Goal: Task Accomplishment & Management: Complete application form

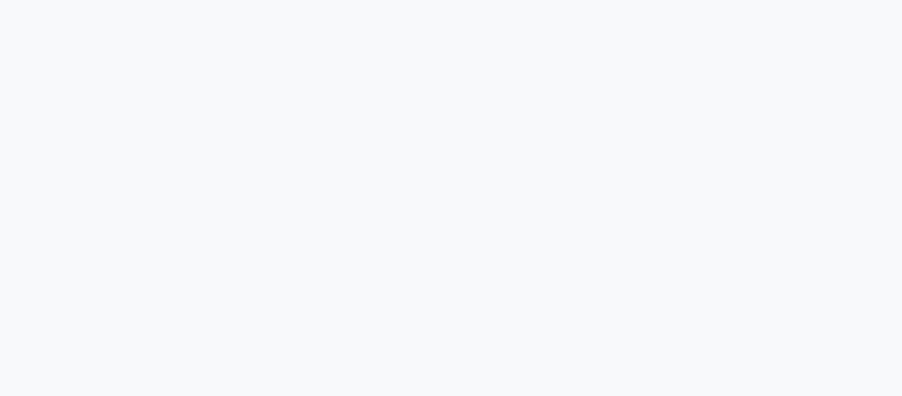
drag, startPoint x: 414, startPoint y: 262, endPoint x: 368, endPoint y: 251, distance: 47.4
click at [414, 262] on div at bounding box center [451, 198] width 902 height 396
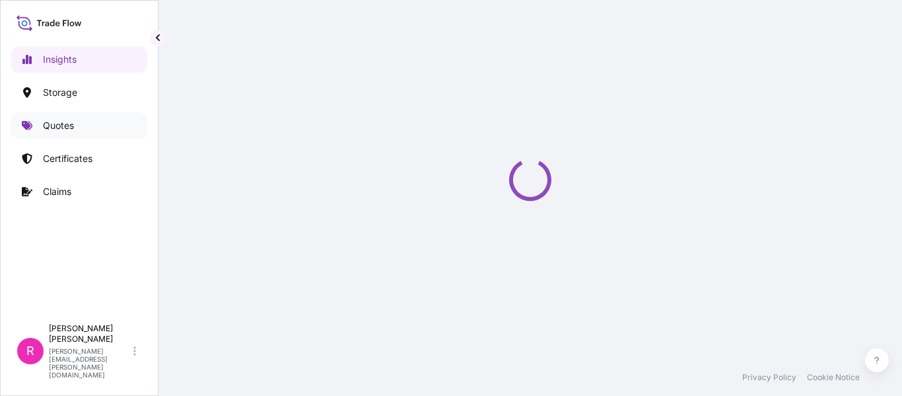
click at [79, 125] on link "Quotes" at bounding box center [79, 125] width 136 height 26
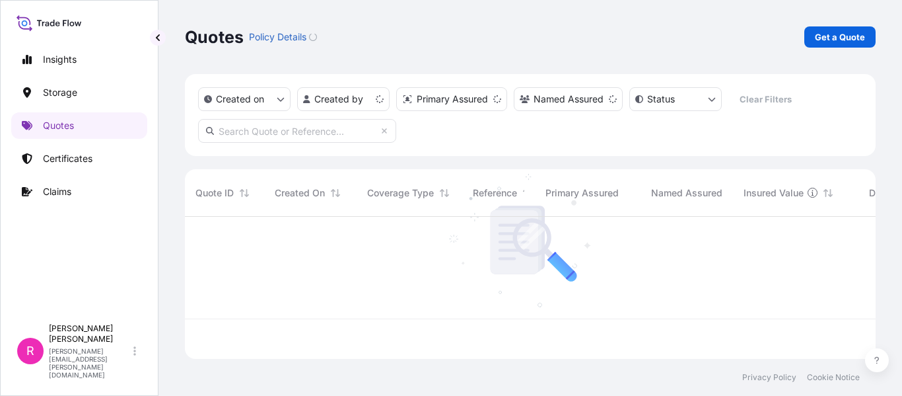
scroll to position [139, 681]
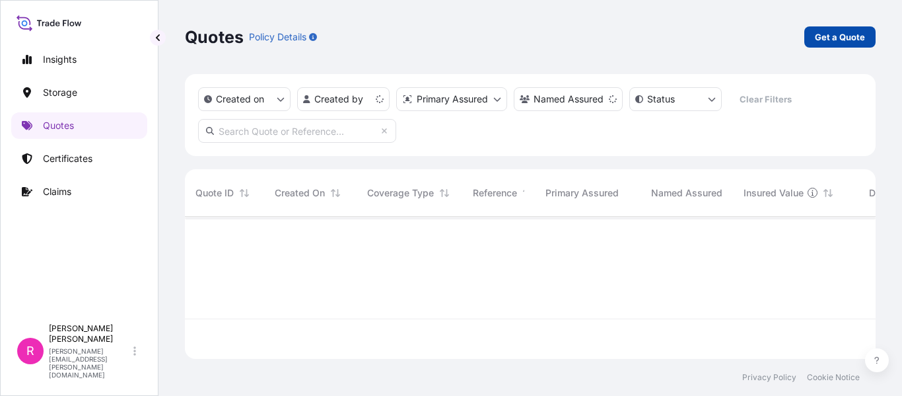
click at [837, 38] on p "Get a Quote" at bounding box center [840, 36] width 50 height 13
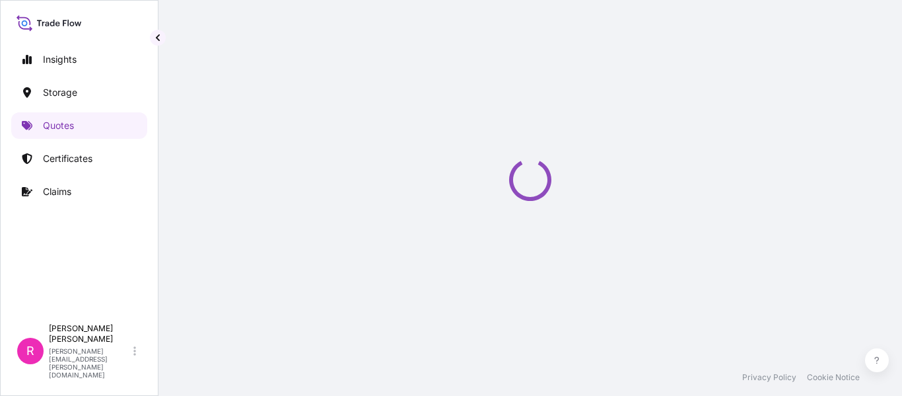
select select "Water"
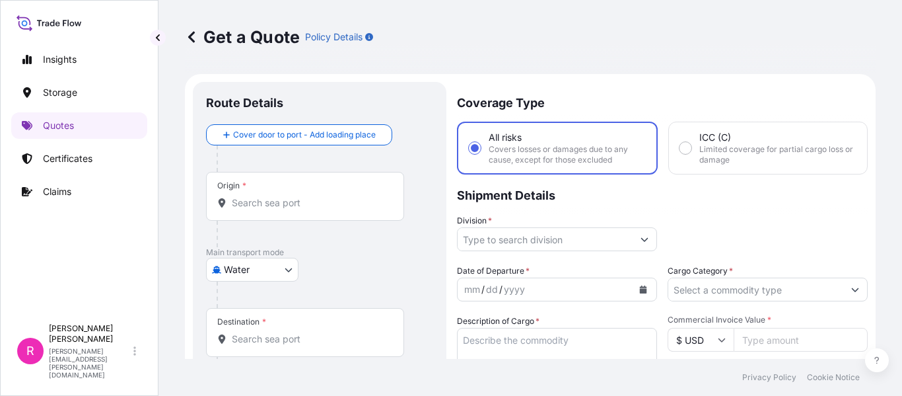
scroll to position [21, 0]
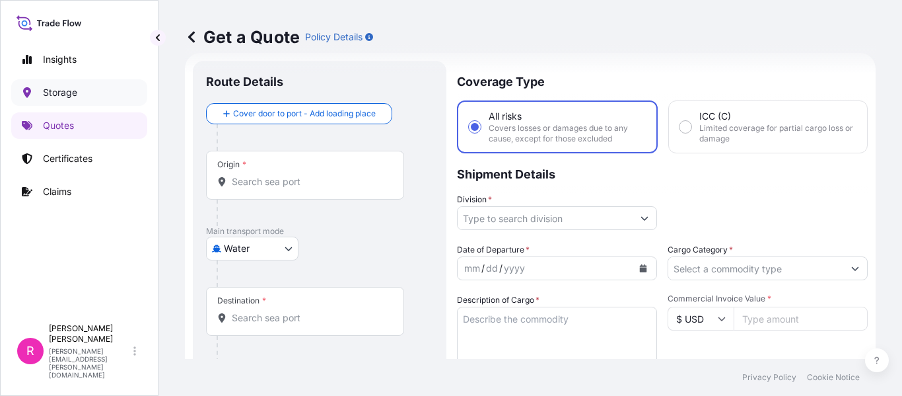
click at [89, 102] on link "Storage" at bounding box center [79, 92] width 136 height 26
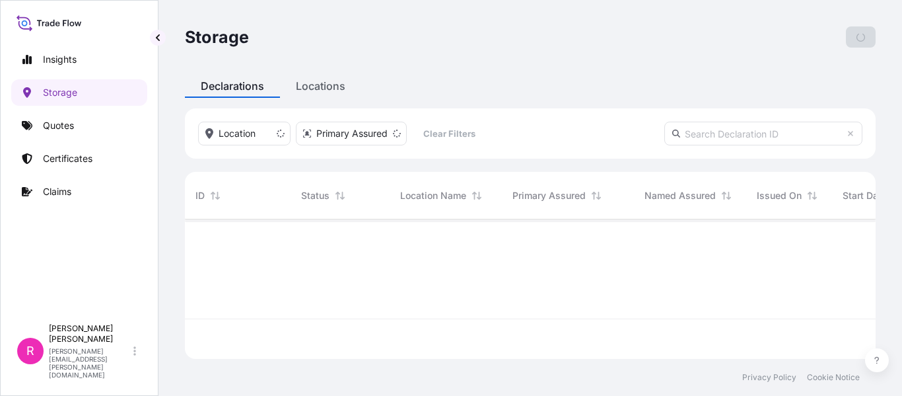
scroll to position [11, 11]
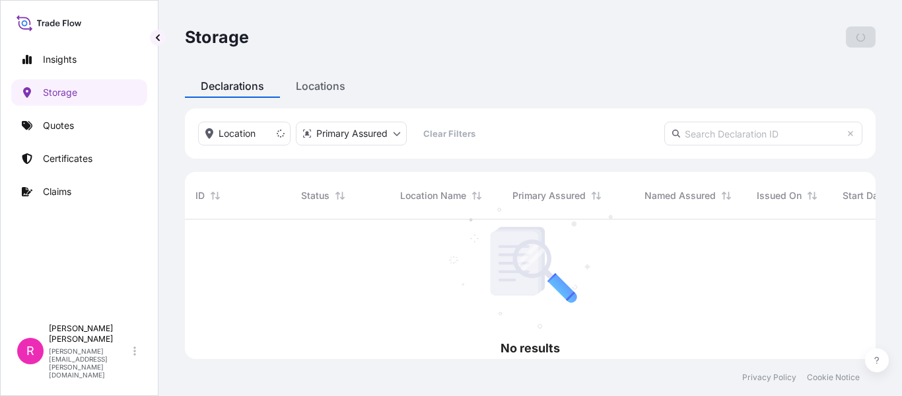
click at [734, 124] on input "text" at bounding box center [764, 134] width 198 height 24
paste input "[PHONE_NUMBER]"
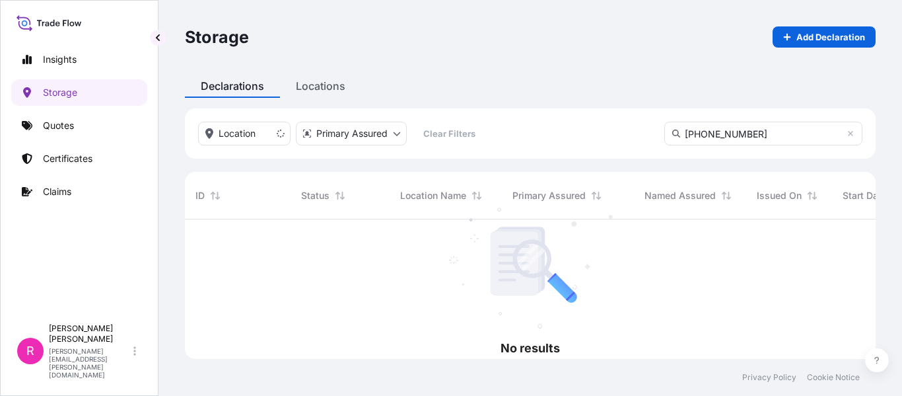
scroll to position [177, 681]
type input "[PHONE_NUMBER]"
click at [346, 141] on html "Insights Storage Quotes Certificates Claims R Ruben Diaz ruben.diaz@psabdp.com …" at bounding box center [451, 198] width 902 height 396
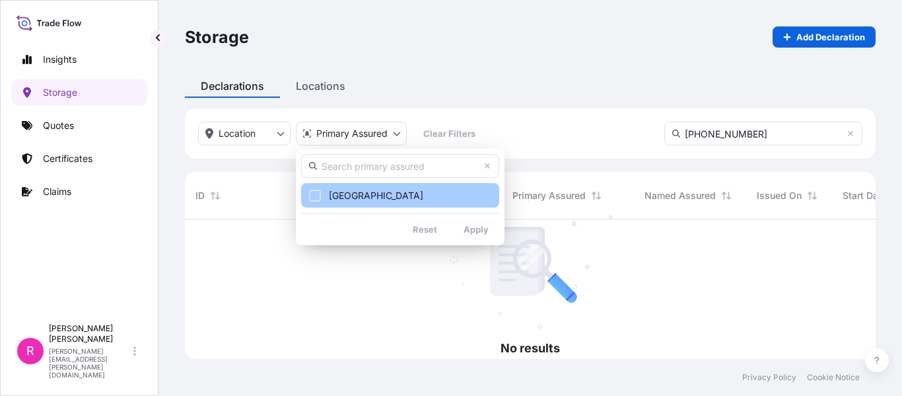
click at [313, 198] on div "Select Option" at bounding box center [315, 196] width 12 height 12
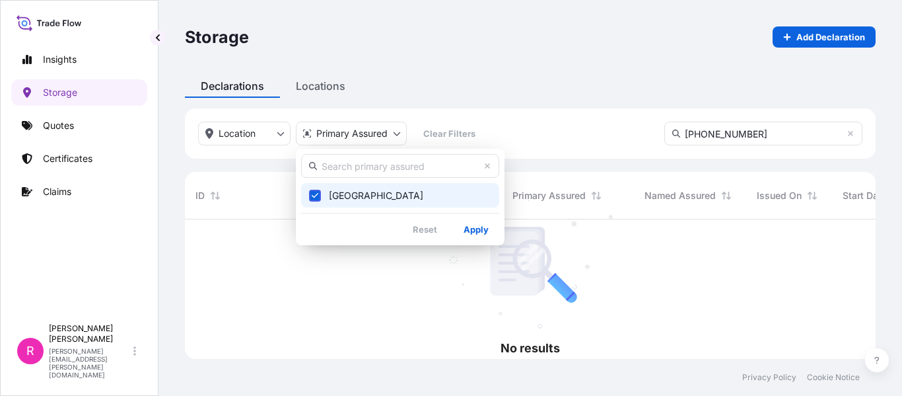
click at [501, 232] on div "Colombia Reset Apply" at bounding box center [400, 197] width 209 height 96
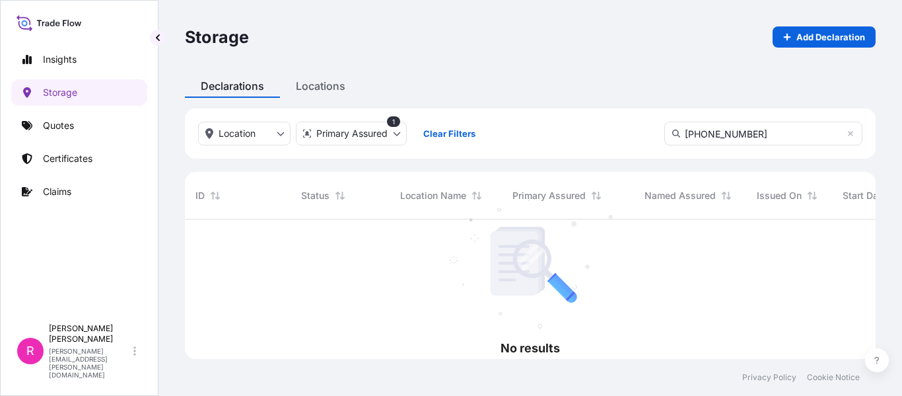
scroll to position [177, 681]
click at [306, 77] on div "Storage Add Declaration Declarations Locations Location Primary Assured 1 Clear…" at bounding box center [531, 179] width 744 height 359
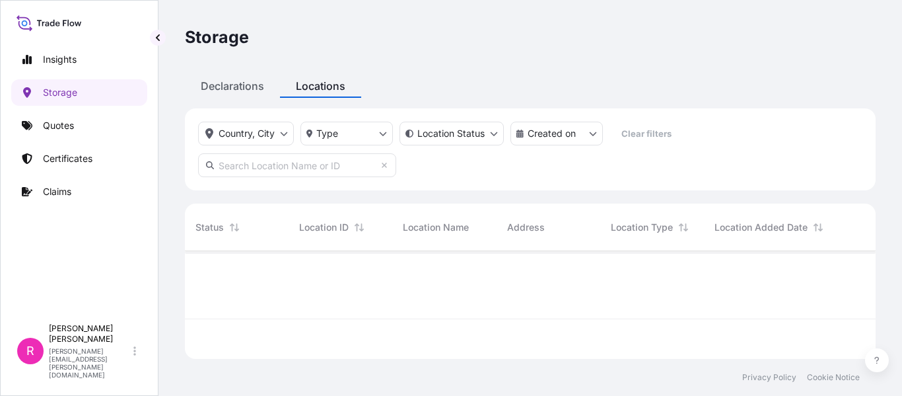
scroll to position [105, 681]
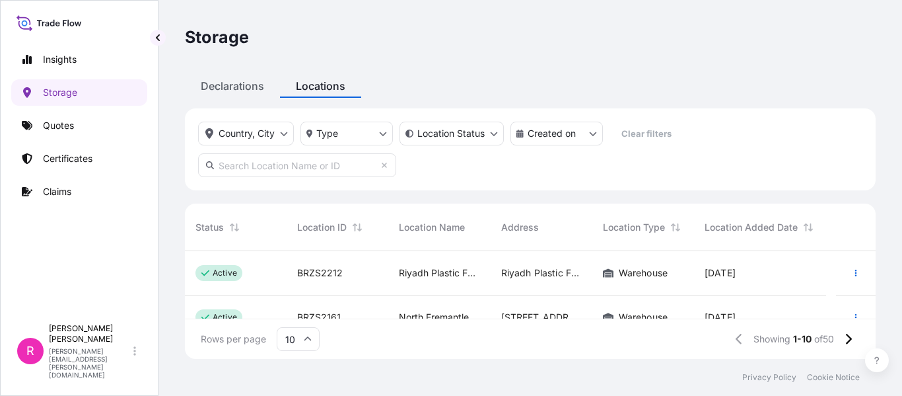
click at [92, 157] on p "Certificates" at bounding box center [68, 158] width 50 height 13
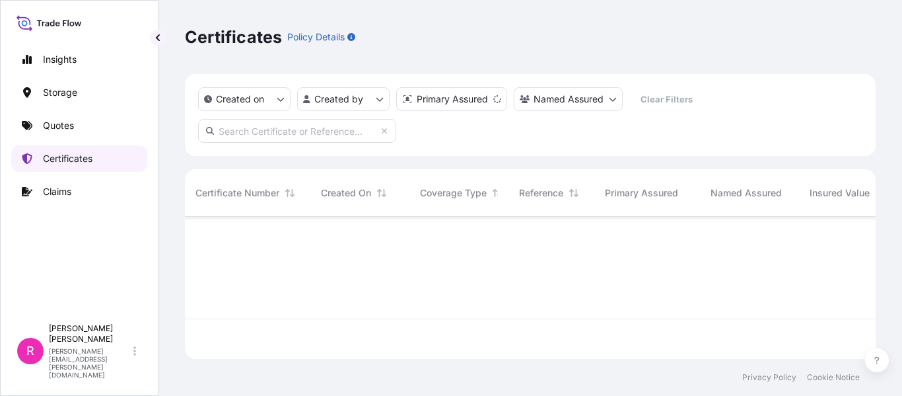
scroll to position [139, 681]
click at [233, 145] on div "Created on Created by Primary Assured Named Assured Clear Filters" at bounding box center [530, 115] width 691 height 82
click at [248, 138] on input "text" at bounding box center [297, 131] width 198 height 24
paste input "[PHONE_NUMBER]"
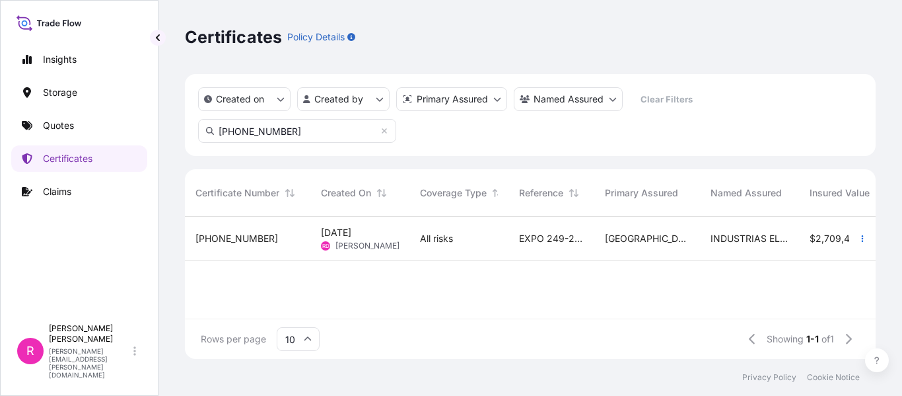
type input "[PHONE_NUMBER]"
click at [402, 235] on div "Sep 18, 2025 RD Ruben Diaz" at bounding box center [359, 239] width 99 height 44
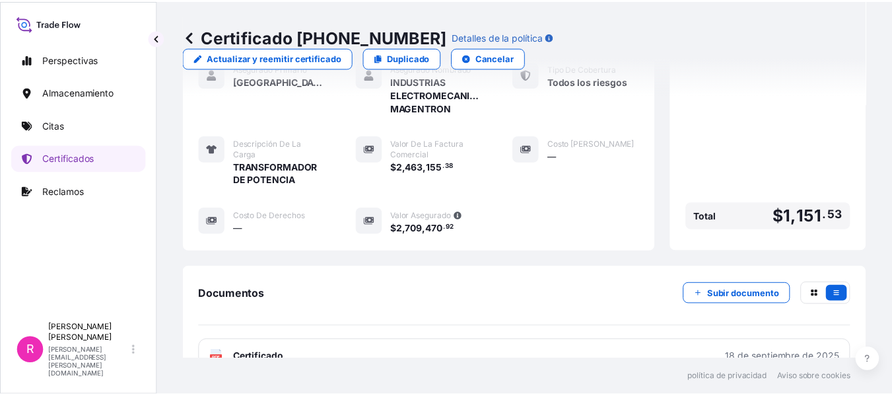
scroll to position [410, 0]
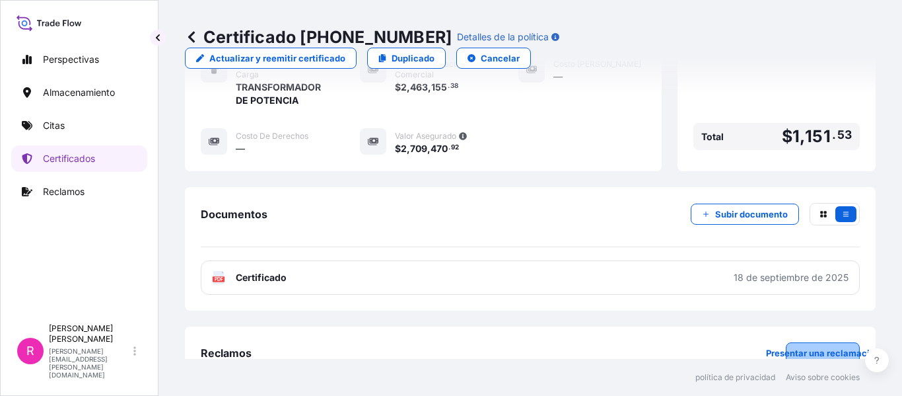
click at [818, 347] on font "Presentar una reclamación" at bounding box center [823, 352] width 114 height 11
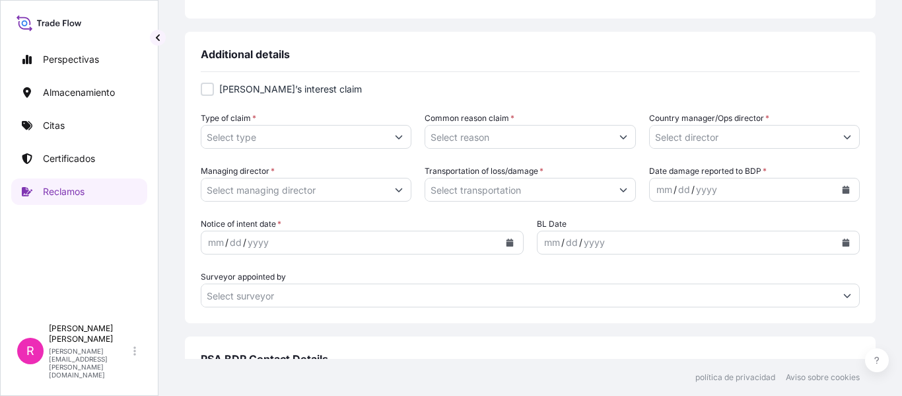
type input "[PHONE_NUMBER]"
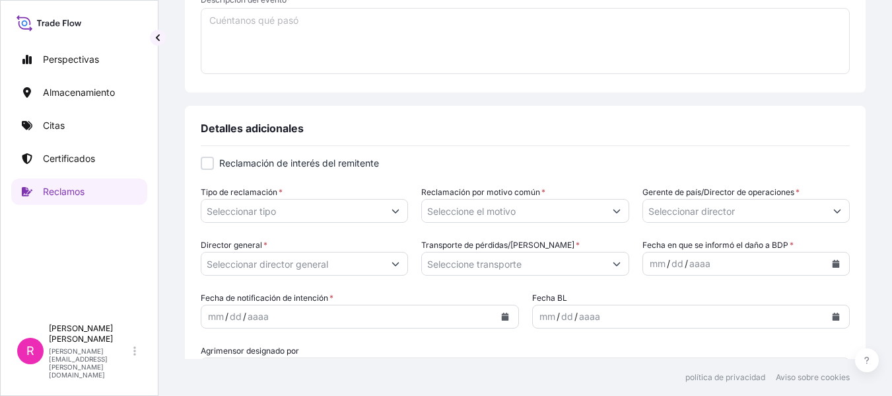
scroll to position [19, 0]
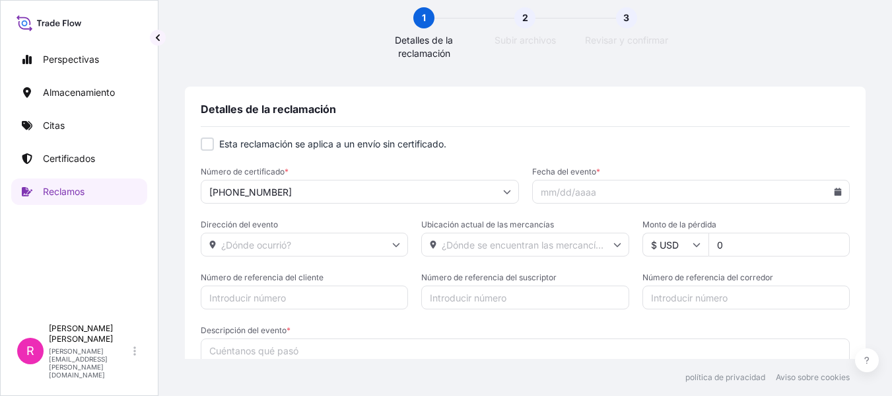
click at [569, 198] on input "Fecha del evento *" at bounding box center [691, 192] width 318 height 24
click at [587, 190] on input "Fecha del evento *" at bounding box center [691, 192] width 318 height 24
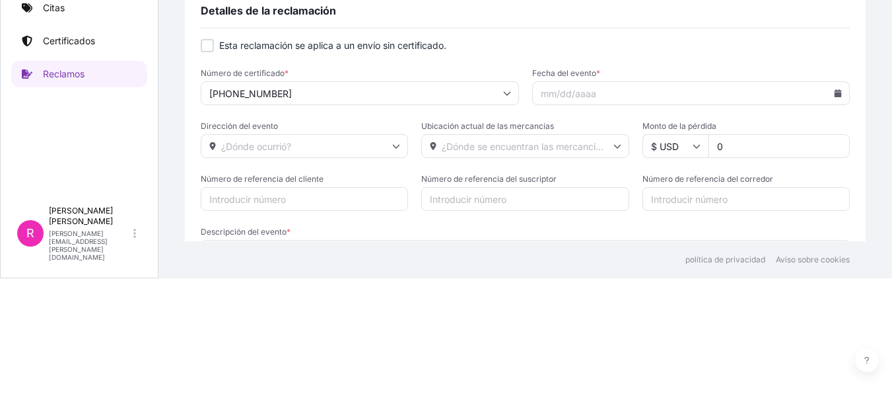
scroll to position [0, 0]
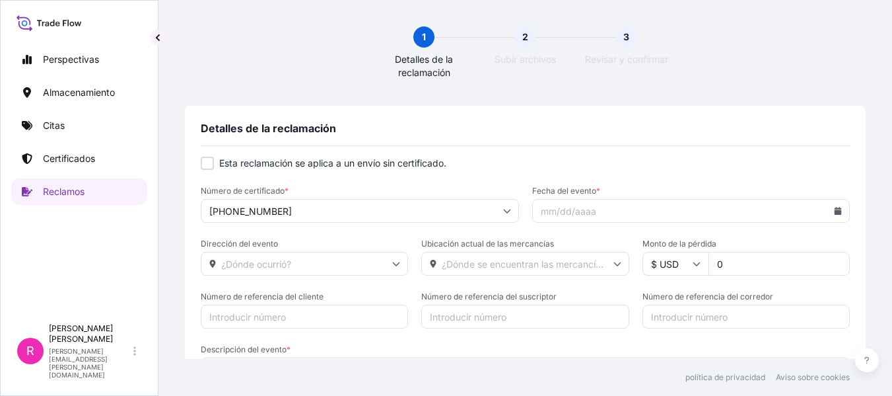
click at [568, 214] on input "Fecha del evento *" at bounding box center [691, 211] width 318 height 24
click at [649, 228] on form "Esta reclamación se aplica a un envío sin certificado. Número de certificado * …" at bounding box center [525, 292] width 649 height 270
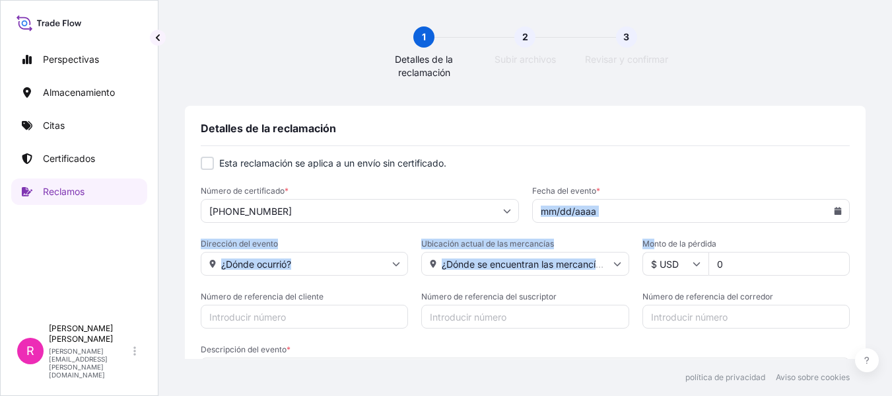
click at [841, 205] on div "Detalles de la reclamación Esta reclamación se aplica a un envío sin certificad…" at bounding box center [525, 274] width 681 height 336
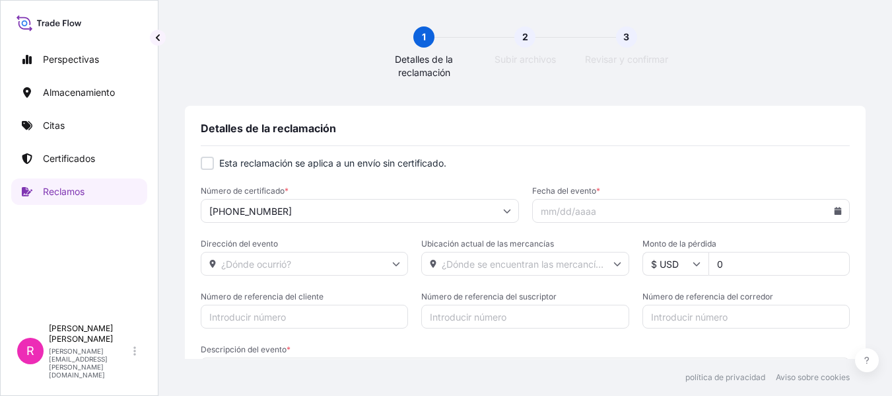
click at [834, 207] on input "Fecha del evento *" at bounding box center [691, 211] width 318 height 24
click at [835, 211] on icon at bounding box center [838, 211] width 7 height 8
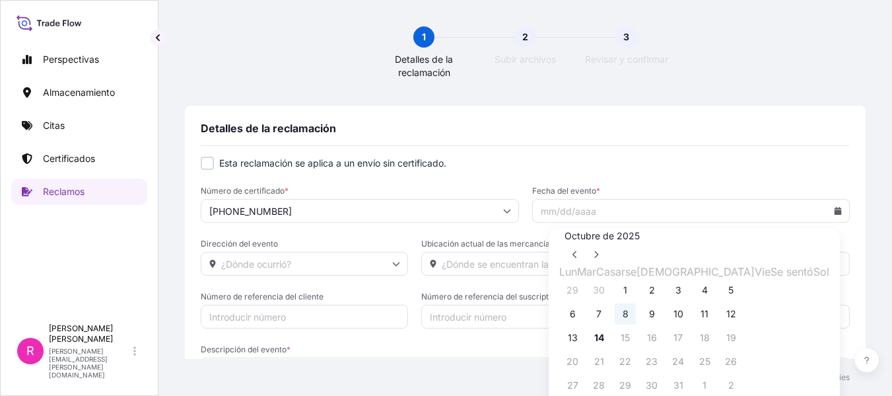
click at [636, 324] on button "8" at bounding box center [625, 313] width 21 height 21
type input "[DATE]"
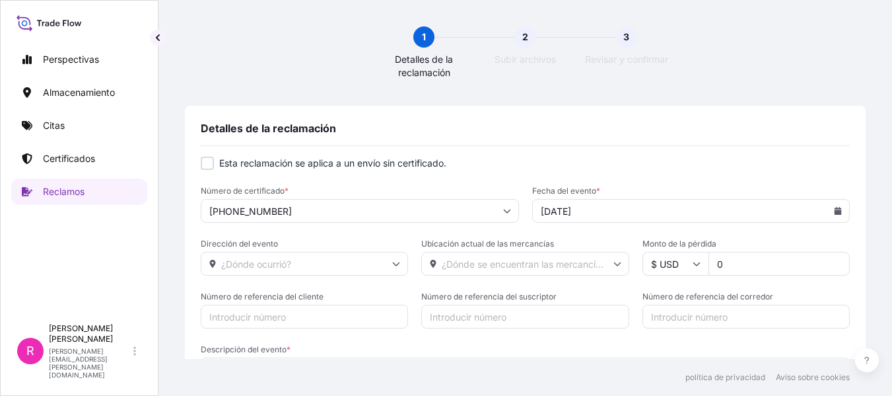
click at [336, 270] on input "Dirección del evento" at bounding box center [304, 264] width 207 height 24
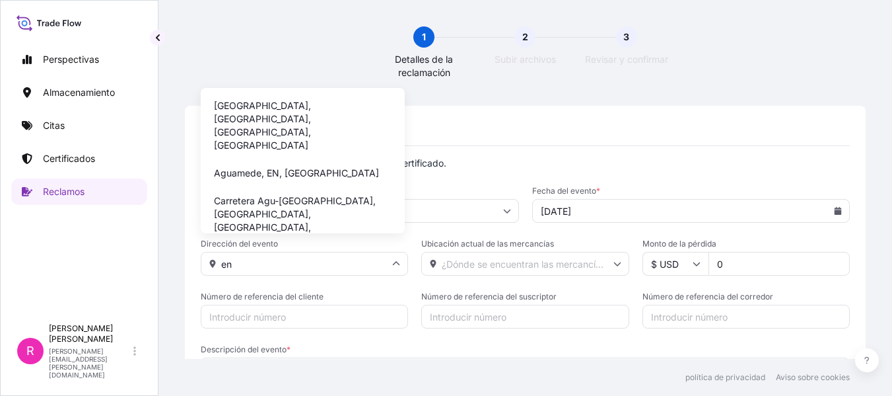
type input "e"
type input "E"
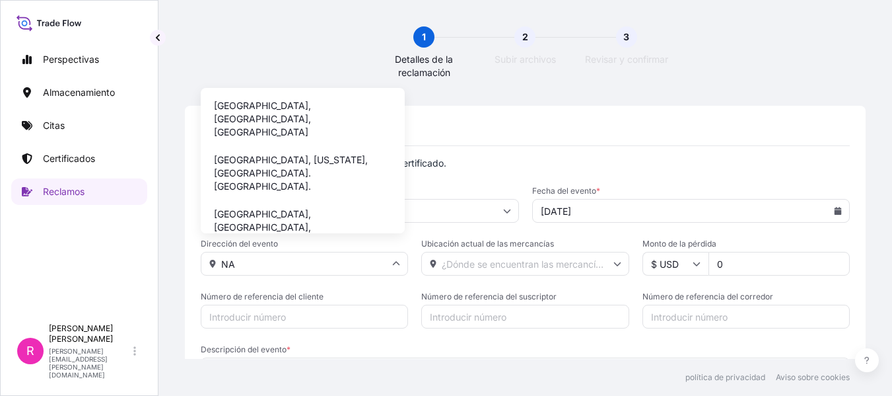
type input "N"
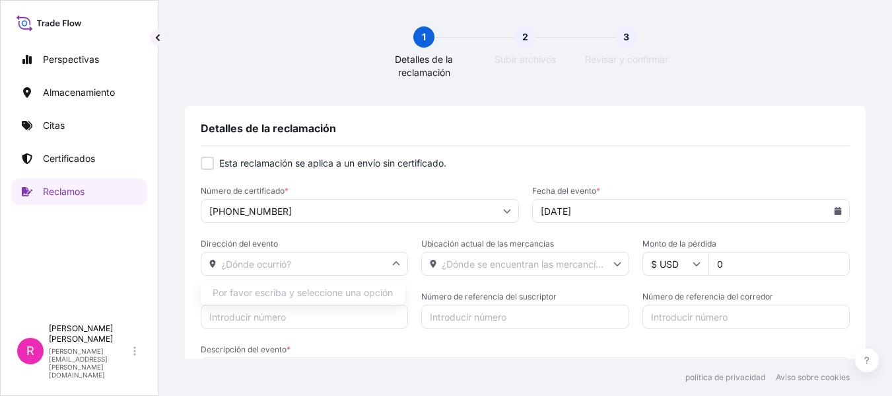
click at [384, 228] on form "Esta reclamación se aplica a un envío sin certificado. Número de certificado * …" at bounding box center [525, 292] width 649 height 270
click at [398, 269] on input "Dirección del evento" at bounding box center [304, 264] width 207 height 24
type input "EN AGUA"
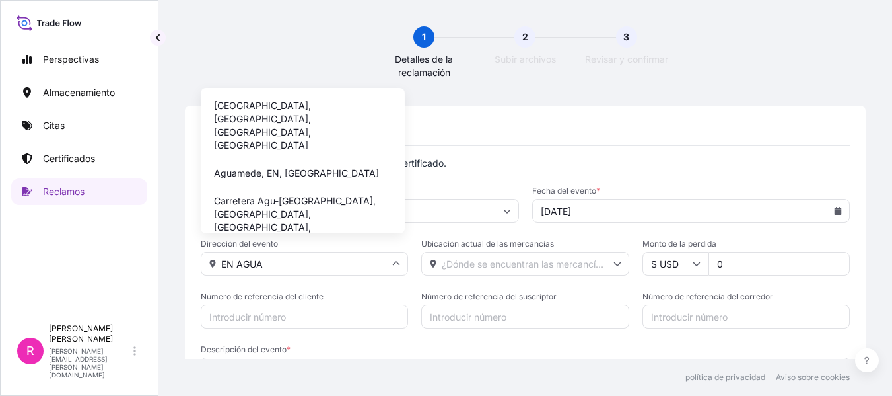
drag, startPoint x: 297, startPoint y: 267, endPoint x: 186, endPoint y: 268, distance: 111.0
click at [188, 266] on div "Detalles de la reclamación Esta reclamación se aplica a un envío sin certificad…" at bounding box center [525, 274] width 681 height 336
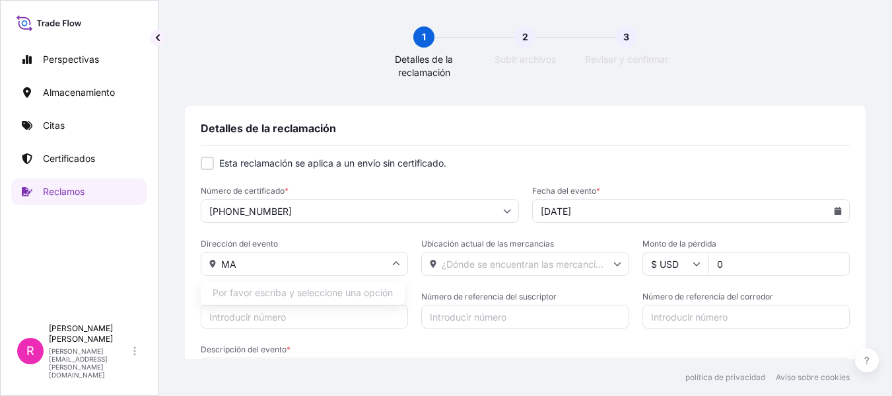
type input "MAR"
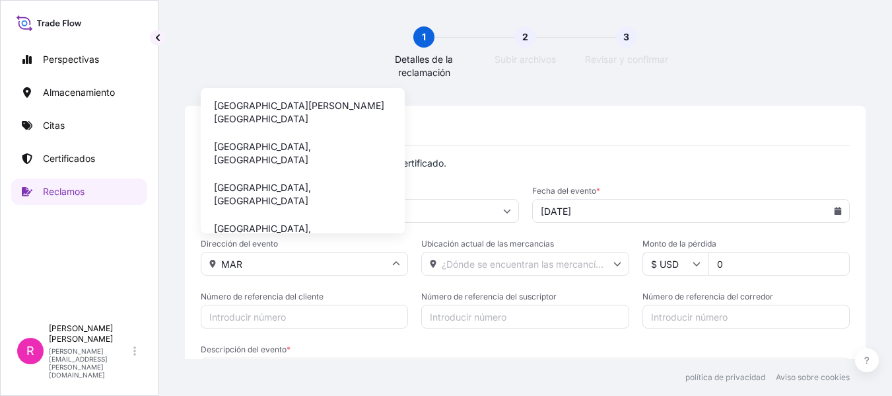
drag, startPoint x: 246, startPoint y: 255, endPoint x: 182, endPoint y: 256, distance: 64.1
click at [182, 256] on div "1 Detalles de la reclamación 2 Subir archivos 3 Revisar y confirmar Detalles de…" at bounding box center [526, 179] width 734 height 359
type input "HOUSTON"
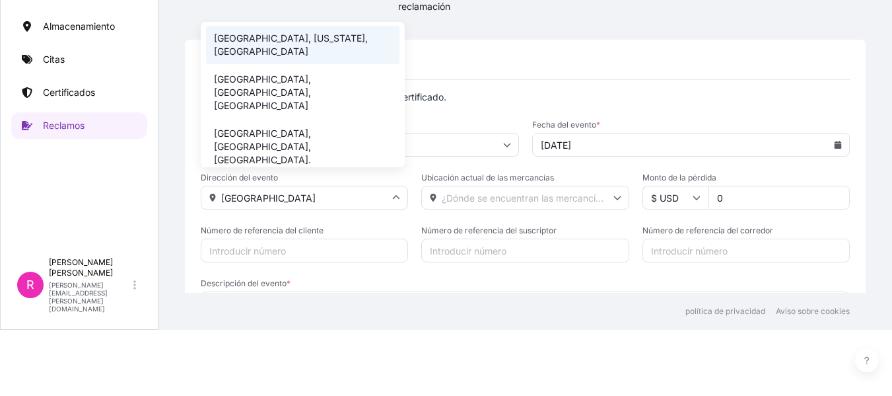
scroll to position [118, 0]
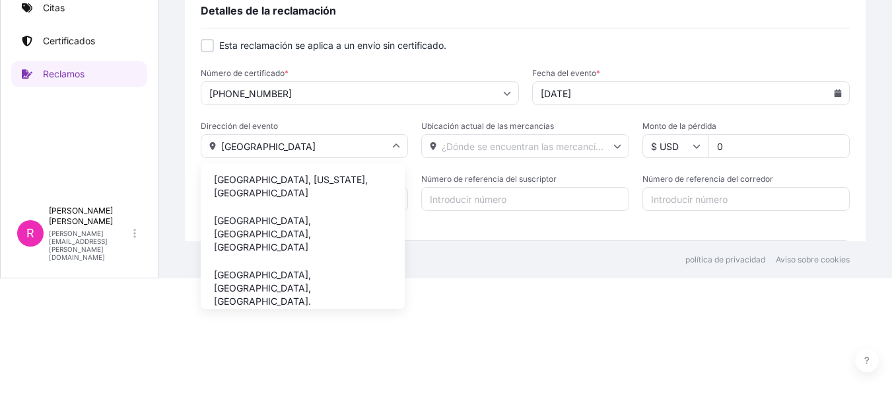
drag, startPoint x: 290, startPoint y: 146, endPoint x: 209, endPoint y: 157, distance: 81.3
click at [209, 157] on input "HOUSTON" at bounding box center [304, 146] width 207 height 24
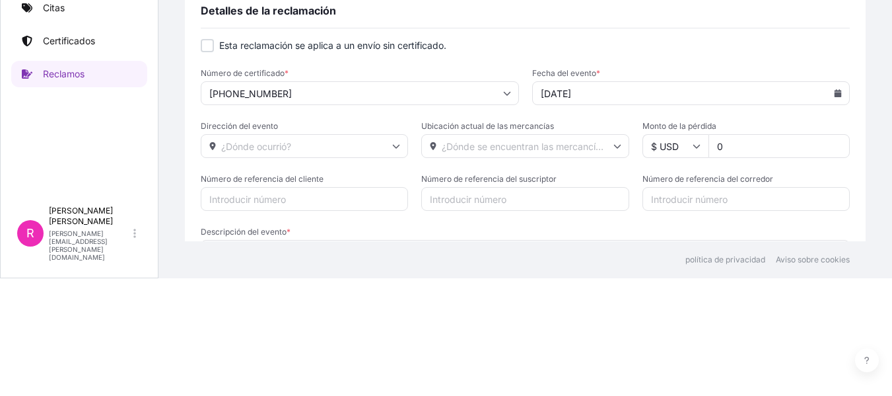
click at [300, 142] on input "Dirección del evento" at bounding box center [304, 146] width 207 height 24
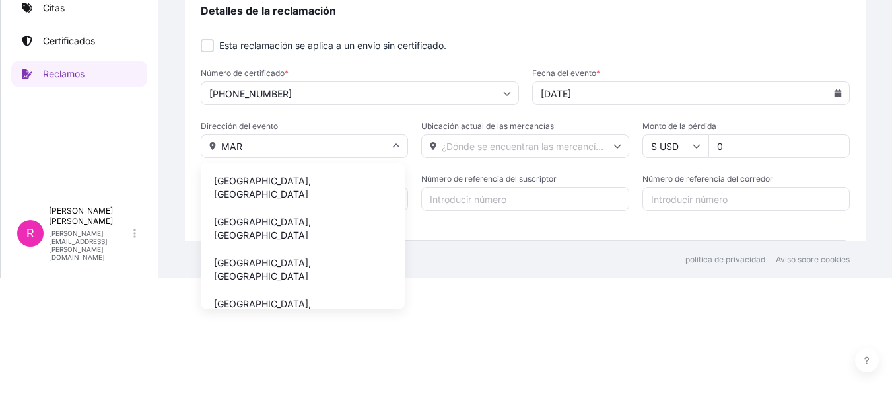
type input "MAR"
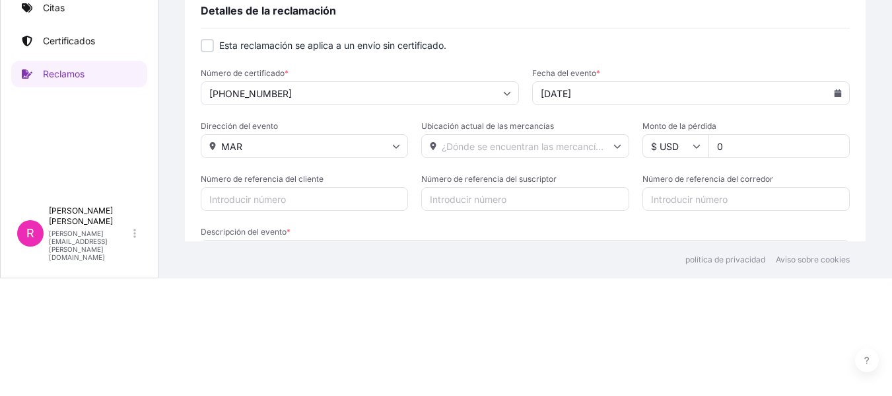
click at [267, 146] on input "MAR" at bounding box center [304, 146] width 207 height 24
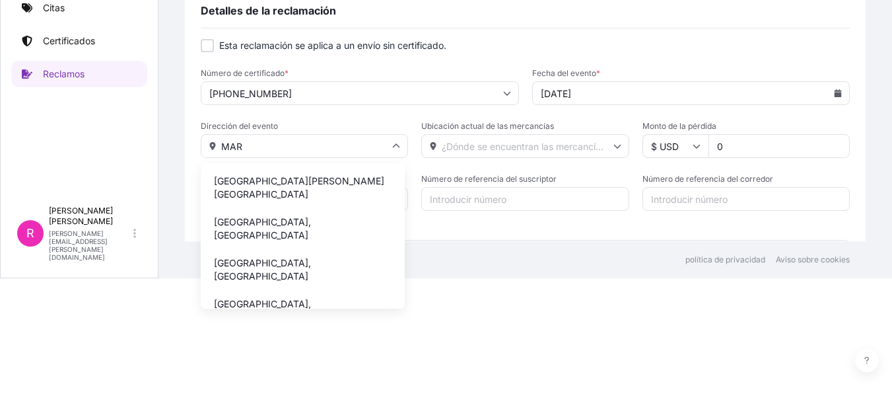
drag, startPoint x: 263, startPoint y: 143, endPoint x: 216, endPoint y: 156, distance: 48.7
click at [216, 156] on input "MAR" at bounding box center [304, 146] width 207 height 24
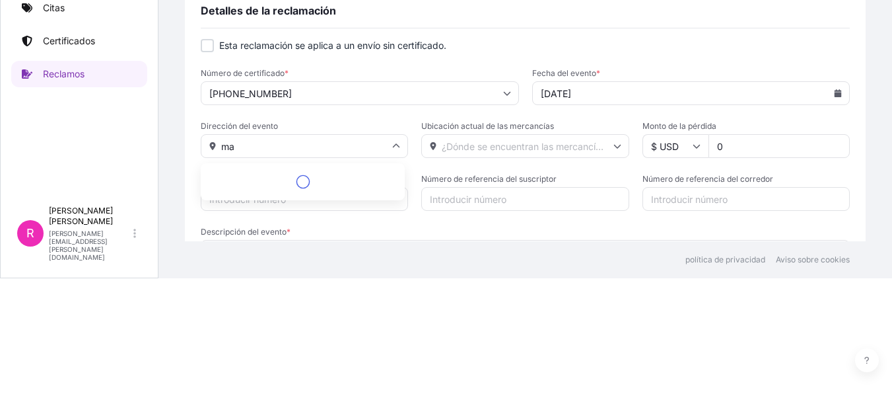
type input "m"
type input "e"
type input "via houston"
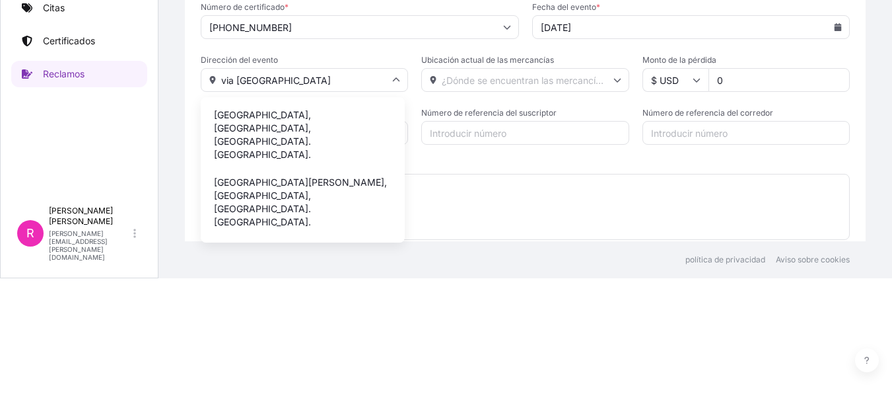
scroll to position [48, 0]
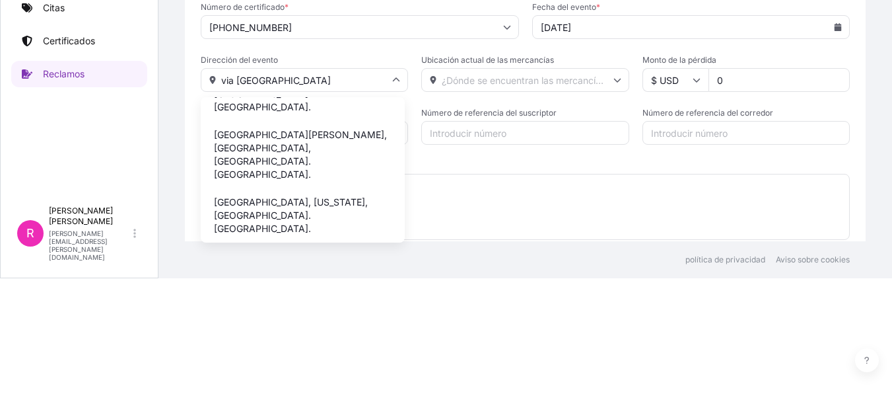
drag, startPoint x: 178, startPoint y: 86, endPoint x: 159, endPoint y: 89, distance: 19.4
click at [159, 89] on div "1 Detalles de la reclamación 2 Subir archivos 3 Revisar y confirmar Detalles de…" at bounding box center [526, 61] width 734 height 359
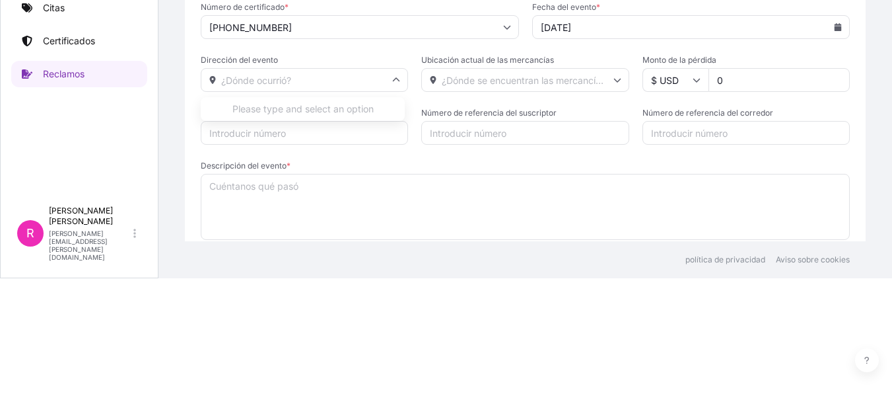
click at [237, 71] on input "Dirección del evento" at bounding box center [304, 80] width 207 height 24
type input "en agua"
drag, startPoint x: 277, startPoint y: 79, endPoint x: 180, endPoint y: 100, distance: 99.4
click at [180, 100] on div "1 Detalles de la reclamación 2 Subir archivos 3 Revisar y confirmar Detalles de…" at bounding box center [526, 61] width 734 height 359
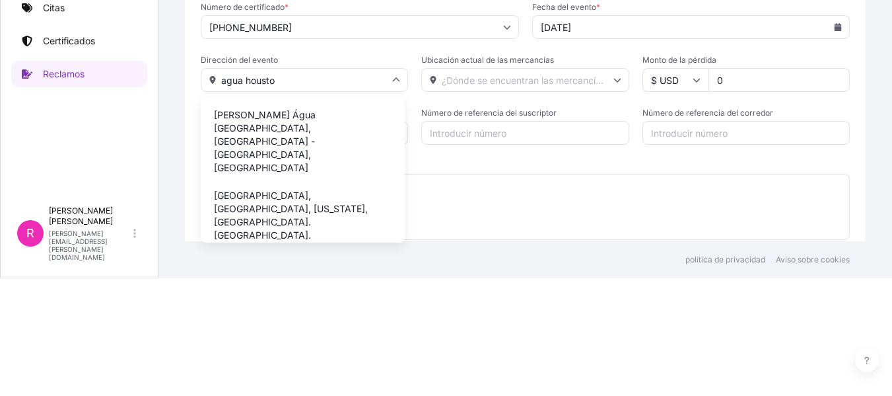
type input "agua houston"
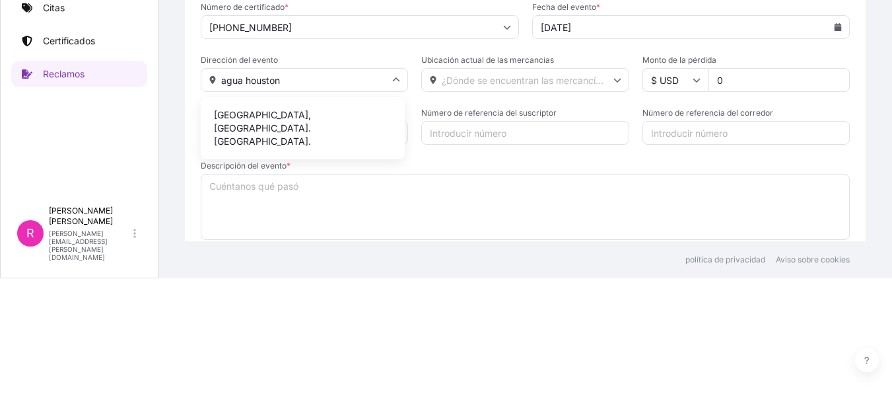
drag, startPoint x: 289, startPoint y: 75, endPoint x: 209, endPoint y: 75, distance: 79.9
click at [209, 75] on input "agua houston" at bounding box center [304, 80] width 207 height 24
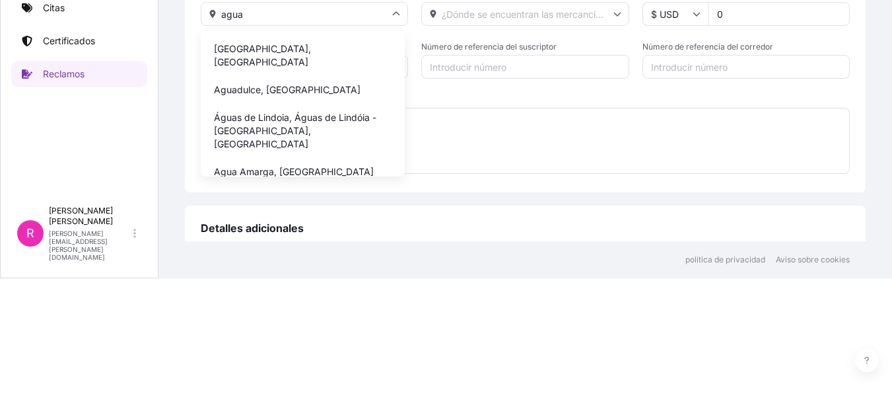
drag, startPoint x: 245, startPoint y: 10, endPoint x: 203, endPoint y: 11, distance: 42.3
click at [203, 11] on input "agua" at bounding box center [304, 14] width 207 height 24
type input "¿"
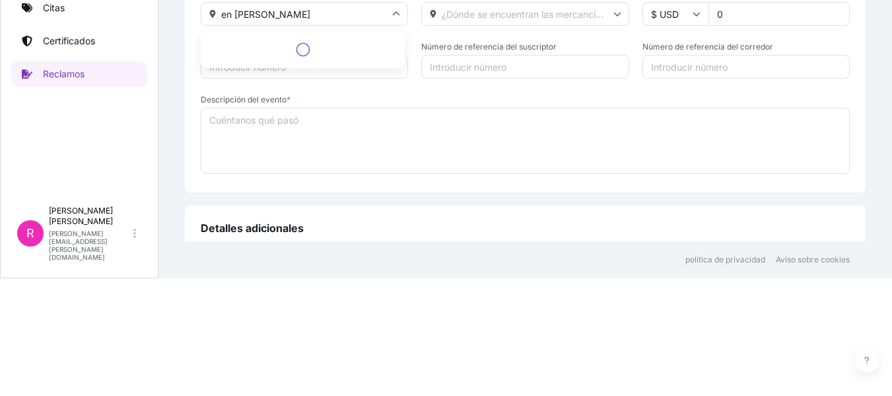
type input "en transito"
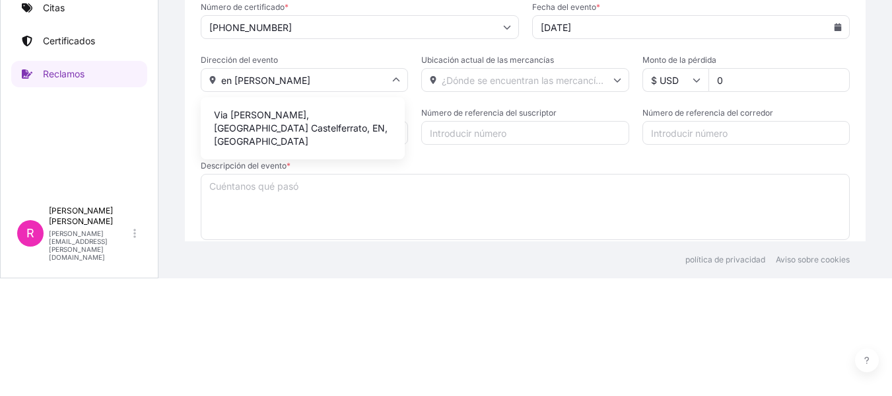
drag, startPoint x: 295, startPoint y: 77, endPoint x: 183, endPoint y: 89, distance: 113.0
click at [183, 89] on div "1 Detalles de la reclamación 2 Subir archivos 3 Revisar y confirmar Detalles de…" at bounding box center [526, 61] width 734 height 359
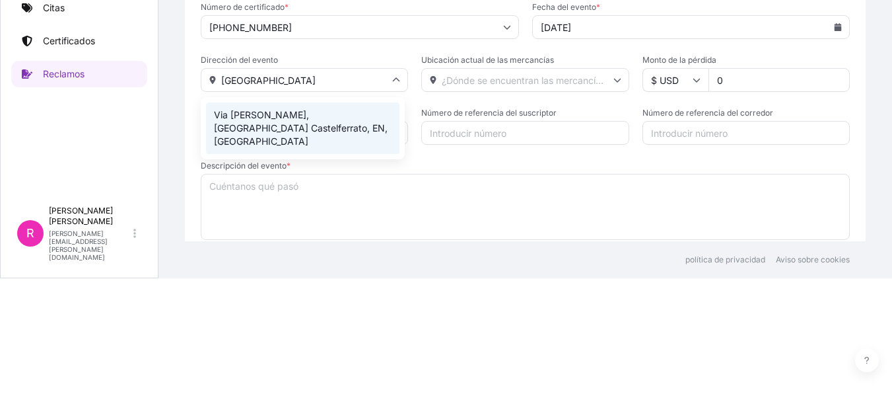
scroll to position [0, 0]
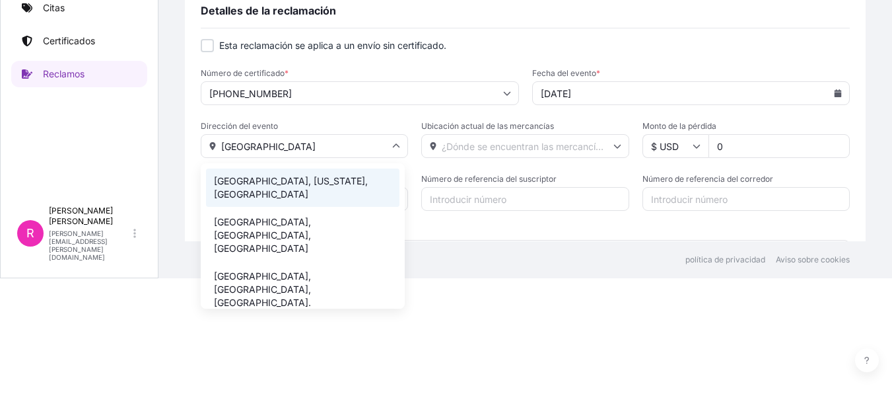
click at [344, 186] on font "[GEOGRAPHIC_DATA], [US_STATE], [GEOGRAPHIC_DATA]" at bounding box center [291, 187] width 154 height 24
type input "[GEOGRAPHIC_DATA], [GEOGRAPHIC_DATA], [GEOGRAPHIC_DATA]"
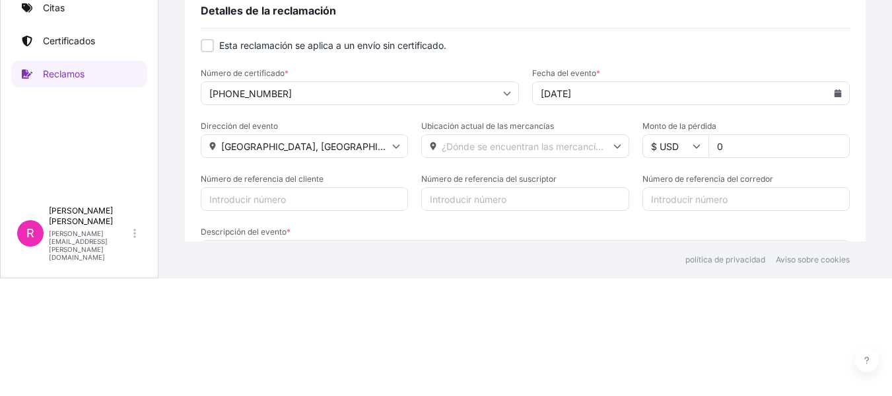
click at [518, 132] on div "Ubicación actual de las mercancías" at bounding box center [524, 139] width 207 height 37
click at [525, 142] on input "Ubicación actual de las mercancías" at bounding box center [524, 146] width 207 height 24
click at [525, 145] on input "Ubicación actual de las mercancías" at bounding box center [524, 146] width 207 height 24
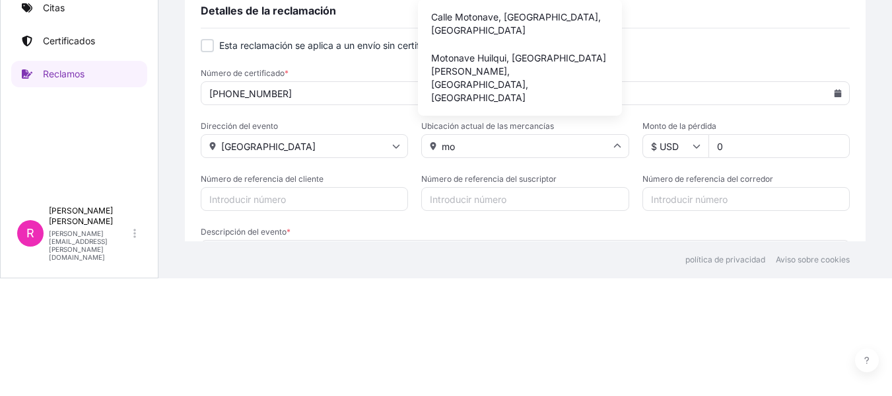
type input "m"
type input "agua"
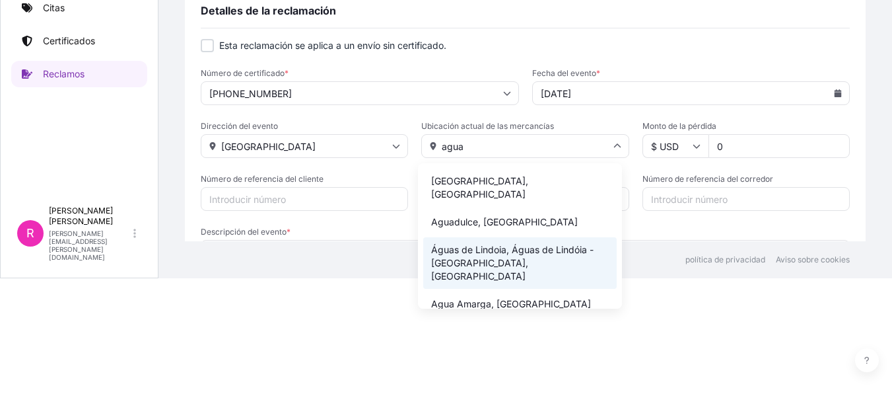
scroll to position [11, 0]
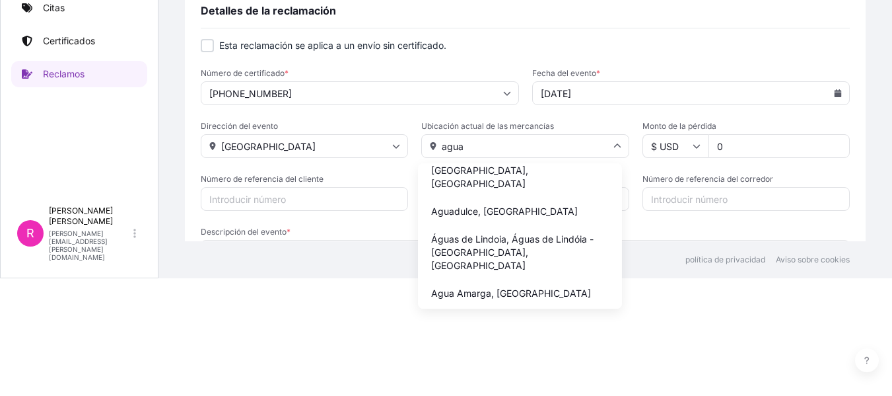
drag, startPoint x: 430, startPoint y: 145, endPoint x: 408, endPoint y: 150, distance: 22.3
click at [408, 150] on div "Dirección del evento Houston Ubicación actual de las mercancías agua Aguascalie…" at bounding box center [525, 139] width 649 height 37
type input "mar"
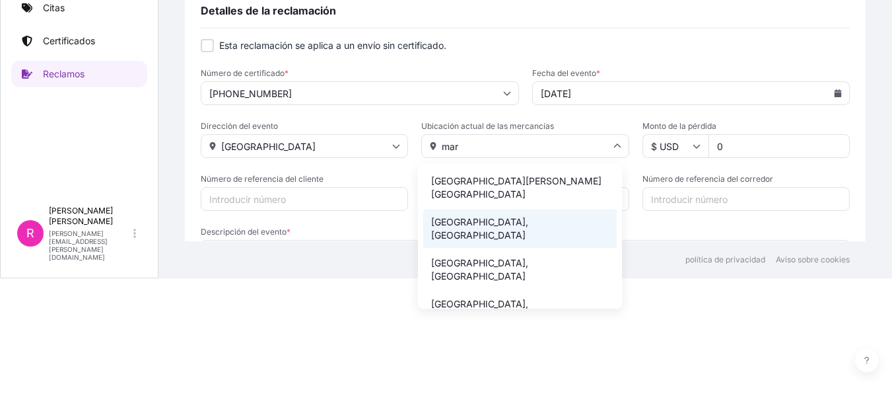
scroll to position [1, 0]
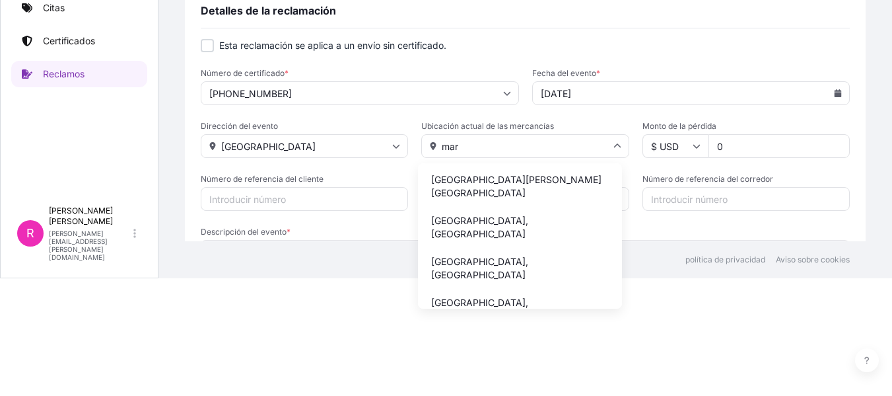
drag, startPoint x: 439, startPoint y: 143, endPoint x: 425, endPoint y: 145, distance: 14.0
click at [425, 145] on input "mar" at bounding box center [524, 146] width 207 height 24
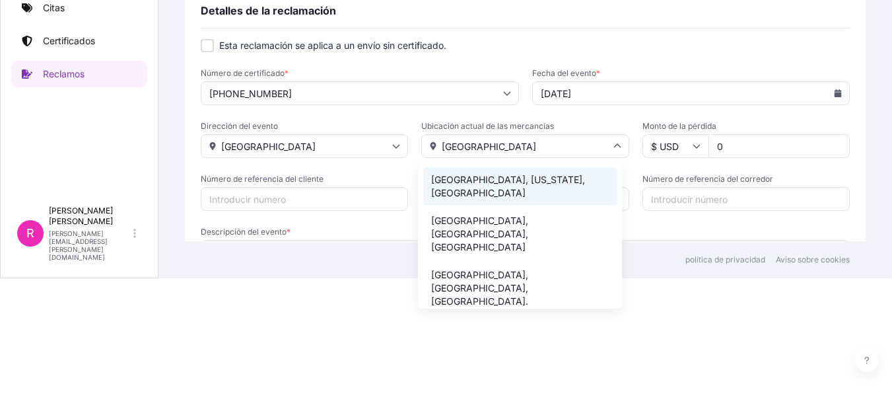
click at [537, 176] on font "[GEOGRAPHIC_DATA], [US_STATE], [GEOGRAPHIC_DATA]" at bounding box center [508, 186] width 154 height 24
type input "[GEOGRAPHIC_DATA], [GEOGRAPHIC_DATA], [GEOGRAPHIC_DATA]"
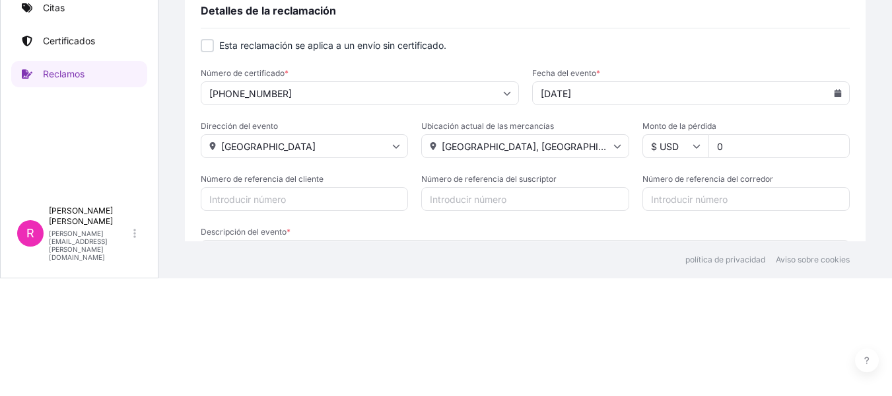
click at [774, 126] on span "Monto de la pérdida" at bounding box center [746, 126] width 207 height 11
click at [774, 134] on input "0" at bounding box center [779, 146] width 141 height 24
click at [767, 141] on input "0" at bounding box center [779, 146] width 141 height 24
drag, startPoint x: 696, startPoint y: 147, endPoint x: 639, endPoint y: 147, distance: 57.5
click at [643, 149] on div "$ USD 0" at bounding box center [746, 146] width 207 height 24
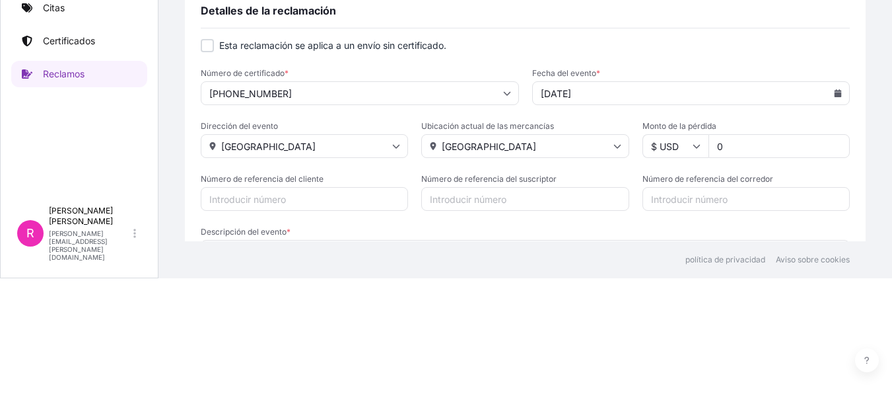
click at [758, 151] on input "0" at bounding box center [779, 146] width 141 height 24
paste input "2678.52"
drag, startPoint x: 713, startPoint y: 145, endPoint x: 715, endPoint y: 152, distance: 6.9
click at [714, 145] on input "02678.52" at bounding box center [779, 146] width 141 height 24
type input "102678.52"
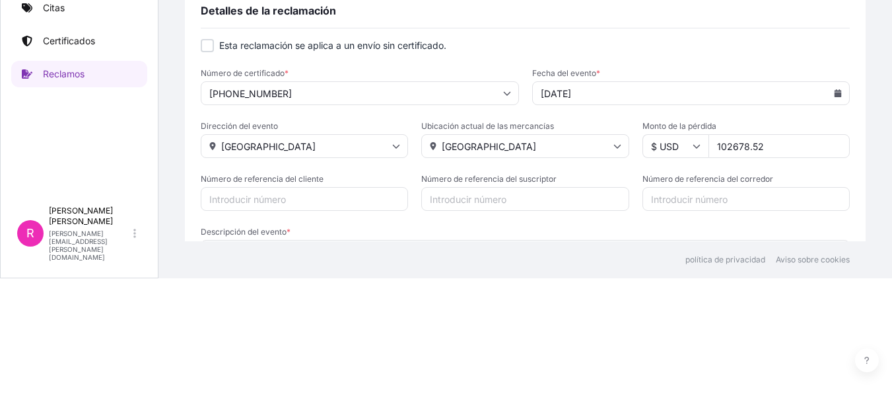
drag, startPoint x: 751, startPoint y: 184, endPoint x: 739, endPoint y: 185, distance: 12.6
click at [748, 184] on div "Número de referencia del corredor" at bounding box center [746, 192] width 207 height 37
click at [239, 202] on input "Número de referencia del cliente" at bounding box center [304, 199] width 207 height 24
paste input "249-25"
type input "EXPO 249-25"
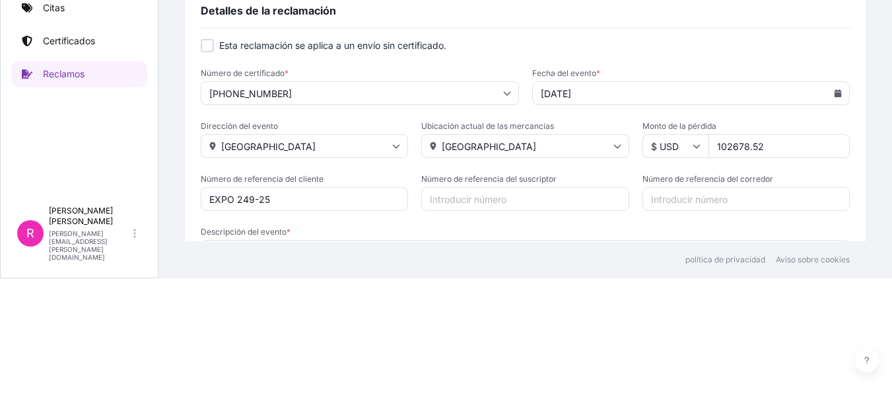
click at [482, 202] on input "Número de referencia del suscriptor" at bounding box center [524, 199] width 207 height 24
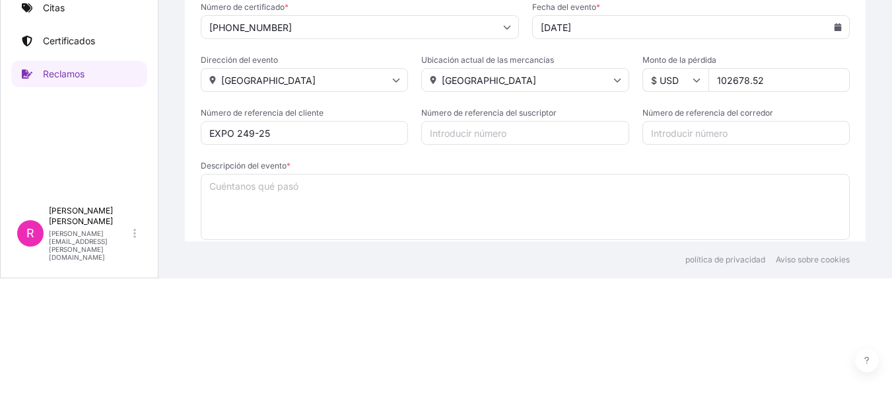
paste input "249-25"
type input "249-25"
drag, startPoint x: 462, startPoint y: 133, endPoint x: 396, endPoint y: 134, distance: 66.1
click at [396, 134] on div "Número de referencia del cliente EXPO 249-25 Número de referencia del suscripto…" at bounding box center [525, 126] width 649 height 37
click at [550, 133] on input "Número de referencia del suscriptor" at bounding box center [524, 133] width 207 height 24
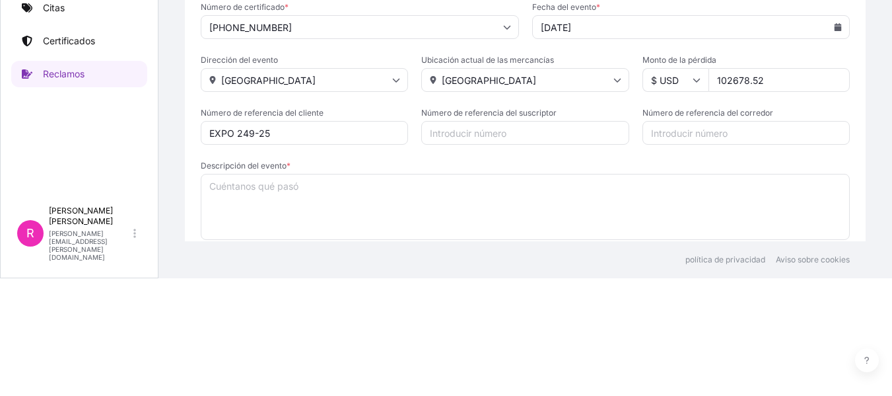
paste input "CO4061155192"
type input "CO4061155192"
click at [673, 129] on input "Número de referencia del corredor" at bounding box center [746, 133] width 207 height 24
click at [673, 136] on input "Número de referencia del corredor" at bounding box center [746, 133] width 207 height 24
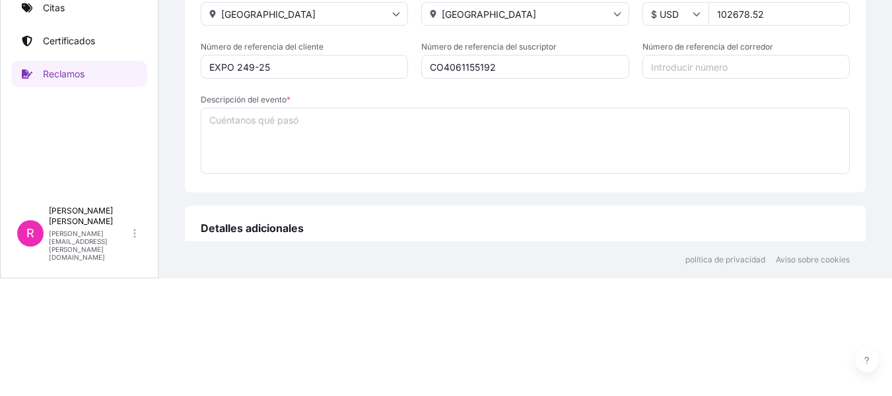
click at [312, 131] on textarea "Descripción del evento *" at bounding box center [525, 141] width 649 height 66
click at [280, 136] on textarea "Descripción del evento *" at bounding box center [525, 141] width 649 height 66
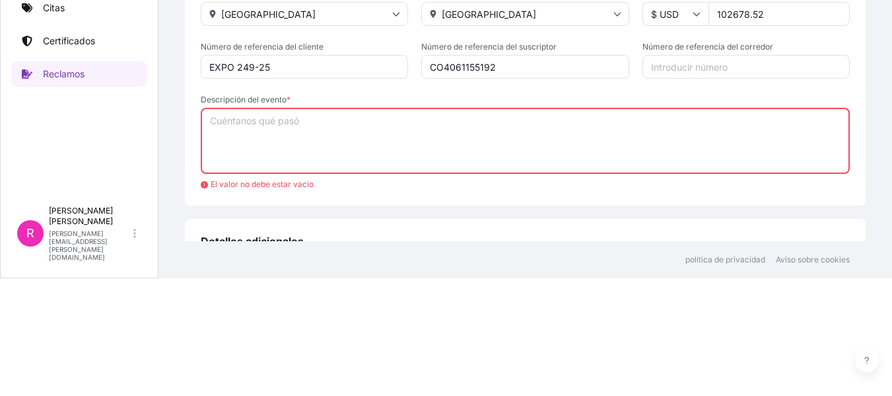
click at [214, 119] on textarea "Descripción del evento *" at bounding box center [525, 141] width 649 height 66
paste textarea "Recibimos reporte del Capitán de la MV Industrial Ama que se encuentra en [PERS…"
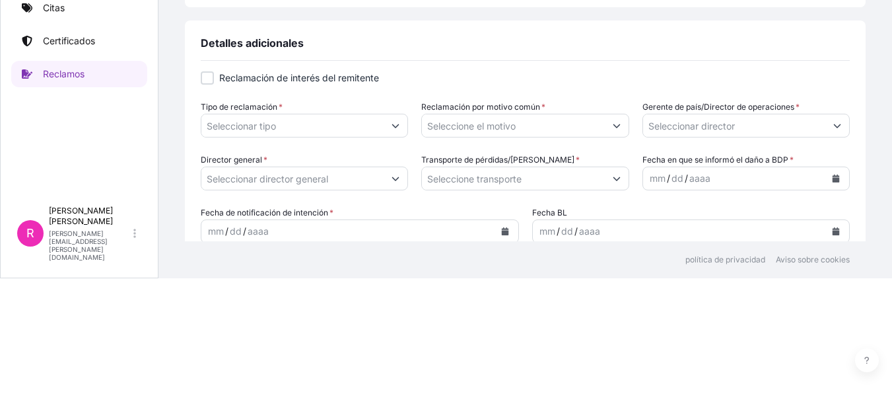
scroll to position [383, 0]
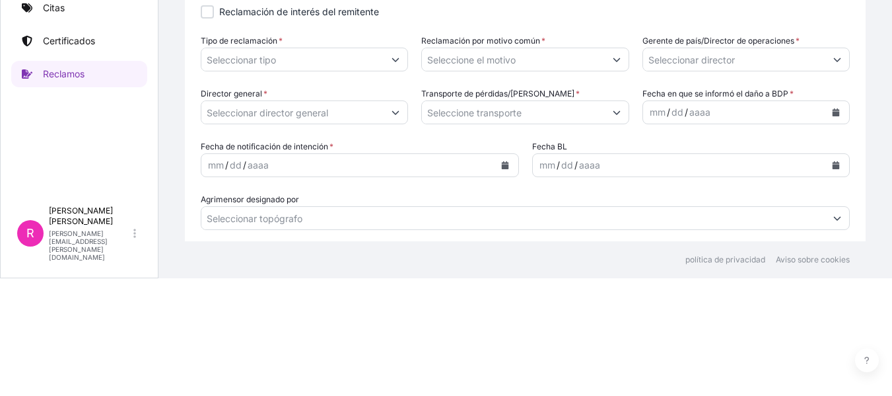
type textarea "Recibimos reporte del Capitán de la MV Industrial Ama que se encuentra en [PERS…"
click at [248, 61] on input "Tipo de reclamación *" at bounding box center [292, 60] width 182 height 24
drag, startPoint x: 268, startPoint y: 63, endPoint x: 357, endPoint y: 61, distance: 89.9
click at [268, 63] on input "Tipo de reclamación *" at bounding box center [292, 60] width 182 height 24
click at [384, 61] on button "Mostrar sugerencias" at bounding box center [396, 60] width 24 height 24
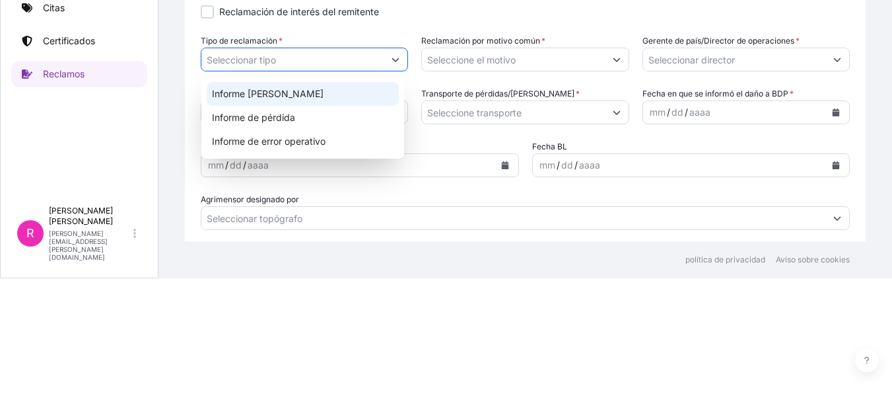
click at [316, 89] on div "Informe de daños" at bounding box center [303, 94] width 192 height 24
type input "Report of Damage"
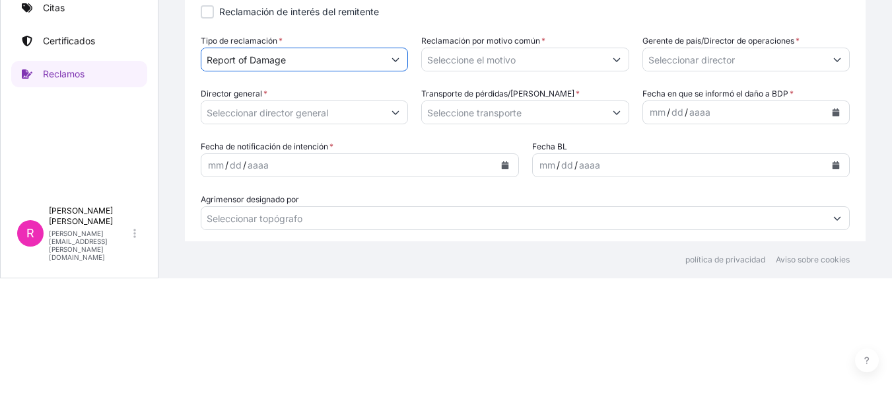
click at [501, 47] on label "Reclamación por motivo común *" at bounding box center [483, 40] width 124 height 13
click at [501, 48] on input "Reclamación por motivo común *" at bounding box center [513, 60] width 182 height 24
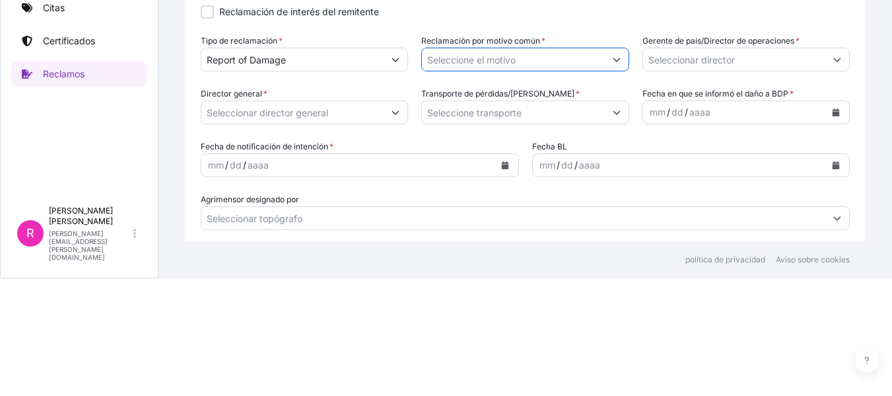
drag, startPoint x: 583, startPoint y: 50, endPoint x: 607, endPoint y: 57, distance: 24.7
click at [586, 51] on input "Reclamación por motivo común *" at bounding box center [513, 60] width 182 height 24
click at [613, 57] on icon "Mostrar sugerencias" at bounding box center [617, 59] width 8 height 8
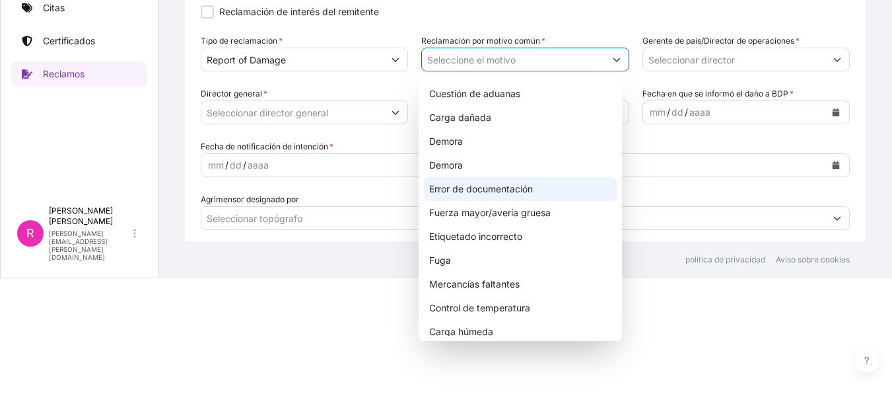
scroll to position [52, 0]
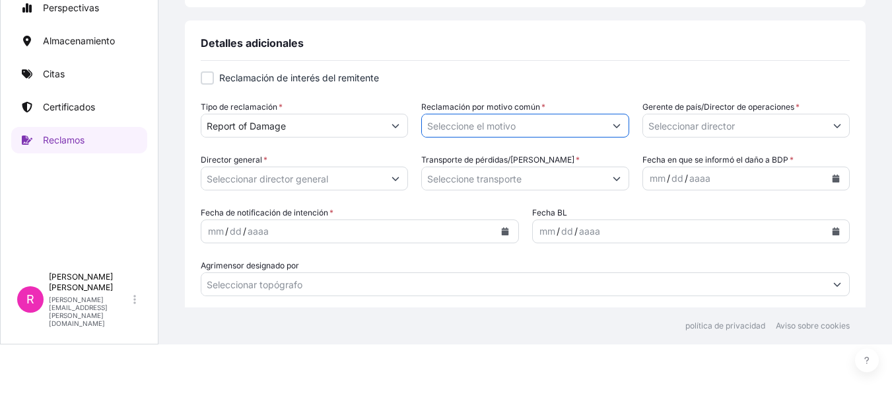
click at [503, 119] on input "Reclamación por motivo común *" at bounding box center [513, 126] width 182 height 24
click at [617, 117] on button "Mostrar sugerencias" at bounding box center [617, 126] width 24 height 24
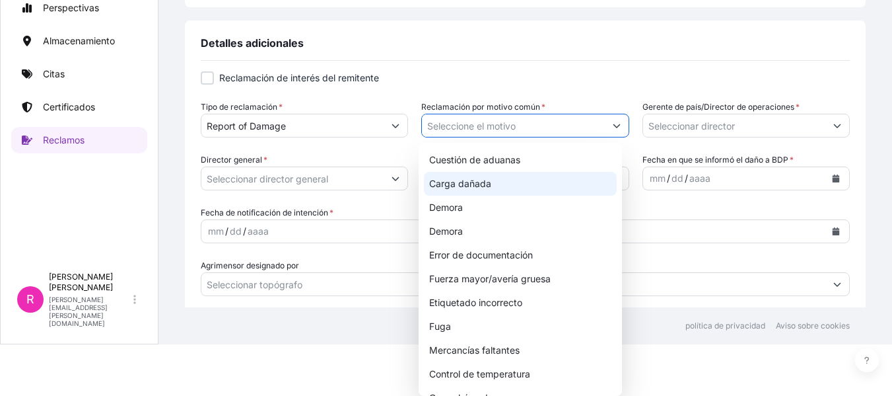
click at [497, 185] on div "Carga dañada" at bounding box center [520, 184] width 192 height 24
type input "Damaged Cargo"
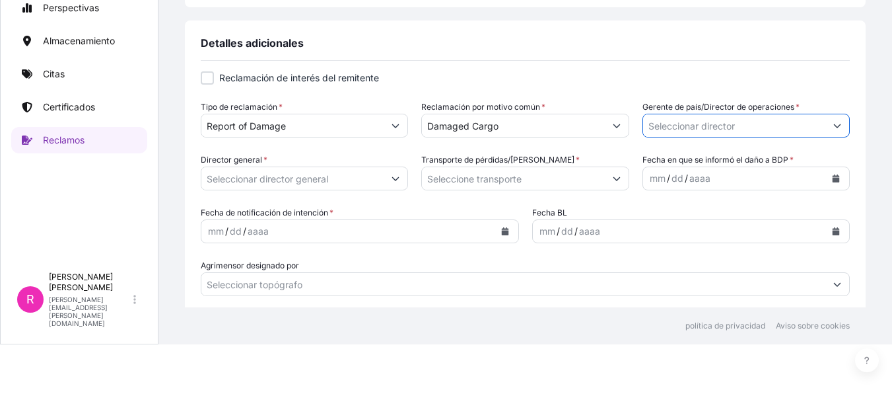
click at [699, 120] on input "Gerente de país/Director de operaciones *" at bounding box center [734, 126] width 182 height 24
click at [836, 116] on button "Mostrar sugerencias" at bounding box center [838, 126] width 24 height 24
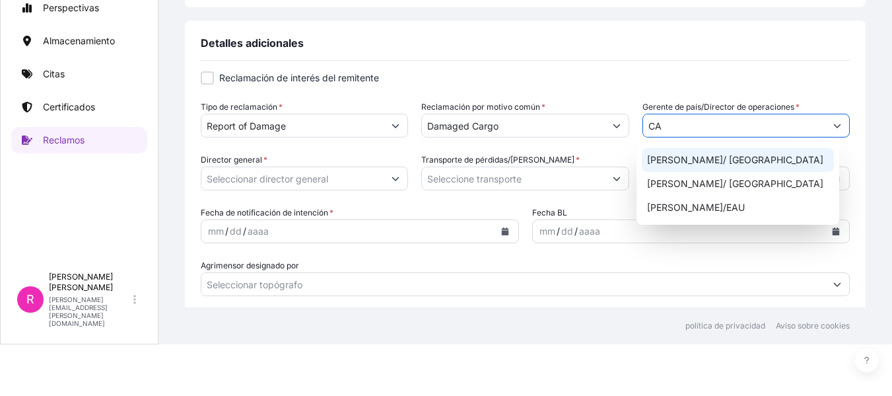
click at [728, 169] on div "[PERSON_NAME]/ [GEOGRAPHIC_DATA]" at bounding box center [738, 160] width 192 height 24
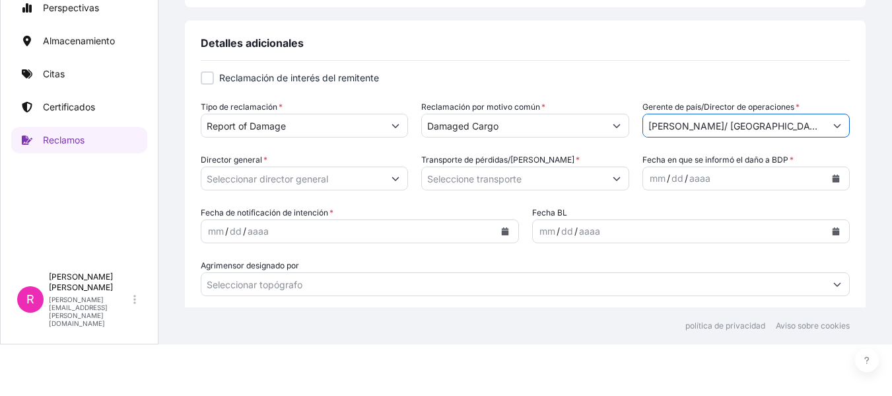
type input "[PERSON_NAME]/ [GEOGRAPHIC_DATA]"
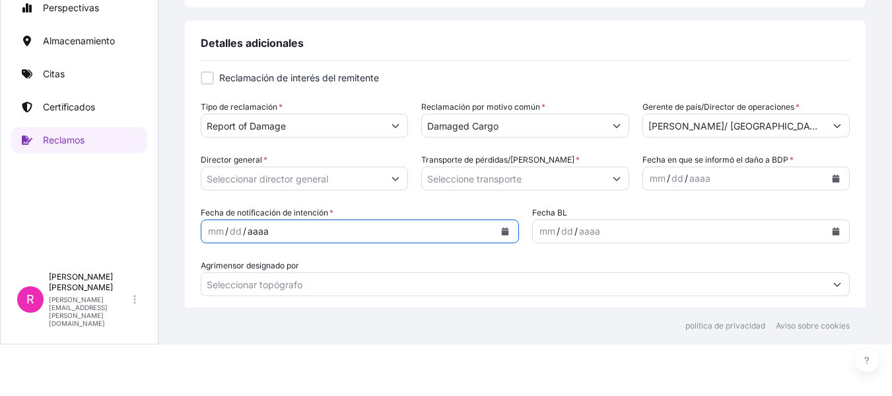
click at [358, 198] on form "Reclamación de interés del remitente Tipo de reclamación * Report of Damage Rec…" at bounding box center [525, 183] width 649 height 225
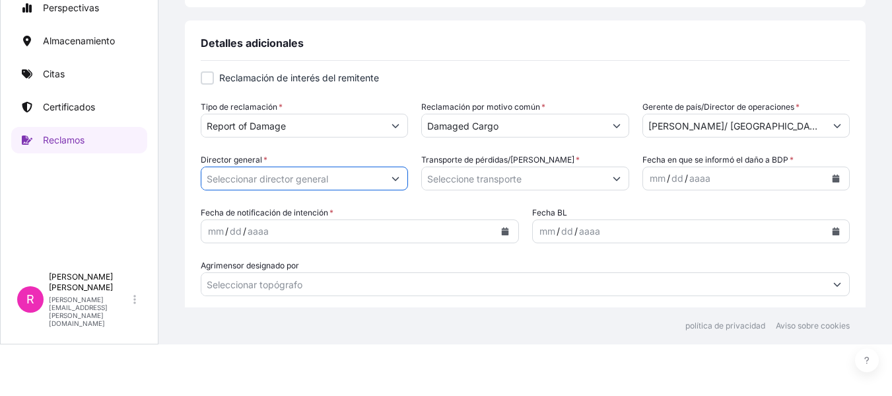
click at [355, 183] on input "Director general *" at bounding box center [292, 178] width 182 height 24
click at [387, 180] on button "Mostrar sugerencias" at bounding box center [396, 178] width 24 height 24
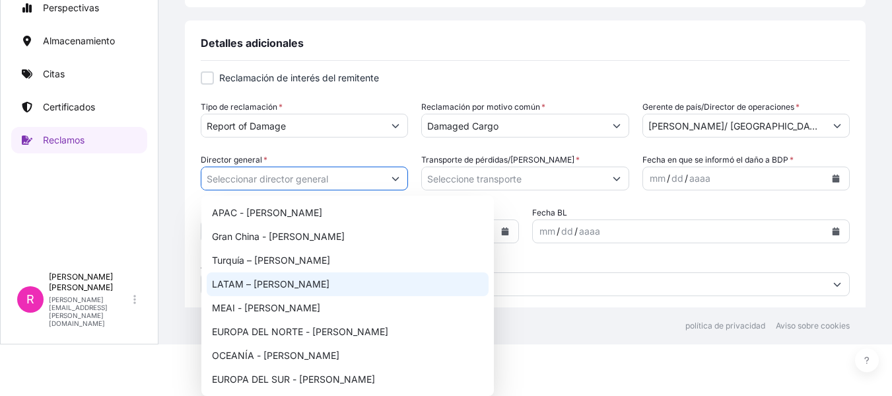
click at [284, 277] on font "LATAM – [PERSON_NAME]" at bounding box center [271, 283] width 118 height 13
type input "LATAM – [PERSON_NAME]"
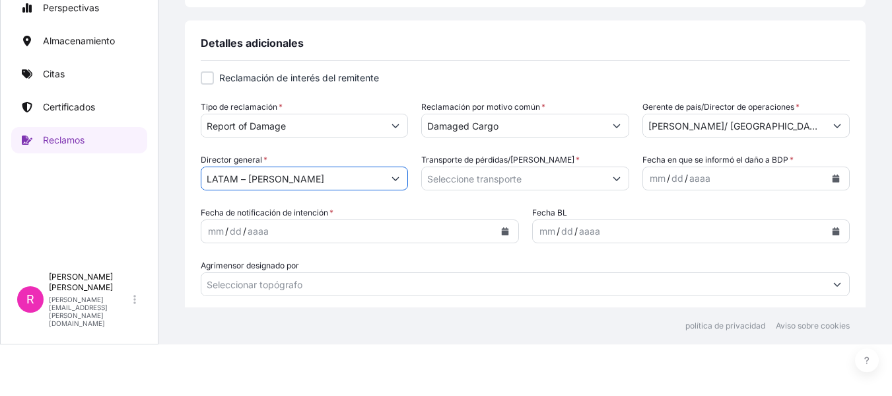
drag, startPoint x: 497, startPoint y: 161, endPoint x: 504, endPoint y: 169, distance: 10.3
click at [497, 161] on font "Transporte de pérdidas/daños" at bounding box center [497, 160] width 153 height 10
click at [497, 166] on input "Transporte de pérdidas/daños *" at bounding box center [513, 178] width 182 height 24
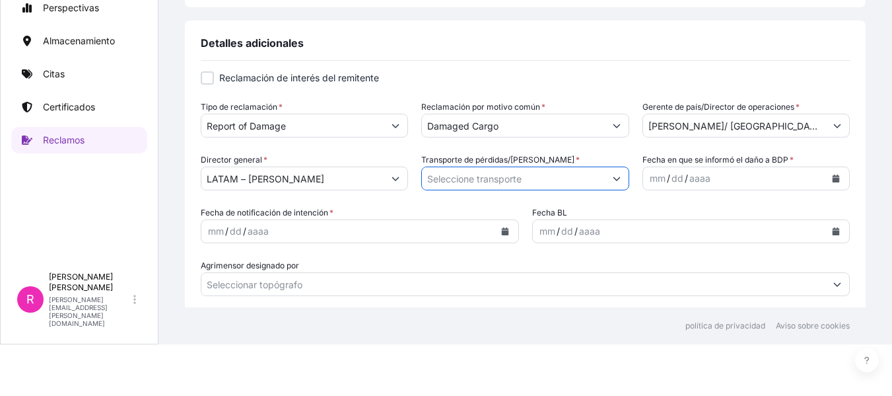
click at [577, 174] on input "Transporte de pérdidas/daños *" at bounding box center [513, 178] width 182 height 24
click at [605, 176] on button "Mostrar sugerencias" at bounding box center [617, 178] width 24 height 24
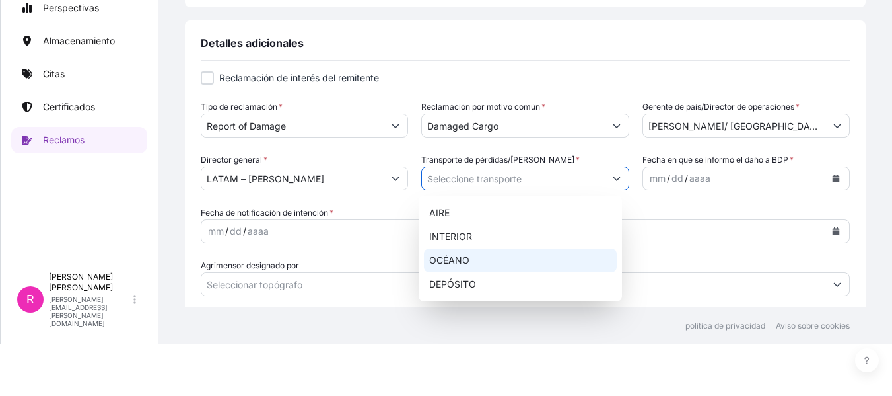
click at [479, 258] on div "OCÉANO" at bounding box center [520, 260] width 192 height 24
type input "OCEAN"
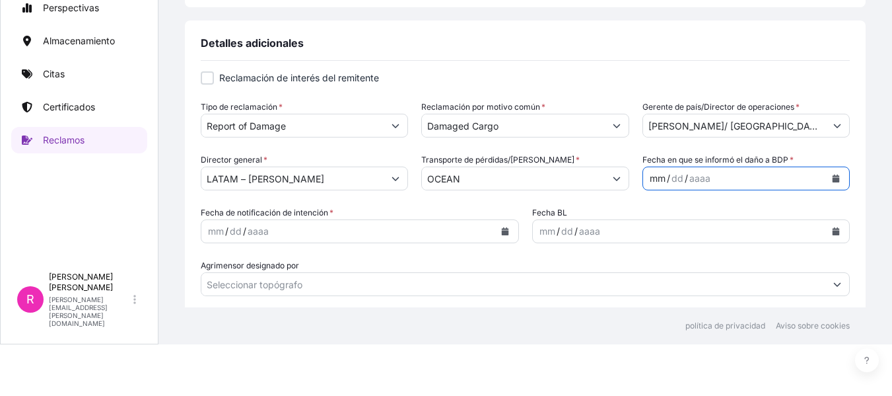
click at [735, 180] on div "mm / dd / aaaa" at bounding box center [734, 178] width 182 height 24
click at [833, 175] on icon "Calendario" at bounding box center [836, 178] width 7 height 8
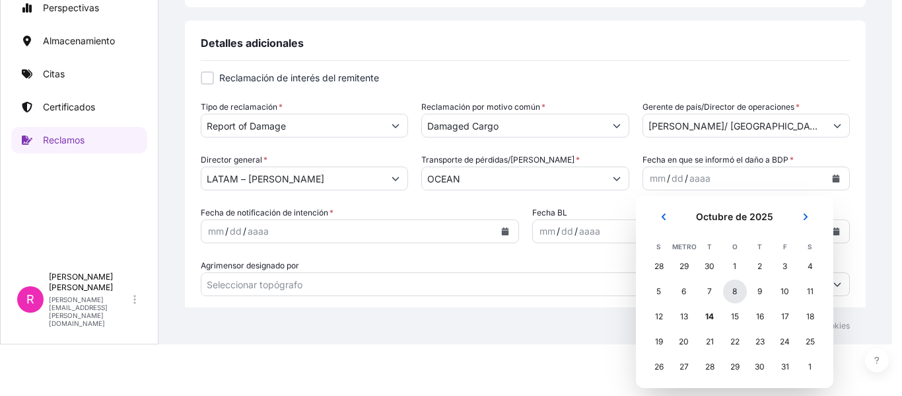
click at [737, 289] on div "8" at bounding box center [735, 291] width 24 height 24
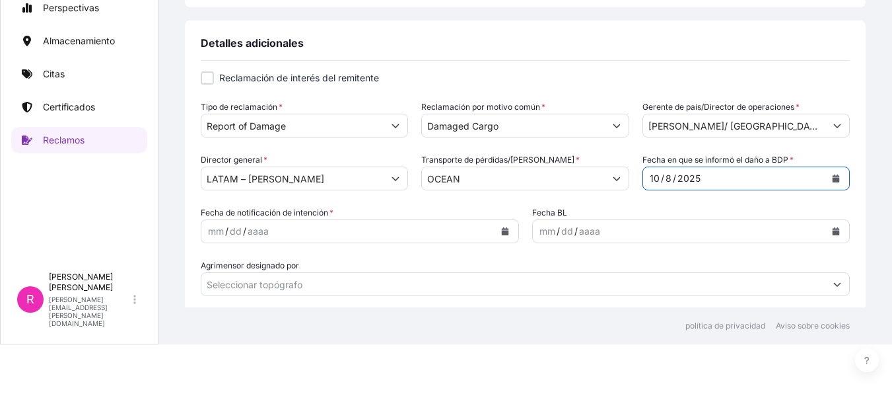
click at [407, 246] on form "Reclamación de interés del remitente Tipo de reclamación * Report of Damage Rec…" at bounding box center [525, 183] width 649 height 225
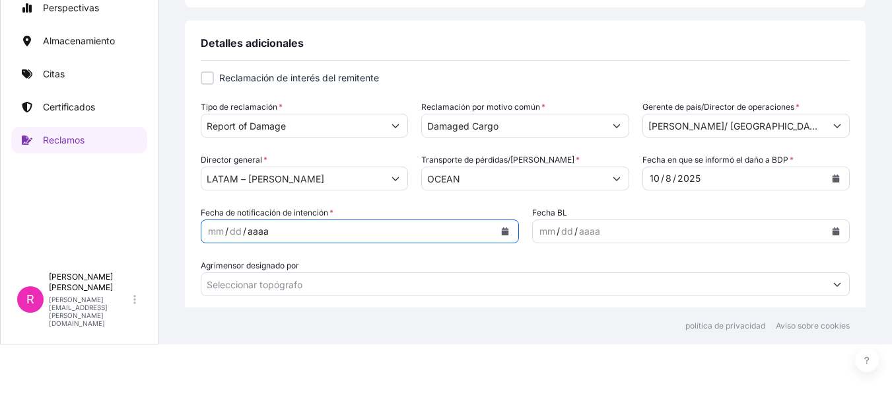
click at [480, 231] on div "mm / dd / aaaa" at bounding box center [347, 231] width 293 height 24
click at [505, 230] on button "Calendario" at bounding box center [505, 231] width 21 height 21
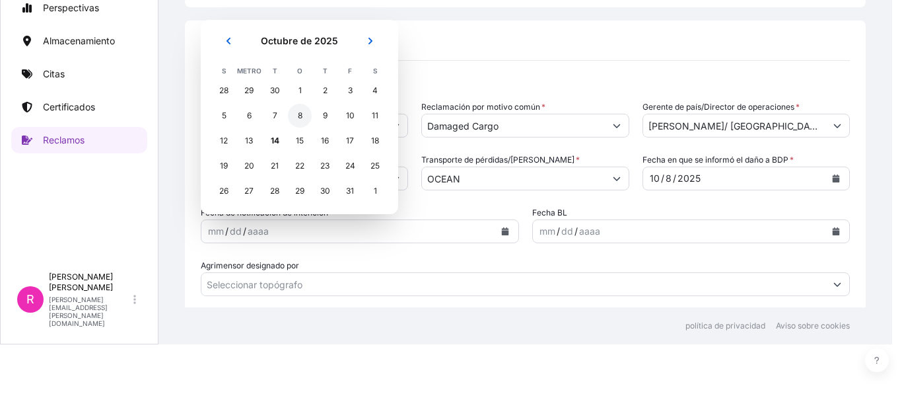
click at [293, 113] on div "8" at bounding box center [300, 116] width 24 height 24
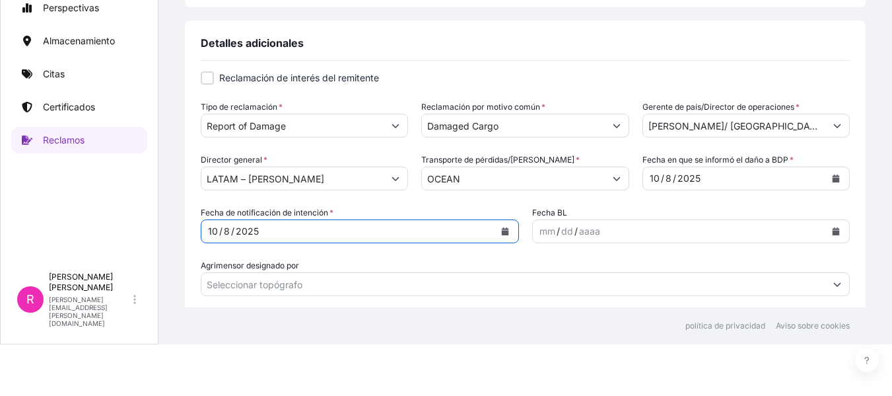
drag, startPoint x: 671, startPoint y: 247, endPoint x: 669, endPoint y: 238, distance: 8.8
click at [670, 247] on form "Reclamación de interés del remitente Tipo de reclamación * Report of Damage Rec…" at bounding box center [525, 183] width 649 height 225
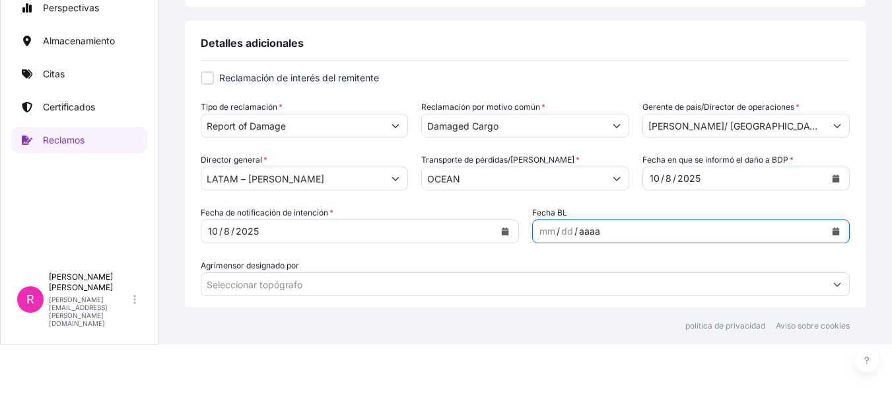
click at [826, 237] on button "Calendario" at bounding box center [836, 231] width 21 height 21
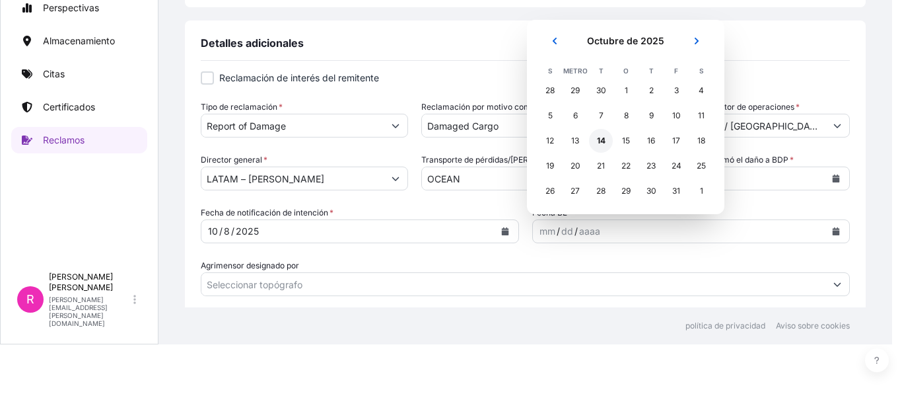
click at [597, 141] on font "14" at bounding box center [601, 140] width 9 height 10
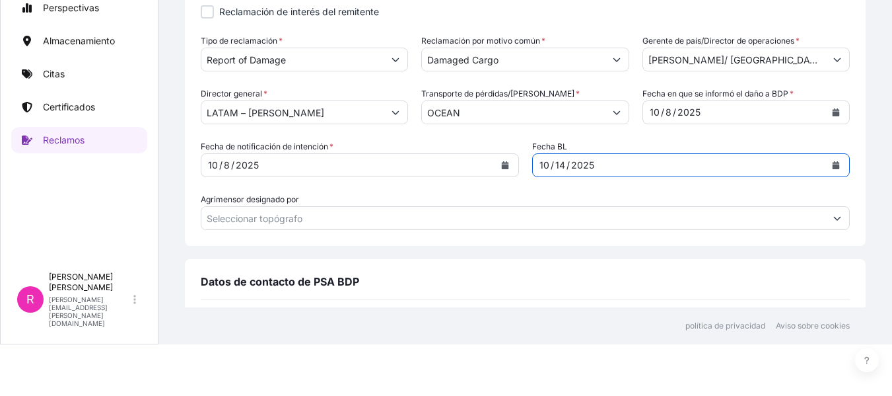
scroll to position [515, 0]
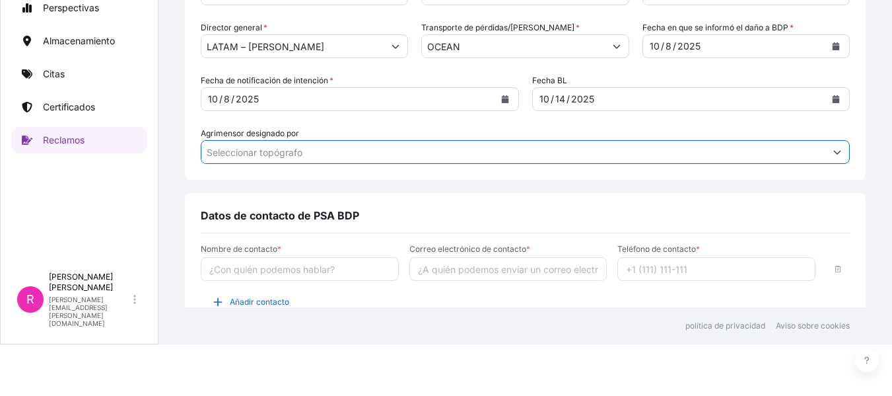
click at [283, 161] on input "Agrimensor designado por" at bounding box center [513, 152] width 624 height 24
click at [306, 157] on input "Agrimensor designado por" at bounding box center [513, 152] width 624 height 24
click at [307, 157] on input "Agrimensor designado por" at bounding box center [513, 152] width 624 height 24
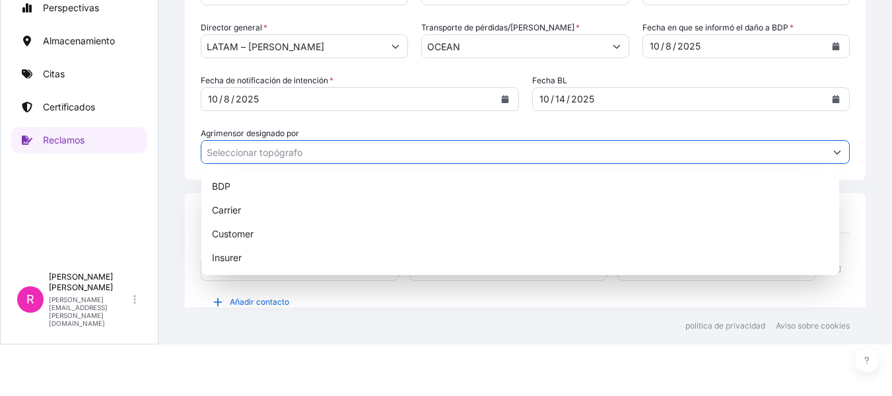
click at [834, 150] on icon "Mostrar sugerencias" at bounding box center [838, 152] width 8 height 8
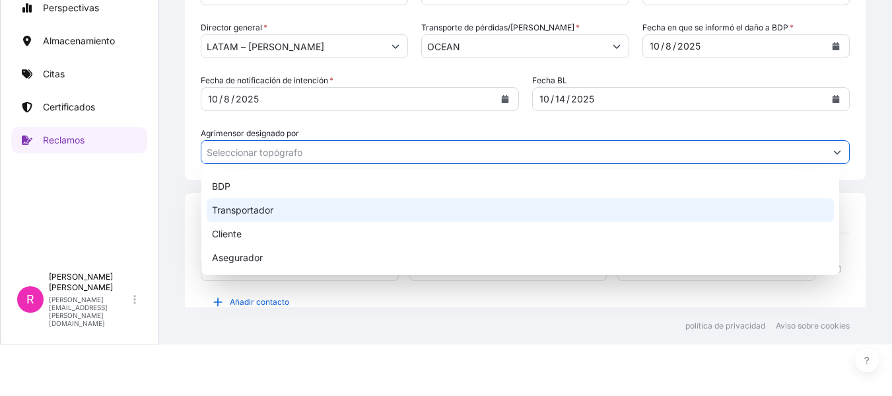
click at [270, 211] on font "Transportador" at bounding box center [242, 209] width 61 height 11
type input "Carrier"
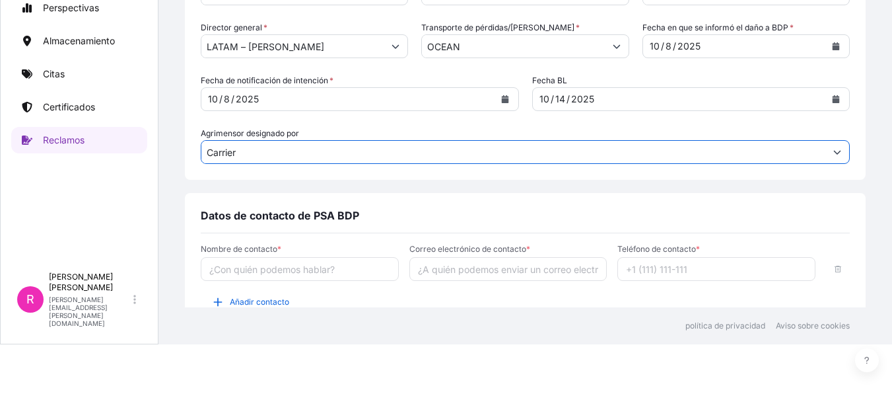
scroll to position [581, 0]
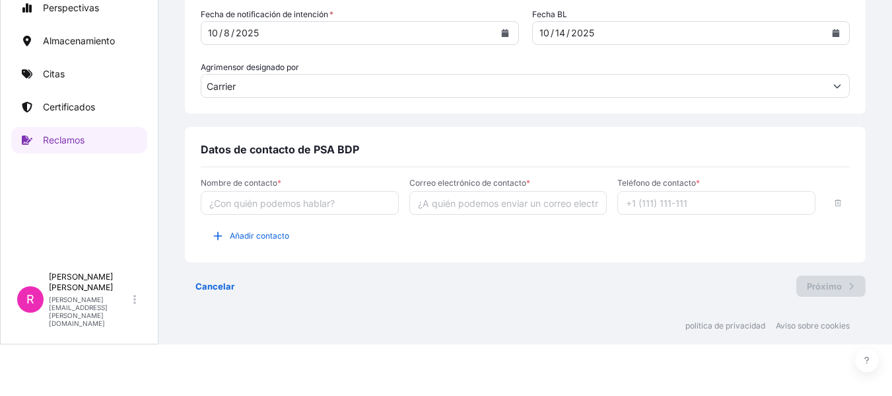
click at [290, 201] on input "Nombre de contacto *" at bounding box center [300, 203] width 198 height 24
click at [294, 202] on input "Nombre de contacto *" at bounding box center [300, 203] width 198 height 24
type input "D"
type input "[PERSON_NAME]"
click at [452, 201] on input "Correo electrónico de contacto *" at bounding box center [509, 203] width 198 height 24
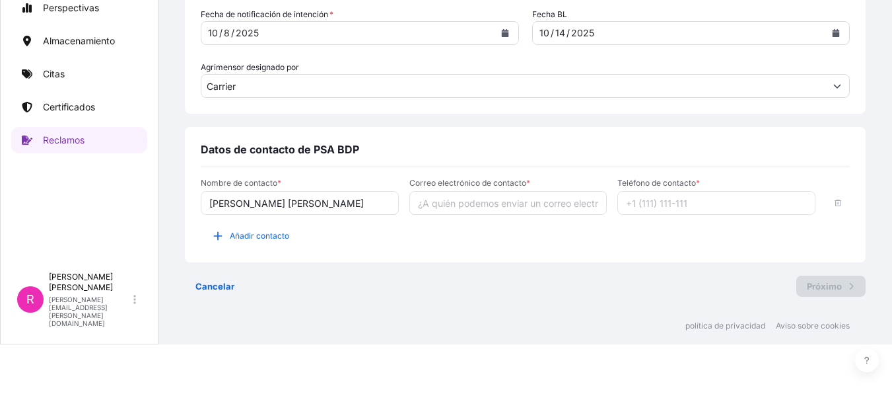
click at [475, 201] on input "Correo electrónico de contacto *" at bounding box center [509, 203] width 198 height 24
drag, startPoint x: 532, startPoint y: 205, endPoint x: 418, endPoint y: 204, distance: 114.3
click at [412, 205] on input "ruben.diaz@bdpint.com" at bounding box center [509, 203] width 198 height 24
paste input "Ruben.Diaz@psabdp"
type input "[PERSON_NAME][EMAIL_ADDRESS][PERSON_NAME][DOMAIN_NAME]"
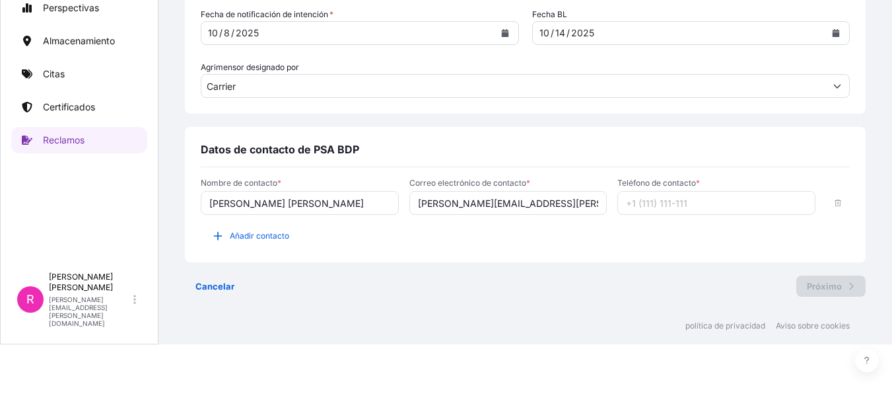
click at [656, 203] on input "Teléfono de contacto *" at bounding box center [717, 203] width 198 height 24
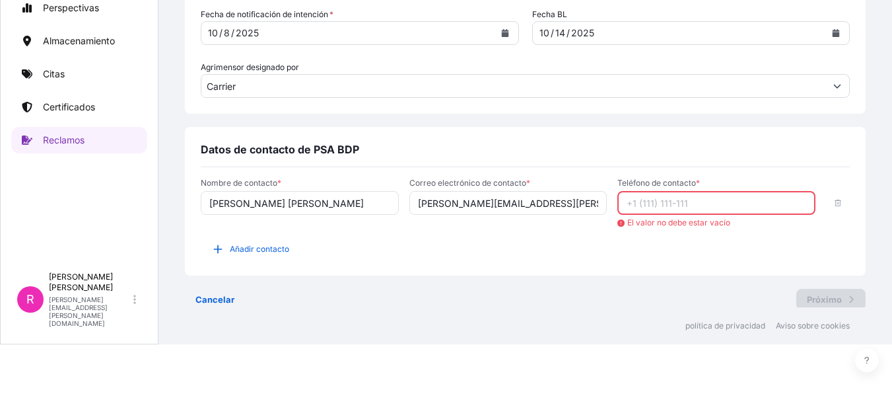
drag, startPoint x: 727, startPoint y: 193, endPoint x: 718, endPoint y: 203, distance: 13.6
click at [727, 196] on input "Teléfono de contacto *" at bounding box center [717, 203] width 198 height 24
paste input "312 4970098"
click at [641, 203] on input "312 4970098" at bounding box center [717, 203] width 198 height 24
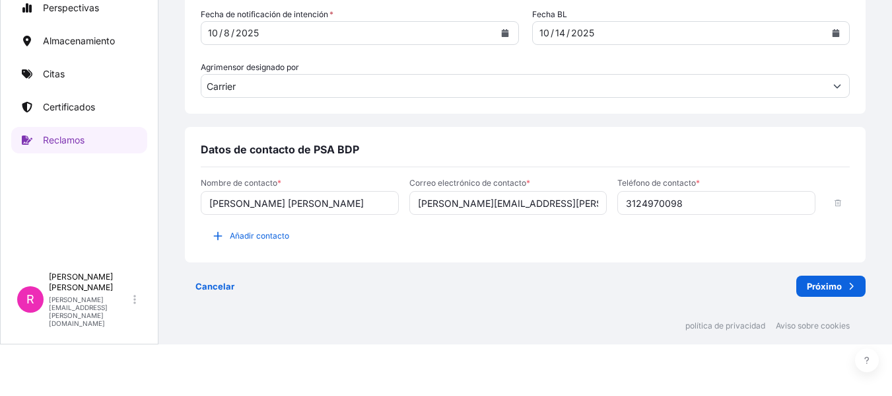
click at [618, 203] on input "3124970098" at bounding box center [717, 203] width 198 height 24
type input "+573124970098"
click at [244, 232] on font "Añadir contacto" at bounding box center [259, 236] width 59 height 10
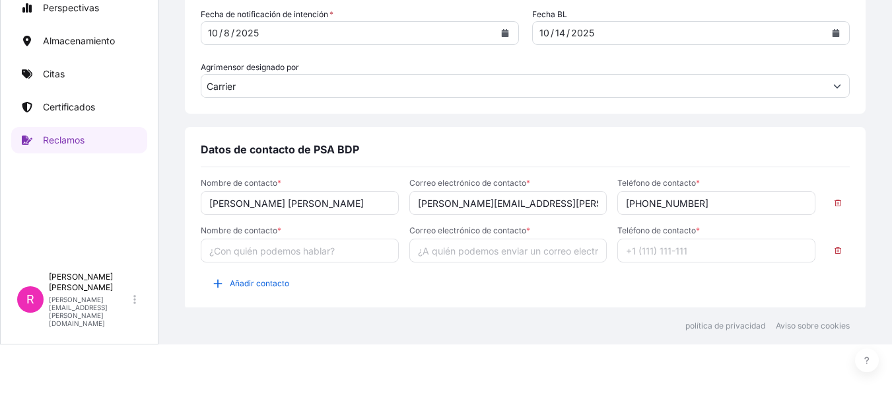
click at [259, 248] on input "Nombre de contacto *" at bounding box center [300, 250] width 198 height 24
type input "l"
type input "[PERSON_NAME]"
click at [469, 240] on input "Correo electrónico de contacto *" at bounding box center [509, 250] width 198 height 24
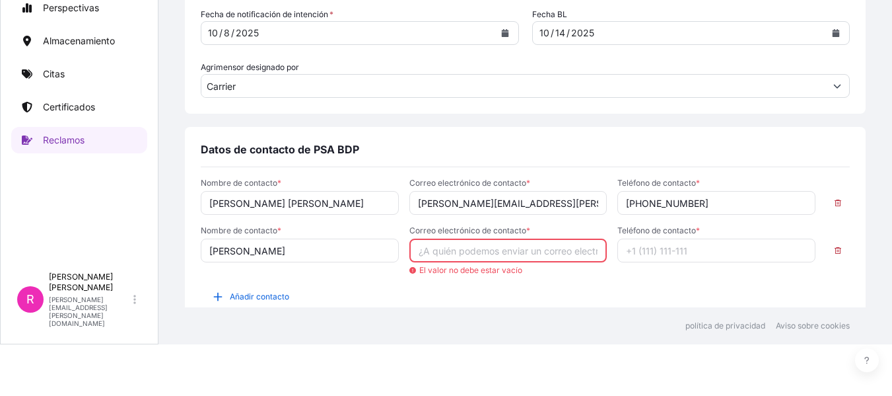
drag, startPoint x: 538, startPoint y: 256, endPoint x: 560, endPoint y: 252, distance: 22.0
click at [538, 256] on input "Correo electrónico de contacto *" at bounding box center [509, 250] width 198 height 24
paste input "[PERSON_NAME][EMAIL_ADDRESS][DOMAIN_NAME]"
type input "[PERSON_NAME][EMAIL_ADDRESS][DOMAIN_NAME]"
click at [653, 256] on input "Teléfono de contacto *" at bounding box center [717, 250] width 198 height 24
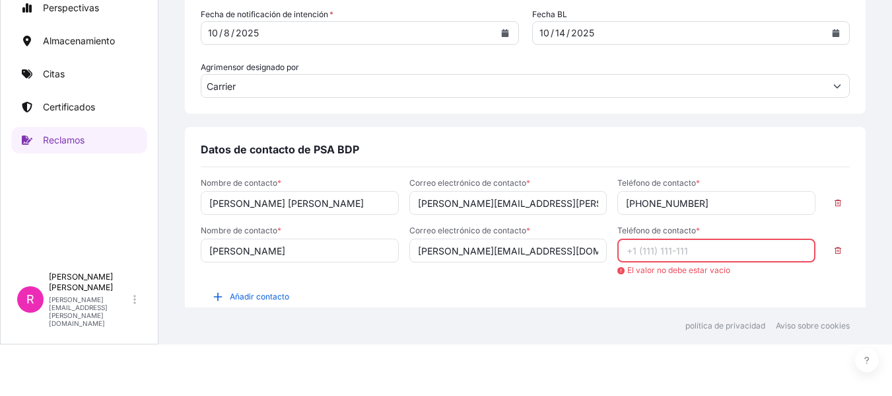
click at [646, 253] on input "Teléfono de contacto *" at bounding box center [717, 250] width 198 height 24
paste input "[PHONE_NUMBER]"
click at [639, 253] on input "[PHONE_NUMBER]" at bounding box center [717, 250] width 198 height 24
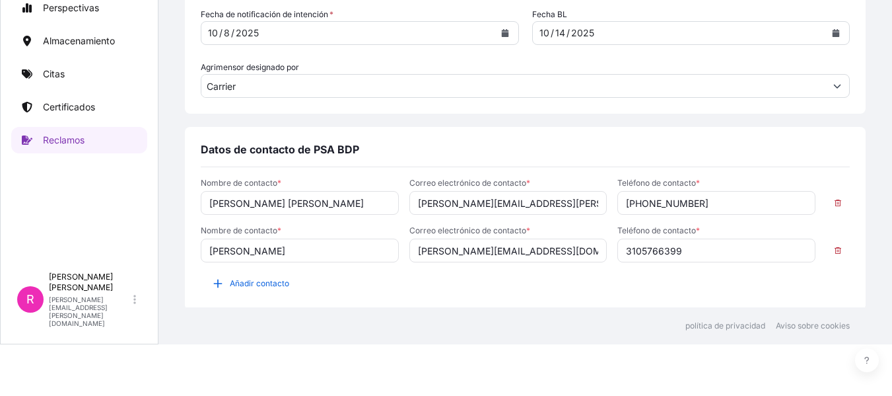
click at [619, 250] on input "3105766399" at bounding box center [717, 250] width 198 height 24
type input "[PHONE_NUMBER]"
click at [637, 200] on input "+573124970098" at bounding box center [717, 203] width 198 height 24
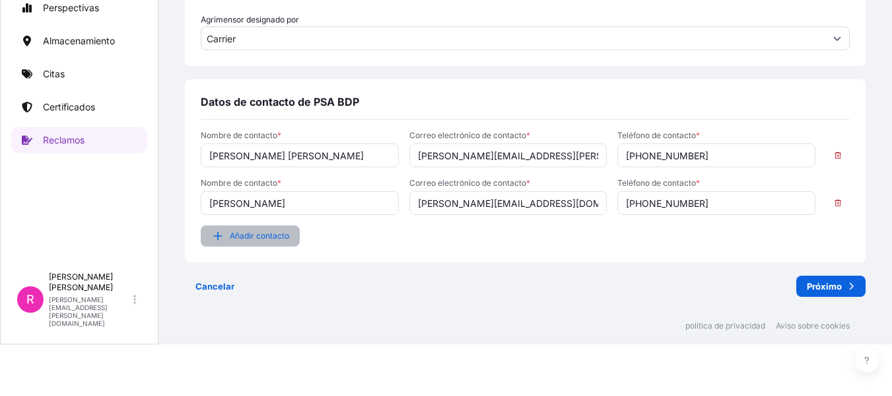
scroll to position [118, 0]
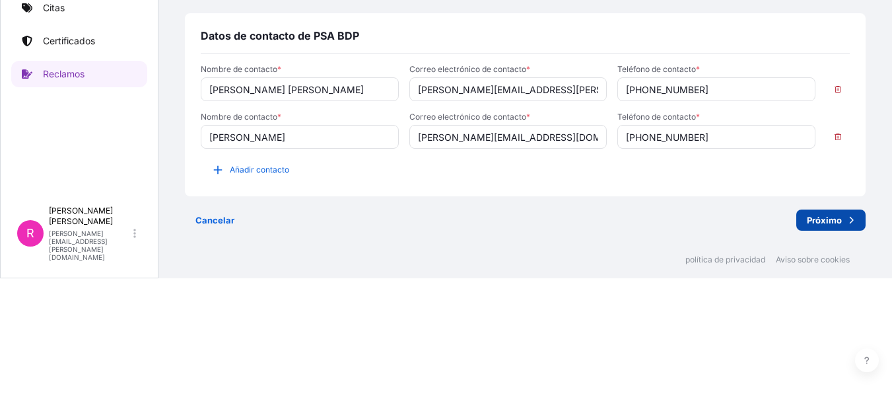
type input "[PHONE_NUMBER]"
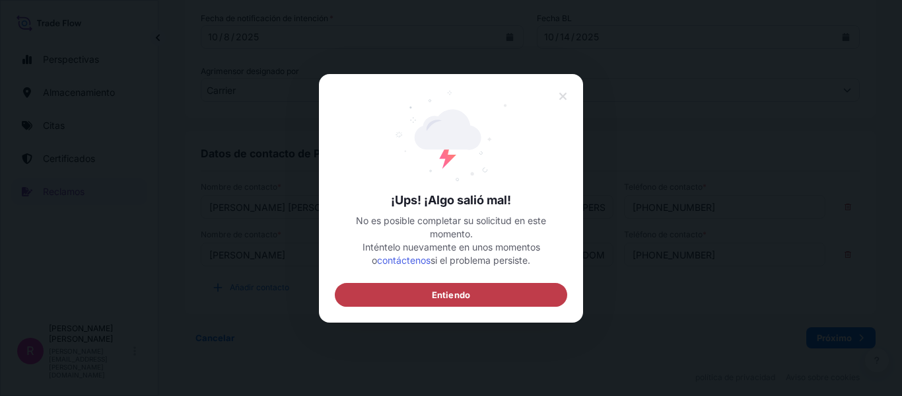
click at [476, 293] on button "Entiendo" at bounding box center [451, 294] width 233 height 24
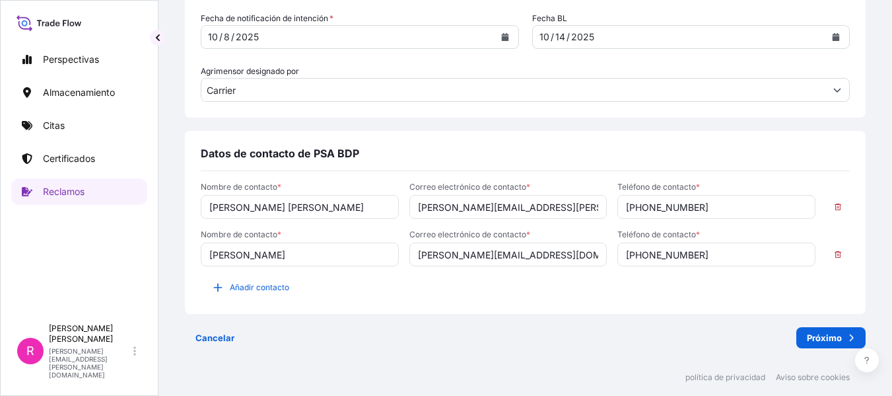
scroll to position [118, 0]
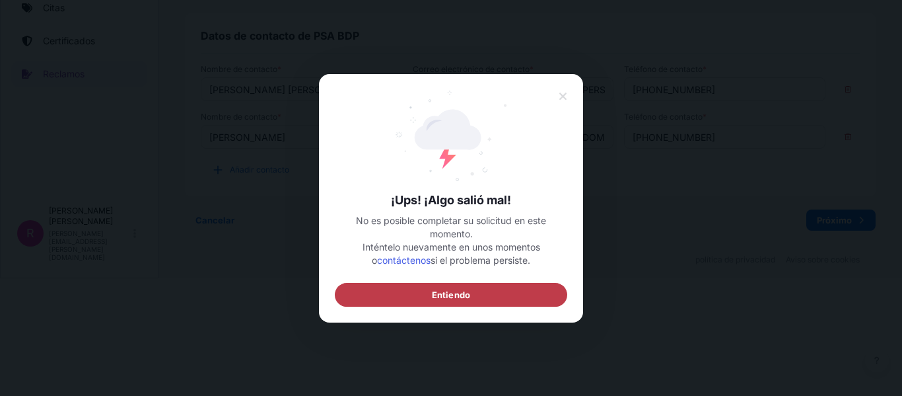
click at [472, 294] on button "Entiendo" at bounding box center [451, 294] width 233 height 24
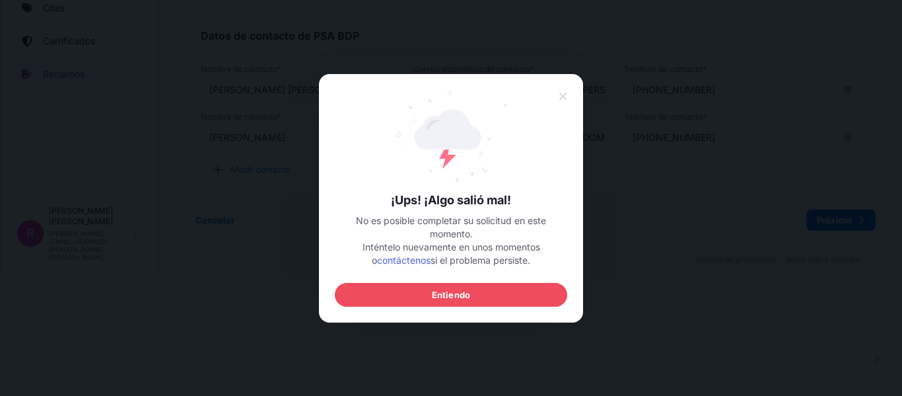
drag, startPoint x: 491, startPoint y: 284, endPoint x: 482, endPoint y: 292, distance: 12.2
click at [488, 287] on button "Entiendo" at bounding box center [451, 294] width 233 height 24
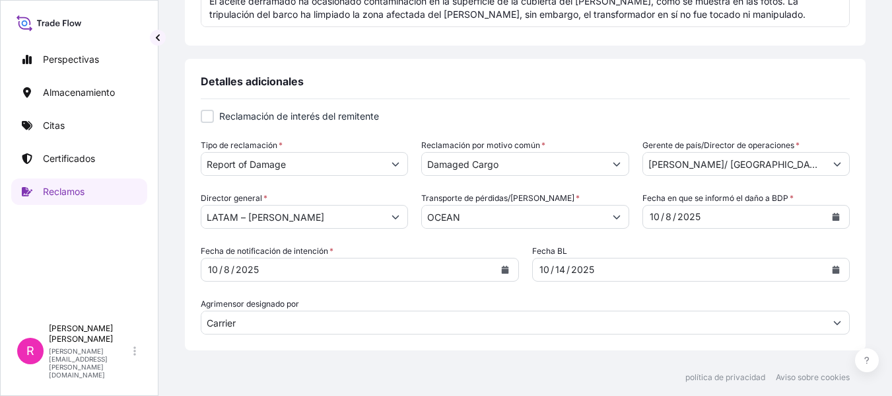
scroll to position [629, 0]
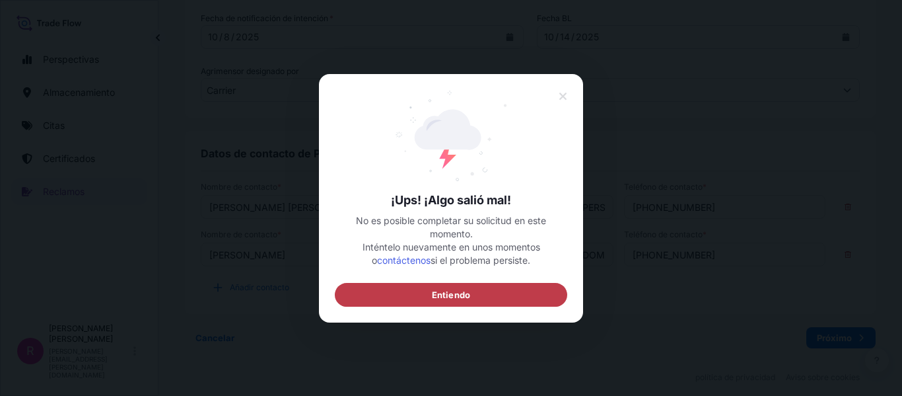
drag, startPoint x: 433, startPoint y: 278, endPoint x: 434, endPoint y: 299, distance: 21.2
click at [433, 280] on div "¡Ups! ¡Algo salió mal! No es posible completar su solicitud en este momento. In…" at bounding box center [451, 198] width 233 height 217
click at [435, 299] on font "Entiendo" at bounding box center [451, 294] width 38 height 11
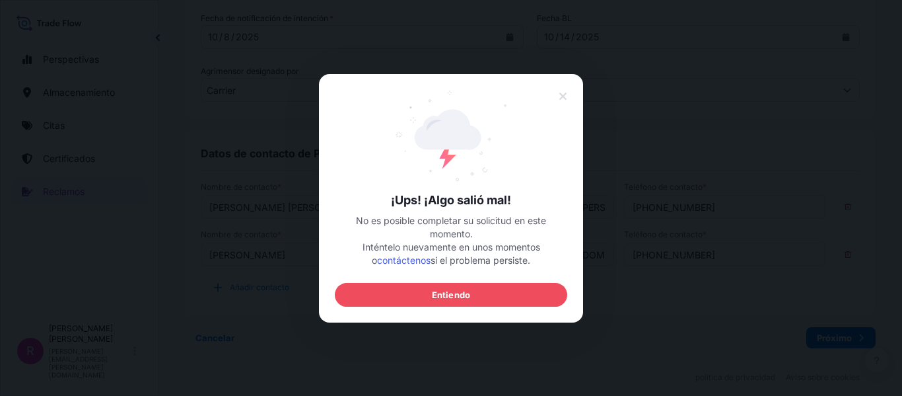
drag, startPoint x: 414, startPoint y: 332, endPoint x: 417, endPoint y: 318, distance: 14.1
click at [416, 325] on div at bounding box center [451, 198] width 902 height 396
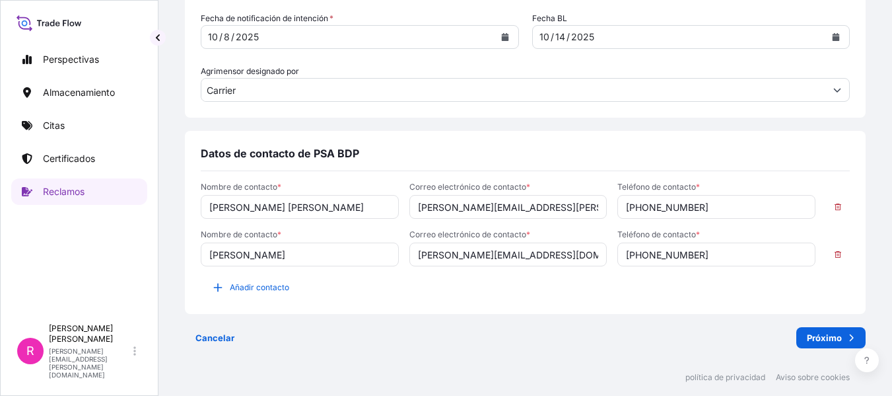
click at [435, 297] on div "Nombre de contacto * Ruben Dario Diaz Correo electrónico de contacto * Ruben.Di…" at bounding box center [525, 240] width 649 height 116
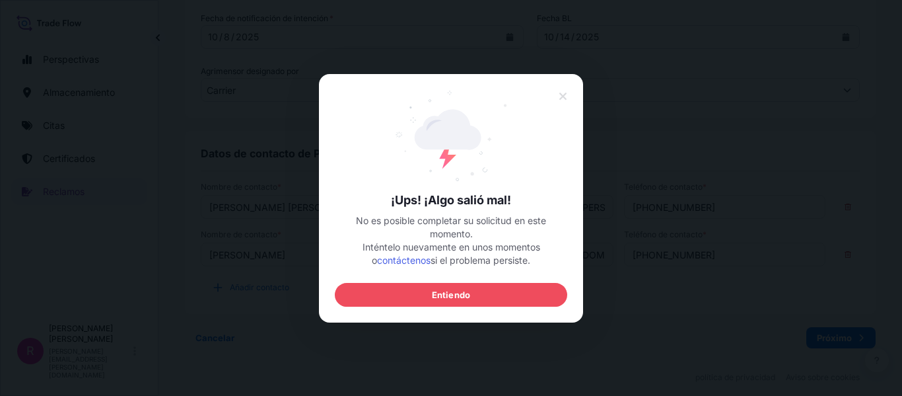
drag, startPoint x: 760, startPoint y: 305, endPoint x: 618, endPoint y: 215, distance: 168.1
click at [759, 303] on div at bounding box center [451, 198] width 902 height 396
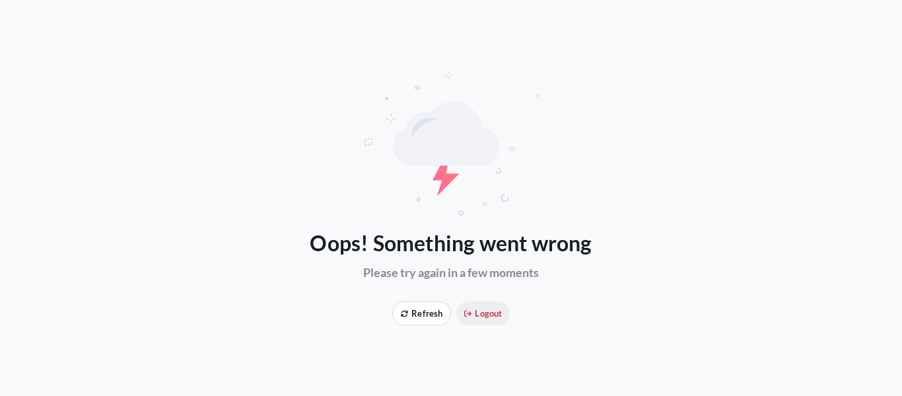
click at [491, 307] on span "Logout" at bounding box center [483, 313] width 38 height 13
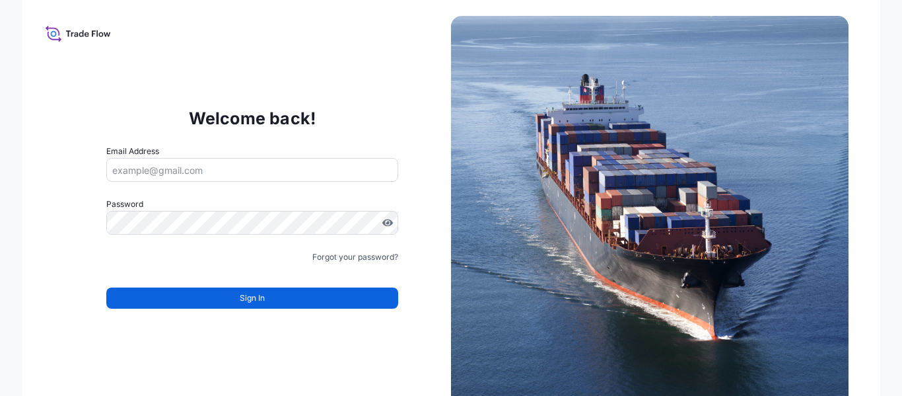
click at [491, 308] on div "Welcome back! Email Address Password Must include: Upper & lower case letters S…" at bounding box center [451, 198] width 859 height 396
type input "[PERSON_NAME][EMAIL_ADDRESS][PERSON_NAME][DOMAIN_NAME]"
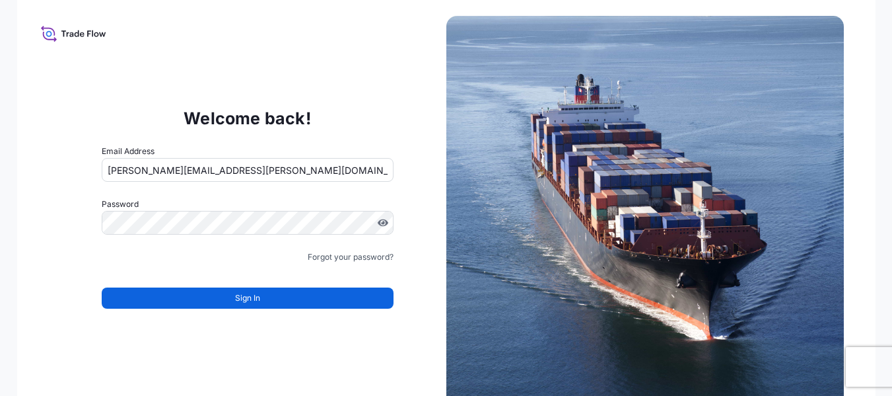
click at [359, 265] on form "Email Address ruben.diaz@psabdp.com Password Must include: Upper & lower case l…" at bounding box center [248, 235] width 292 height 180
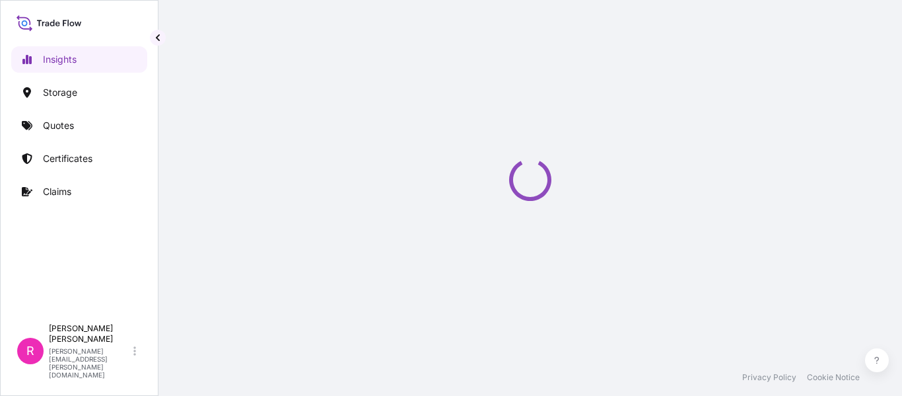
select select "2025"
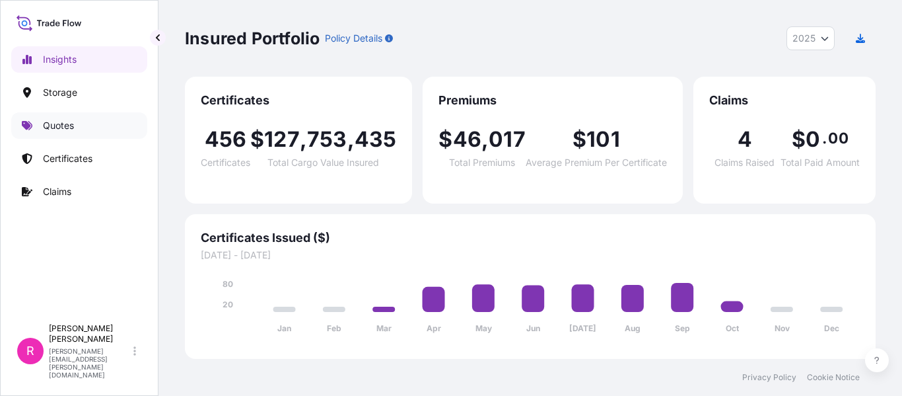
click at [55, 135] on link "Quotes" at bounding box center [79, 125] width 136 height 26
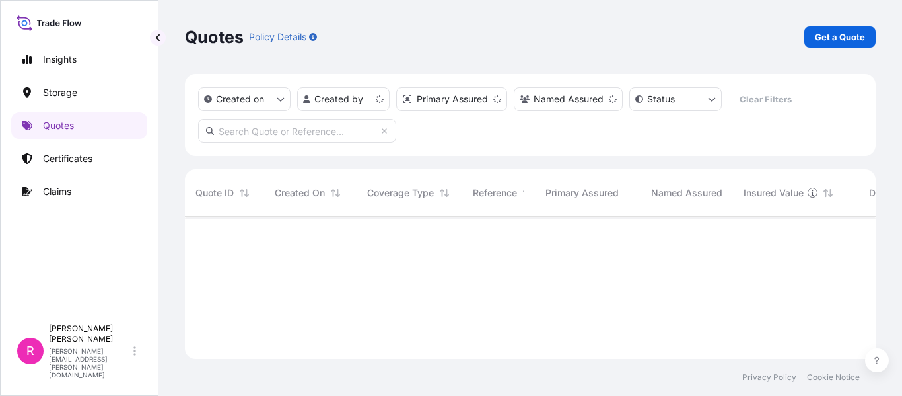
scroll to position [139, 681]
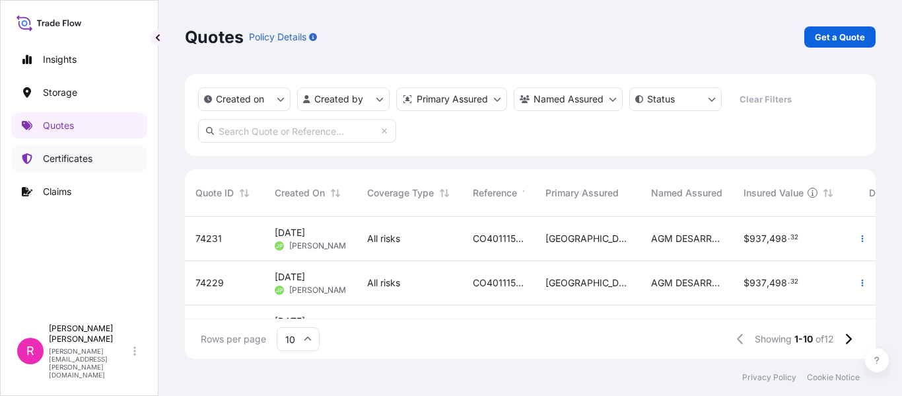
click at [91, 158] on p "Certificates" at bounding box center [68, 158] width 50 height 13
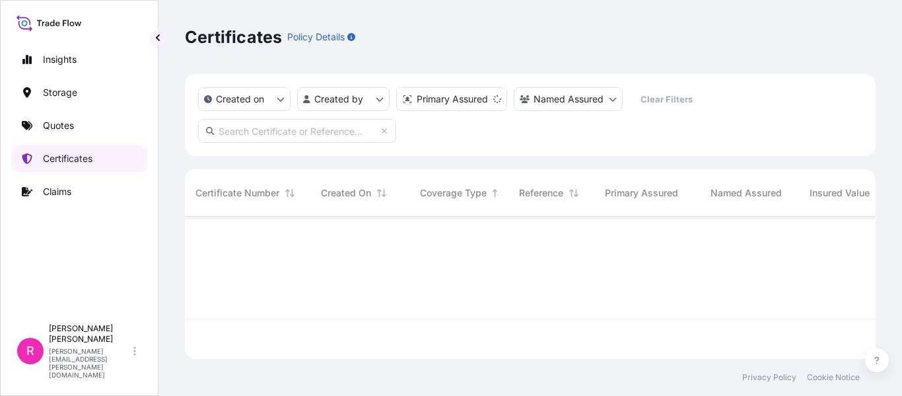
scroll to position [139, 681]
click at [291, 120] on input "text" at bounding box center [297, 131] width 198 height 24
click at [299, 136] on input "text" at bounding box center [297, 131] width 198 height 24
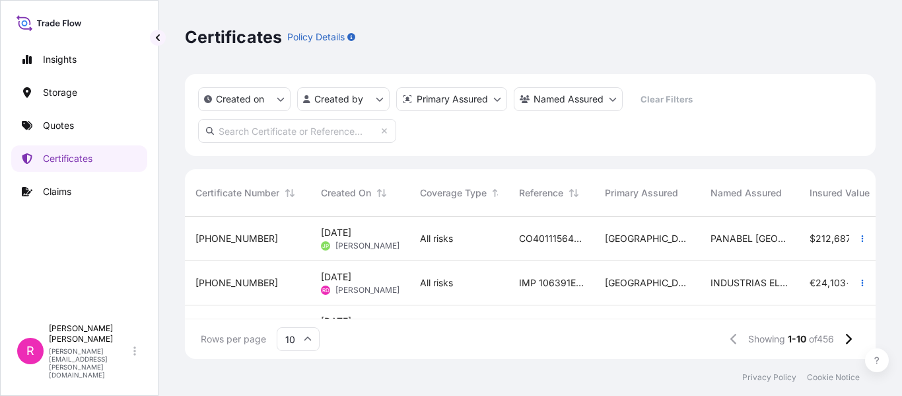
click at [321, 127] on input "text" at bounding box center [297, 131] width 198 height 24
paste input "[PHONE_NUMBER]"
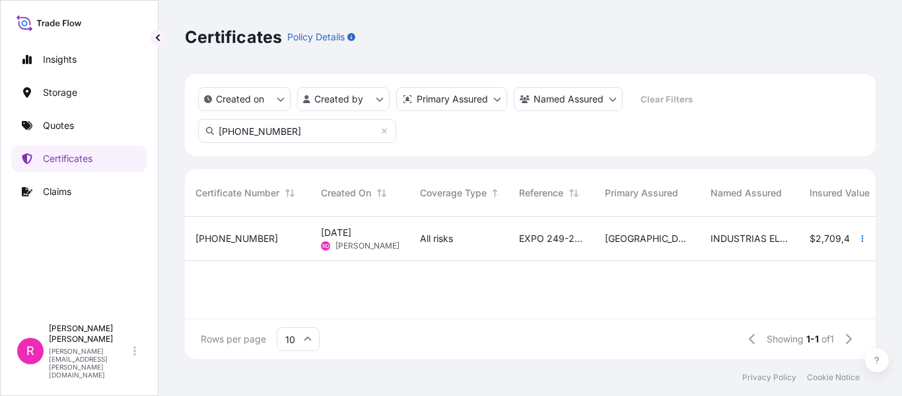
type input "[PHONE_NUMBER]"
click at [312, 264] on div "31619-401-1 [DATE] RD [PERSON_NAME] All risks EXPO 249-25 TESLA INC - OV 51445 …" at bounding box center [750, 268] width 1130 height 102
click at [305, 246] on div "[PHONE_NUMBER]" at bounding box center [248, 239] width 126 height 44
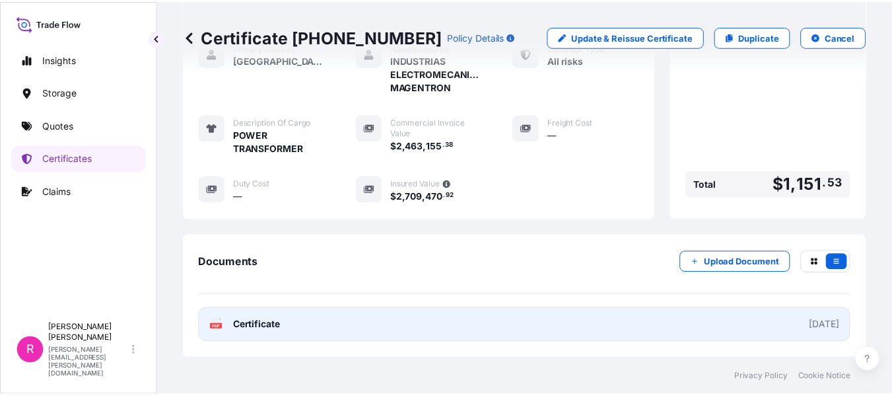
scroll to position [400, 0]
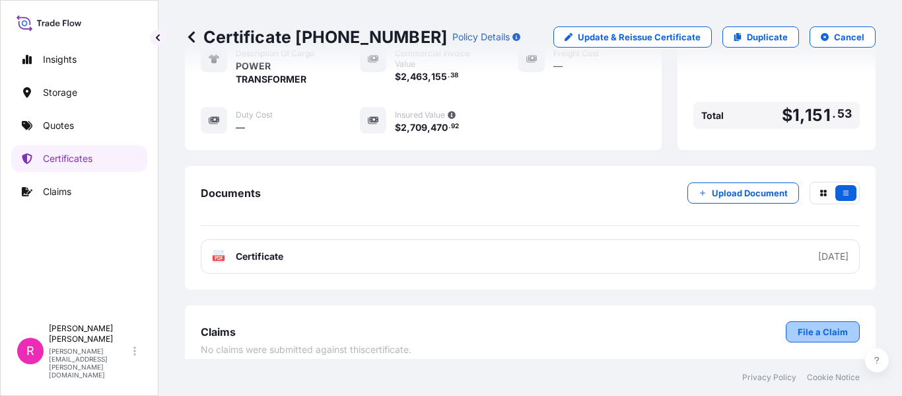
click at [830, 325] on p "File a Claim" at bounding box center [823, 331] width 50 height 13
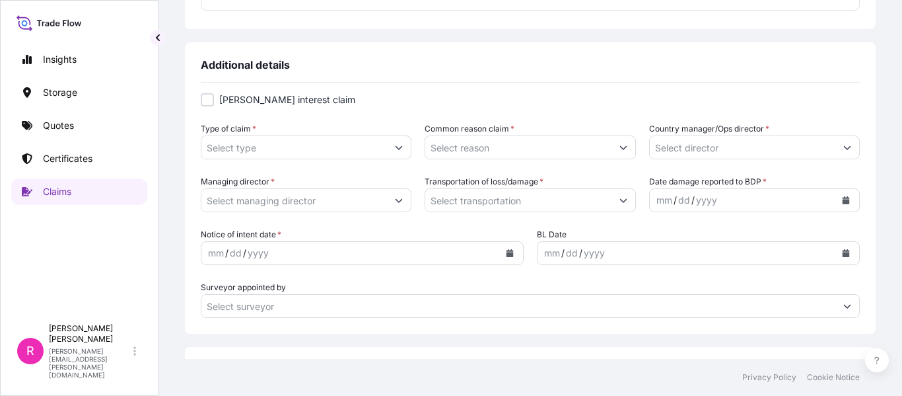
type input "[PHONE_NUMBER]"
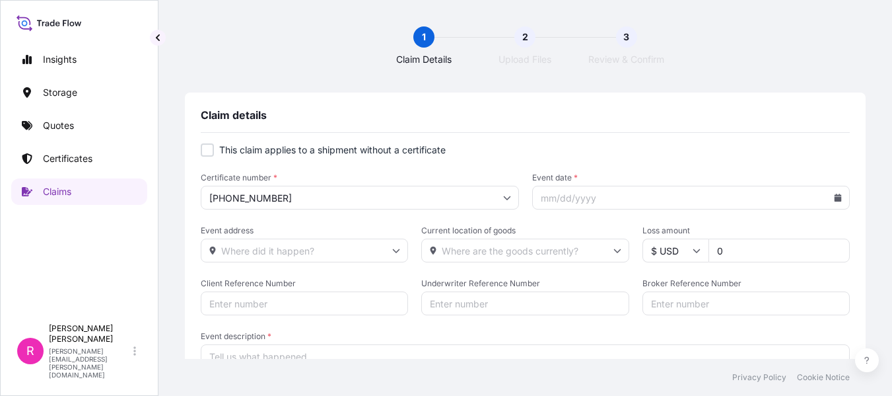
click at [719, 196] on input "Event date *" at bounding box center [691, 198] width 318 height 24
drag, startPoint x: 720, startPoint y: 205, endPoint x: 729, endPoint y: 202, distance: 9.2
click at [720, 205] on input "Event date *" at bounding box center [691, 198] width 318 height 24
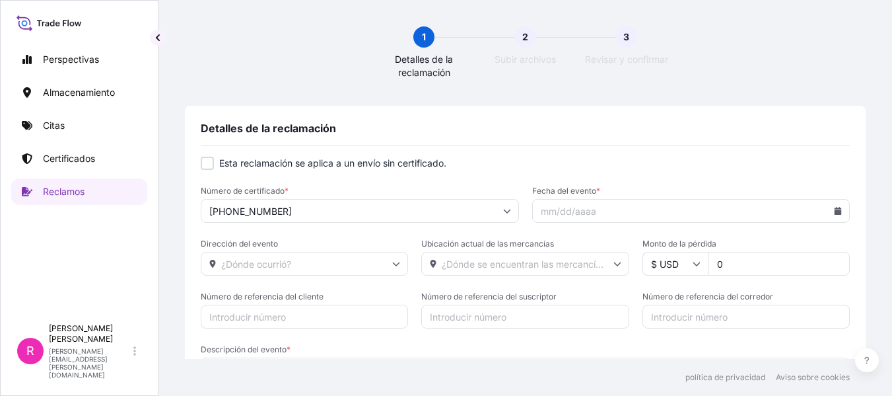
click at [836, 209] on input "Fecha del evento *" at bounding box center [691, 211] width 318 height 24
click at [831, 209] on div at bounding box center [691, 211] width 318 height 24
click at [835, 213] on icon at bounding box center [838, 211] width 7 height 8
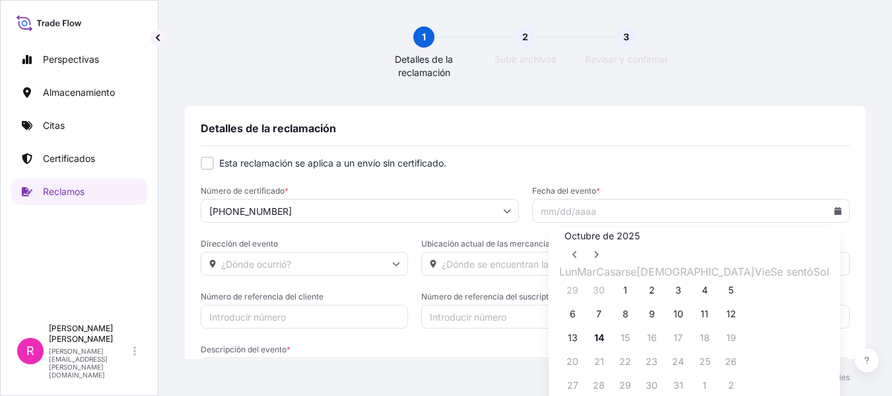
click at [629, 319] on font "8" at bounding box center [626, 313] width 6 height 11
type input "[DATE]"
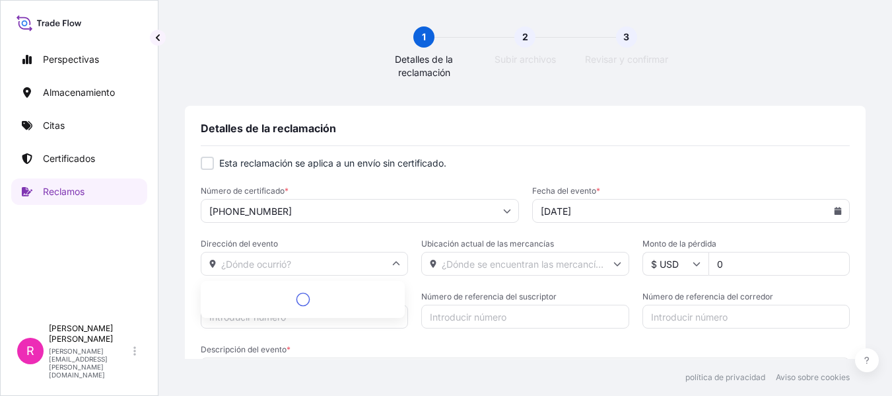
click at [285, 269] on input "Dirección del evento" at bounding box center [304, 264] width 207 height 24
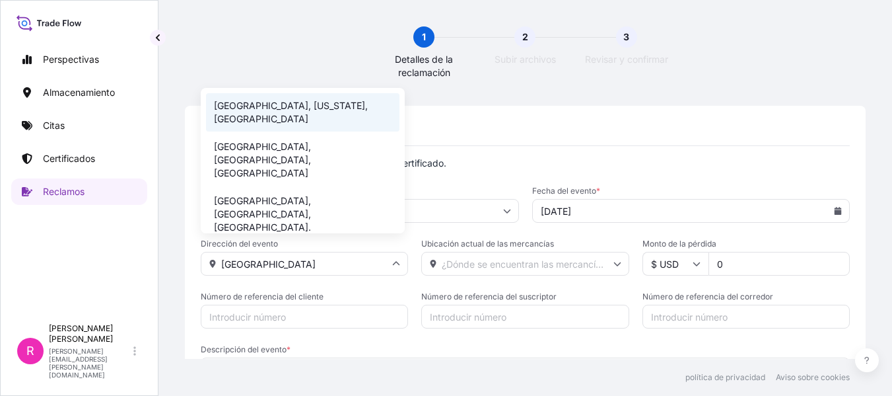
click at [309, 108] on font "[GEOGRAPHIC_DATA], [US_STATE], [GEOGRAPHIC_DATA]" at bounding box center [291, 112] width 154 height 24
type input "[GEOGRAPHIC_DATA], [GEOGRAPHIC_DATA], [GEOGRAPHIC_DATA]"
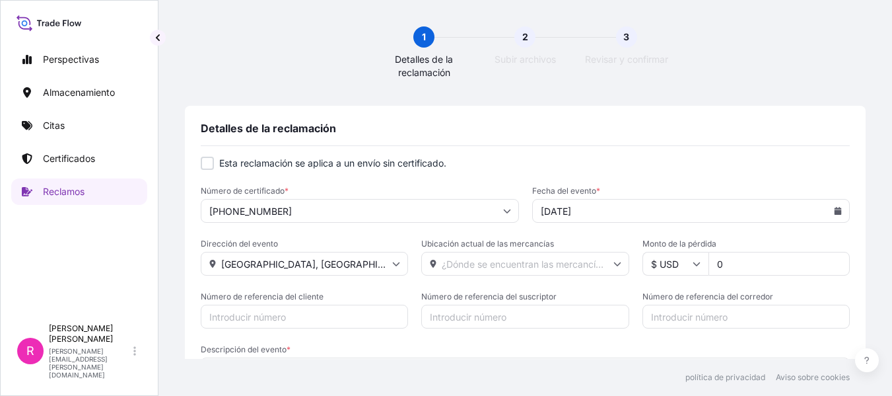
click at [479, 259] on input "Ubicación actual de las mercancías" at bounding box center [524, 264] width 207 height 24
type input "g"
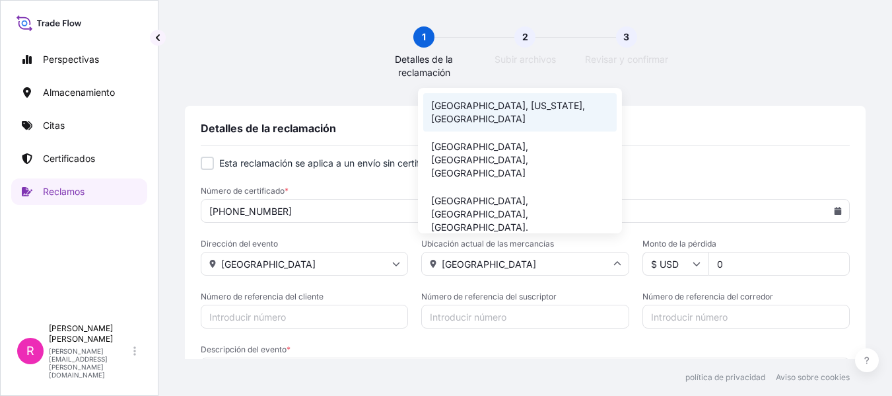
click at [533, 102] on font "[GEOGRAPHIC_DATA], [US_STATE], [GEOGRAPHIC_DATA]" at bounding box center [508, 112] width 154 height 24
type input "[GEOGRAPHIC_DATA], [GEOGRAPHIC_DATA], [GEOGRAPHIC_DATA]"
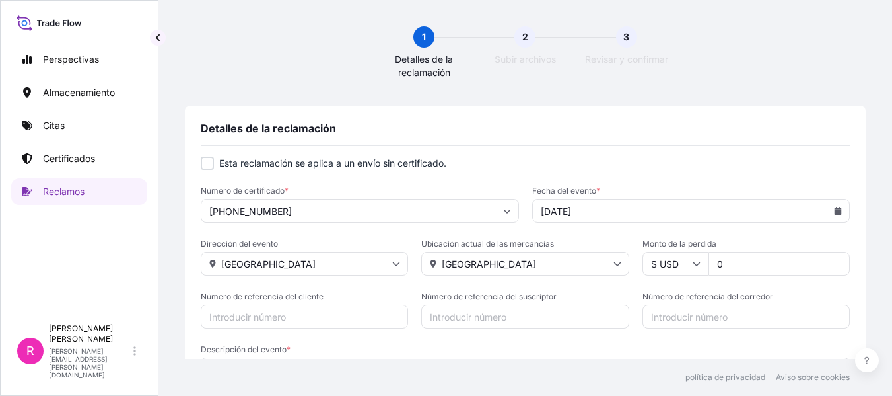
drag, startPoint x: 724, startPoint y: 264, endPoint x: 705, endPoint y: 264, distance: 19.2
click at [709, 264] on input "0" at bounding box center [779, 264] width 141 height 24
drag, startPoint x: 750, startPoint y: 251, endPoint x: 708, endPoint y: 262, distance: 43.6
click at [708, 262] on div "Monto de la pérdida $ USD 102" at bounding box center [746, 256] width 207 height 37
drag, startPoint x: 742, startPoint y: 266, endPoint x: 698, endPoint y: 264, distance: 43.6
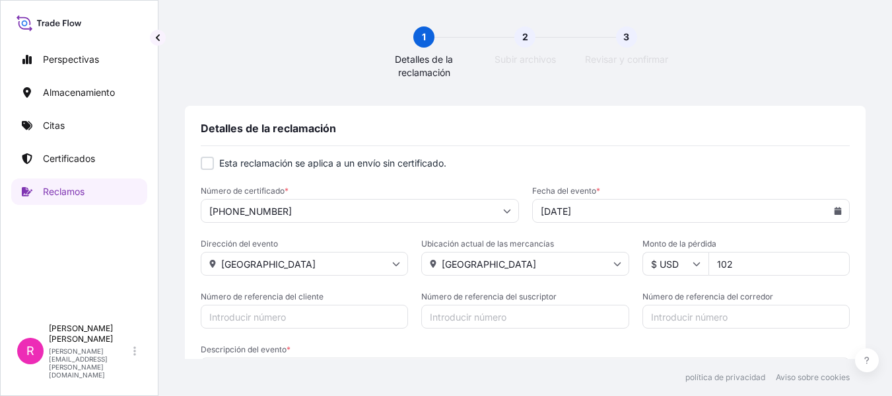
click at [698, 264] on div "$ USD 102" at bounding box center [746, 264] width 207 height 24
paste input "678.52"
type input "102678.52"
click at [327, 330] on form "Esta reclamación se aplica a un envío sin certificado. Número de certificado * …" at bounding box center [525, 292] width 649 height 270
click at [320, 318] on input "Número de referencia del cliente" at bounding box center [304, 317] width 207 height 24
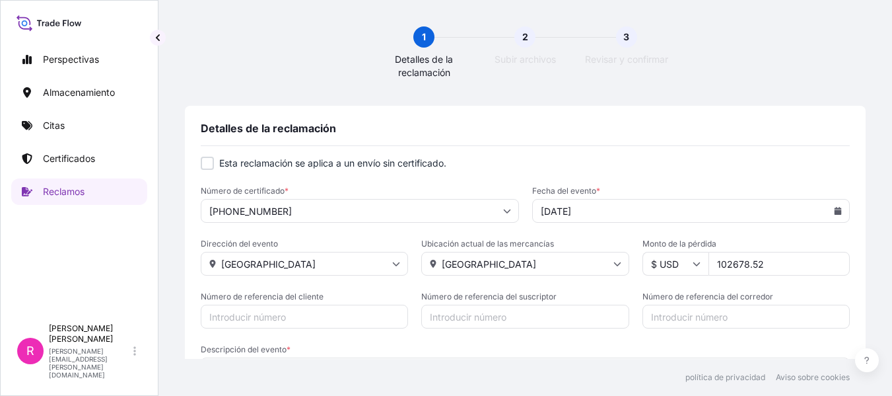
click at [324, 309] on input "Número de referencia del cliente" at bounding box center [304, 317] width 207 height 24
click at [266, 315] on input "EXPO" at bounding box center [304, 317] width 207 height 24
type input "EXPO 249-25"
click at [472, 320] on input "Número de referencia del suscriptor" at bounding box center [524, 317] width 207 height 24
paste input "CO4061155192"
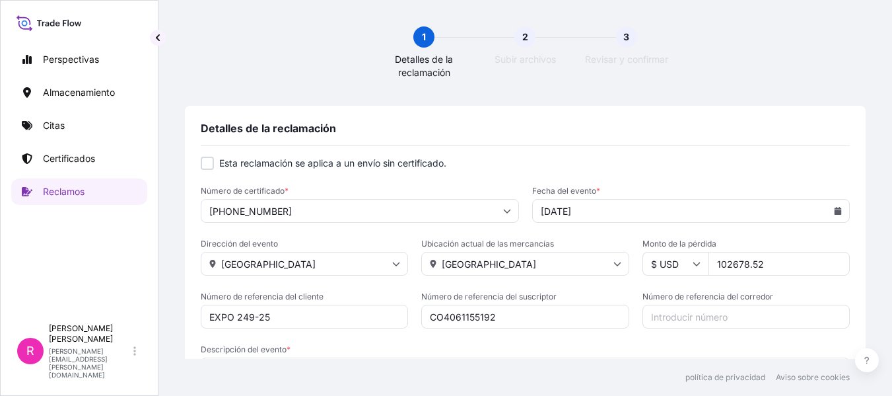
type input "CO4061155192"
click at [671, 316] on input "Número de referencia del corredor" at bounding box center [746, 317] width 207 height 24
paste input "CO4061155192"
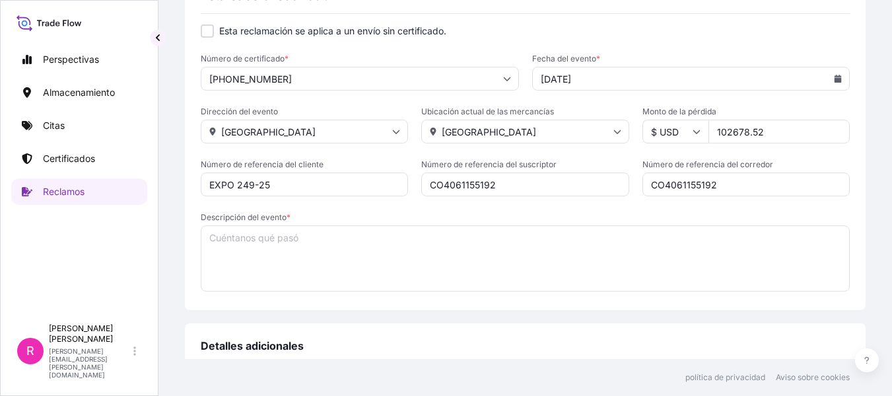
scroll to position [198, 0]
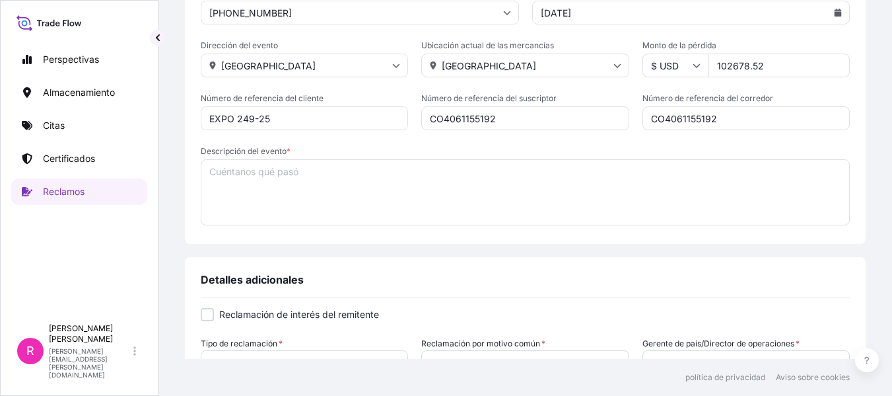
type input "CO4061155192"
drag, startPoint x: 299, startPoint y: 187, endPoint x: 282, endPoint y: 207, distance: 26.2
click at [299, 188] on textarea "Descripción del evento *" at bounding box center [525, 192] width 649 height 66
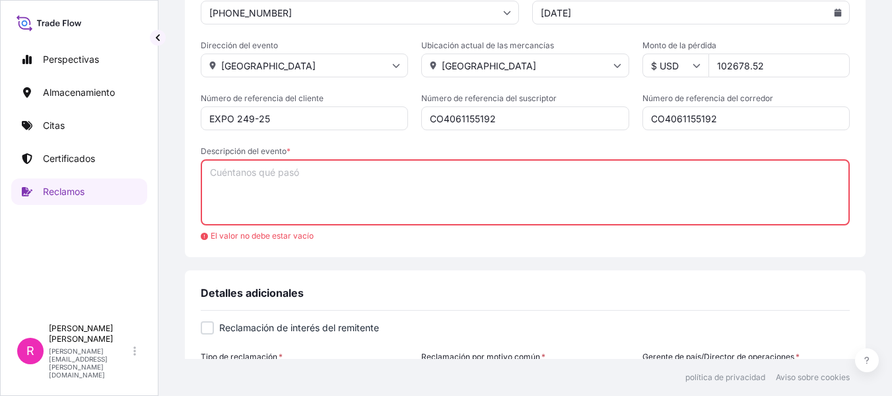
click at [284, 182] on textarea "Descripción del evento *" at bounding box center [525, 192] width 649 height 66
paste textarea "Recibimos reporte del Capitán de la MV Industrial Ama que se encuentra en [PERS…"
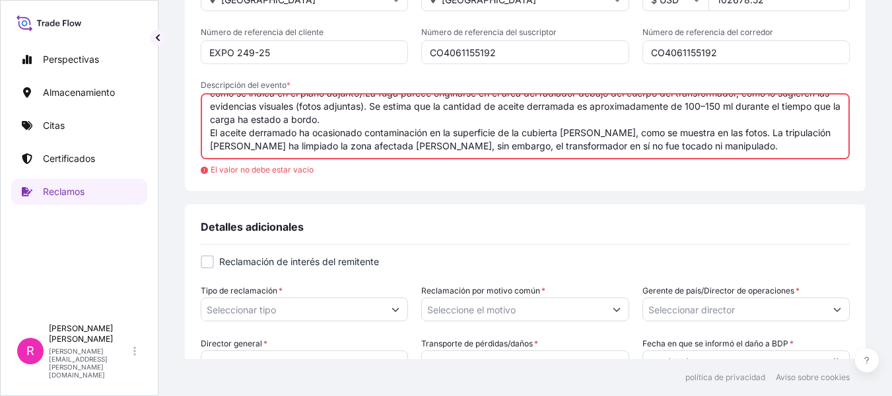
scroll to position [330, 0]
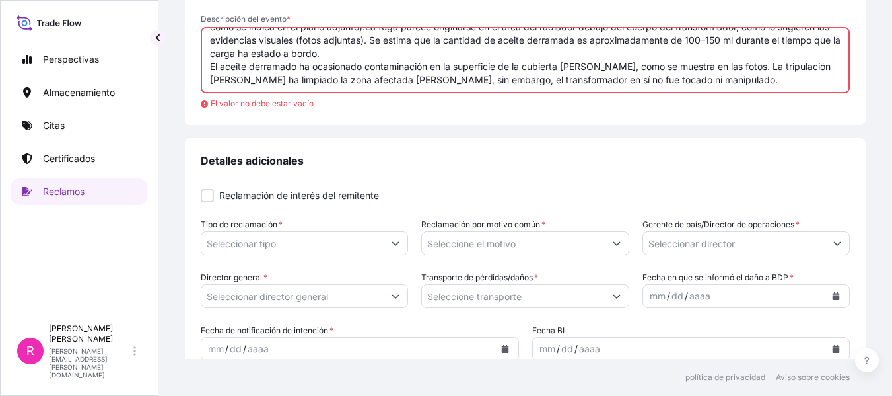
type textarea "Recibimos reporte del Capitán de la MV Industrial Ama que se encuentra en [PERS…"
click at [251, 240] on input "Tipo de reclamación *" at bounding box center [292, 243] width 182 height 24
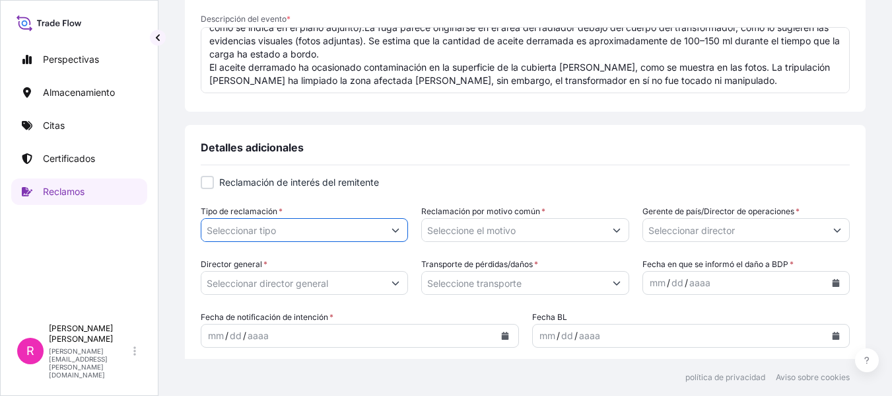
scroll to position [52, 0]
click at [275, 219] on input "Tipo de reclamación *" at bounding box center [292, 230] width 182 height 24
click at [402, 238] on button "Mostrar sugerencias" at bounding box center [396, 230] width 24 height 24
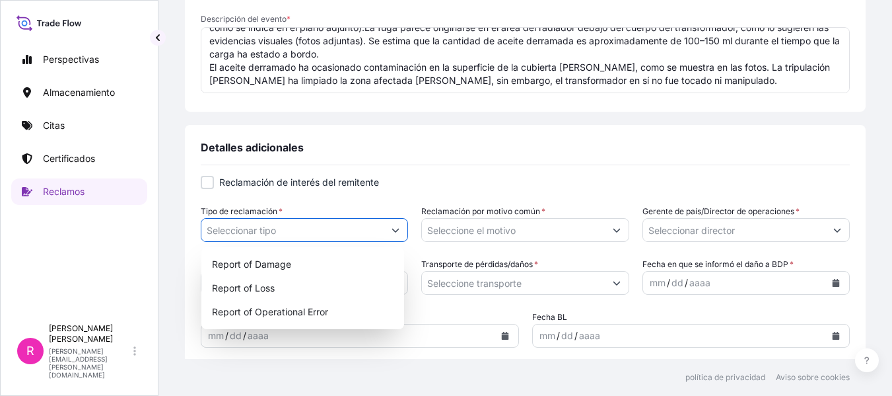
click at [394, 232] on icon "Mostrar sugerencias" at bounding box center [396, 230] width 8 height 8
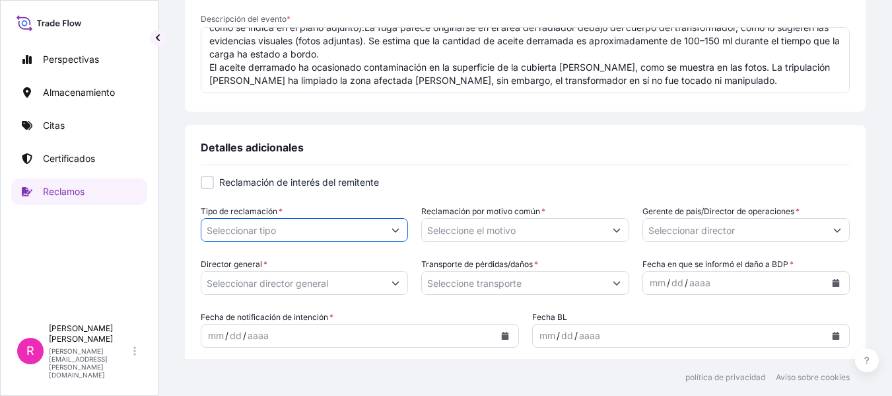
click at [392, 229] on icon "Mostrar sugerencias" at bounding box center [396, 230] width 8 height 8
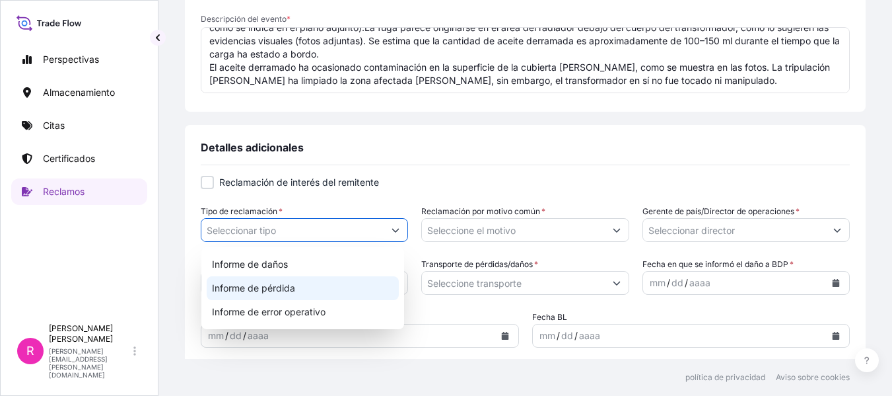
click at [295, 256] on div "Informe de daños" at bounding box center [303, 264] width 192 height 24
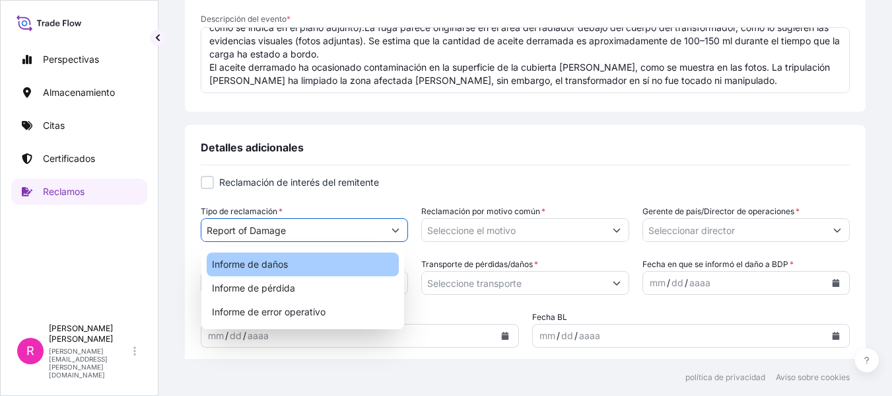
type input "Report of Damage"
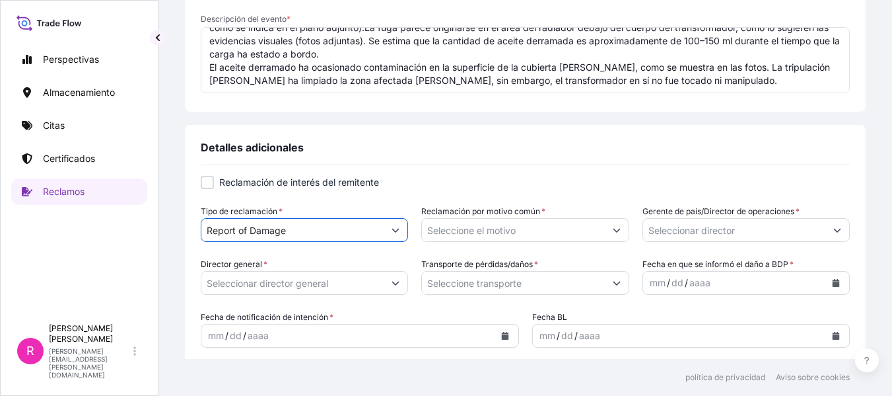
drag, startPoint x: 525, startPoint y: 205, endPoint x: 573, endPoint y: 219, distance: 50.2
click at [529, 211] on label "Reclamación por motivo común *" at bounding box center [483, 211] width 124 height 13
click at [529, 218] on input "Reclamación por motivo común *" at bounding box center [513, 230] width 182 height 24
click at [605, 226] on button "Mostrar sugerencias" at bounding box center [617, 230] width 24 height 24
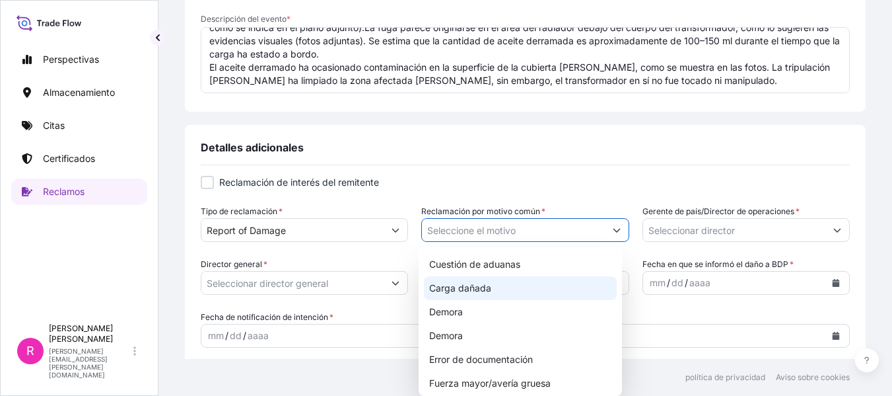
click at [512, 283] on div "Carga dañada" at bounding box center [520, 288] width 192 height 24
type input "Damaged Cargo"
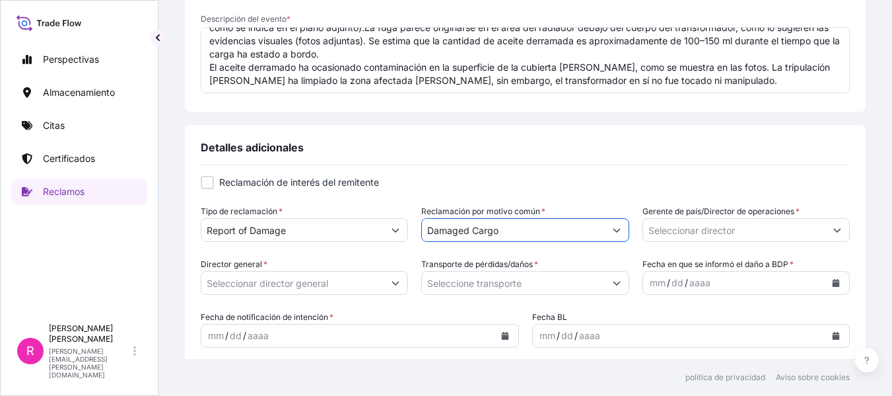
drag, startPoint x: 715, startPoint y: 232, endPoint x: 821, endPoint y: 233, distance: 105.7
click at [720, 233] on input "Gerente de país/Director de operaciones *" at bounding box center [734, 230] width 182 height 24
click at [826, 236] on button "Mostrar sugerencias" at bounding box center [838, 230] width 24 height 24
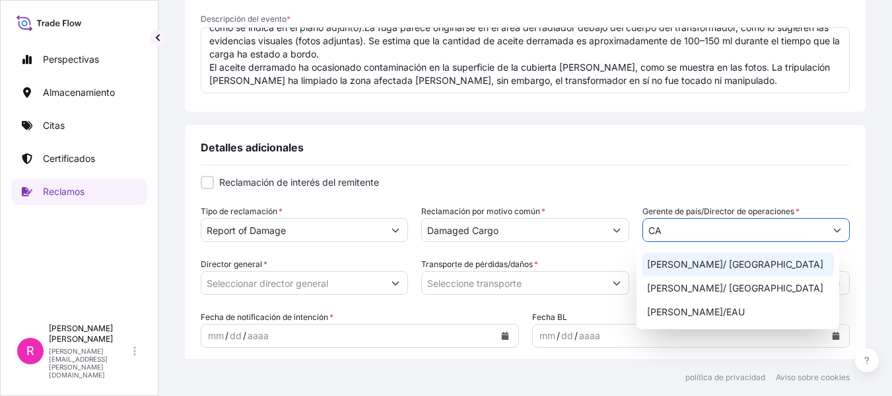
click at [737, 265] on font "[PERSON_NAME]/ [GEOGRAPHIC_DATA]" at bounding box center [735, 263] width 176 height 11
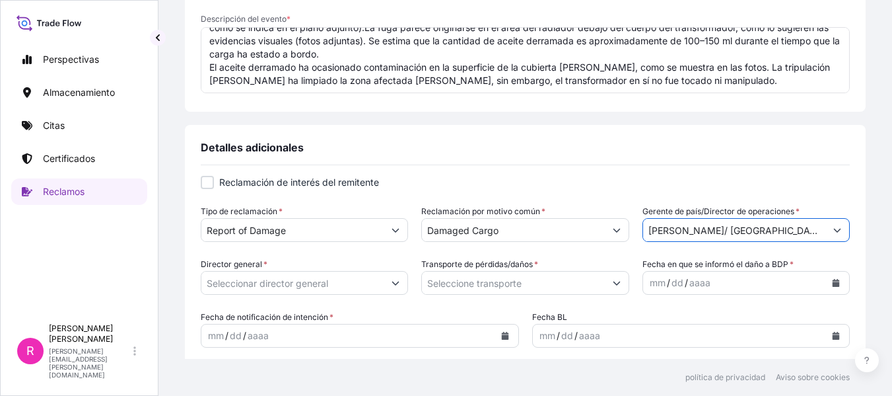
type input "[PERSON_NAME]/ [GEOGRAPHIC_DATA]"
click at [384, 285] on button "Mostrar sugerencias" at bounding box center [396, 283] width 24 height 24
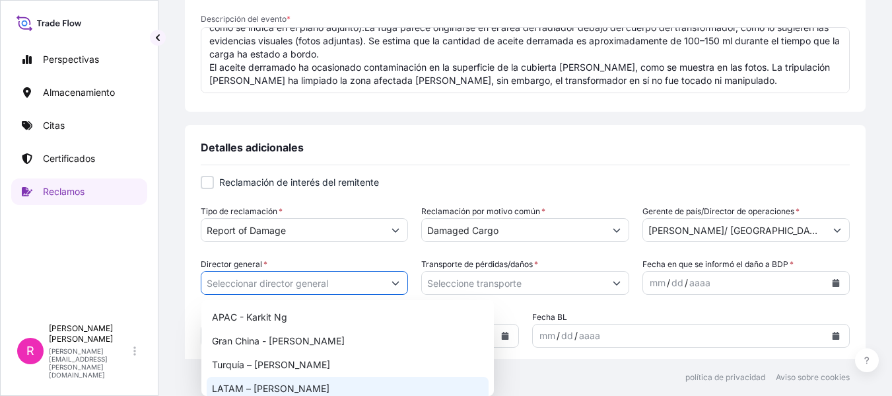
click at [275, 377] on div "LATAM – [PERSON_NAME]" at bounding box center [348, 389] width 282 height 24
type input "LATAM – [PERSON_NAME]"
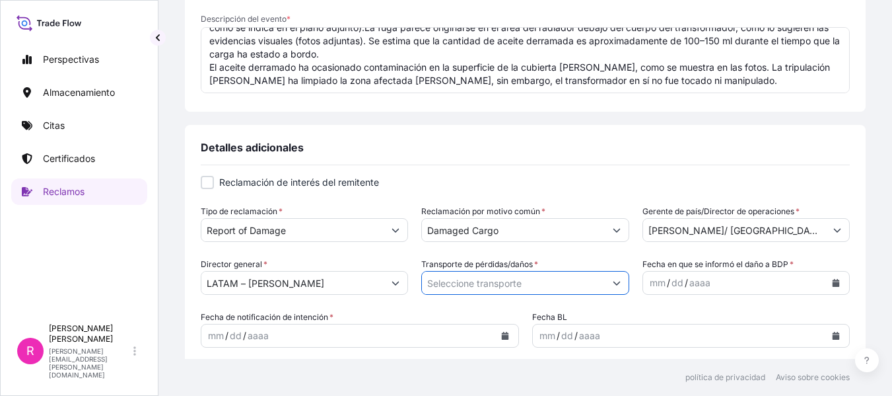
drag, startPoint x: 542, startPoint y: 288, endPoint x: 580, endPoint y: 287, distance: 38.3
click at [542, 287] on input "Transporte de pérdidas/daños *" at bounding box center [513, 283] width 182 height 24
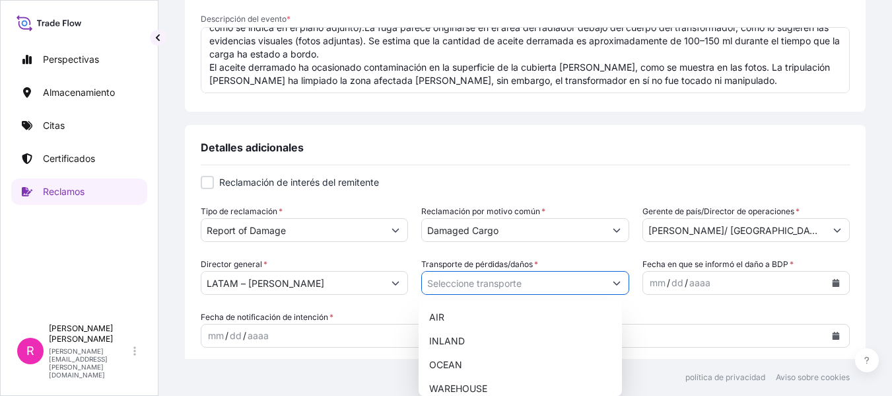
click at [605, 289] on button "Mostrar sugerencias" at bounding box center [617, 283] width 24 height 24
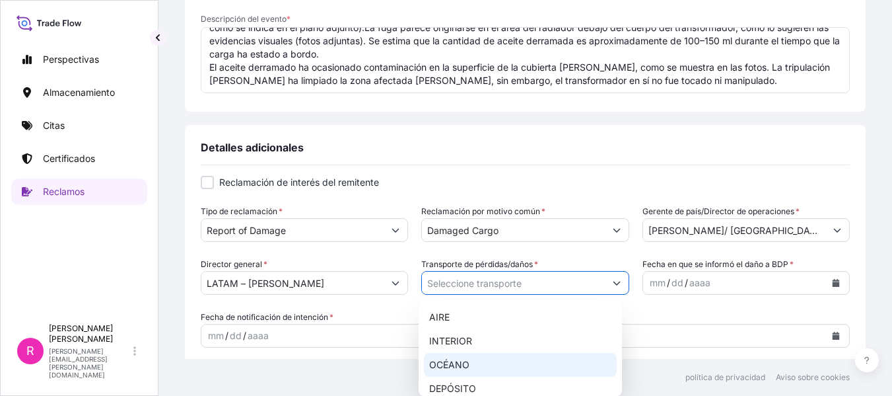
click at [494, 359] on div "OCÉANO" at bounding box center [520, 365] width 192 height 24
type input "OCEAN"
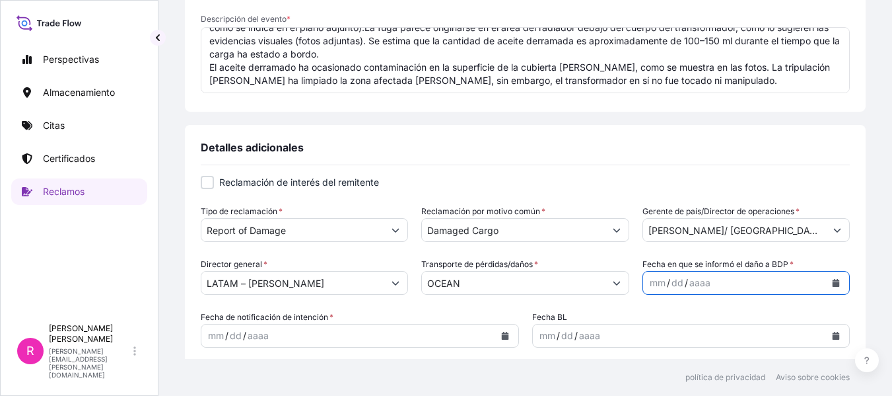
click at [826, 282] on button "Calendario" at bounding box center [836, 282] width 21 height 21
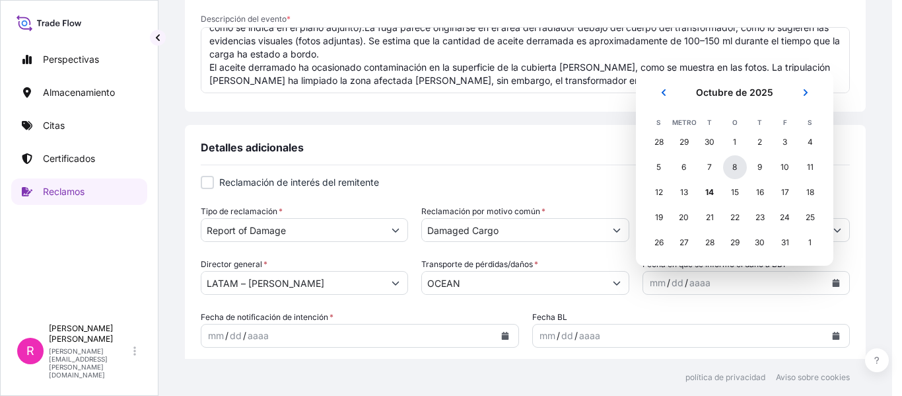
click at [733, 164] on font "8" at bounding box center [735, 167] width 5 height 10
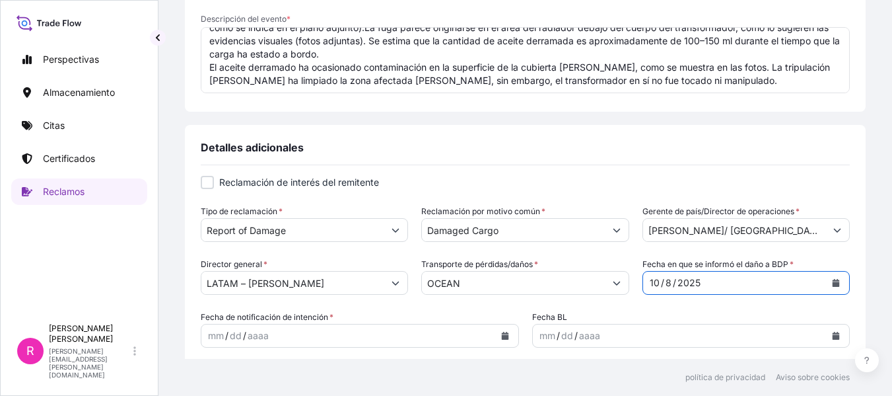
click at [487, 338] on div "mm / dd / aaaa" at bounding box center [347, 336] width 293 height 24
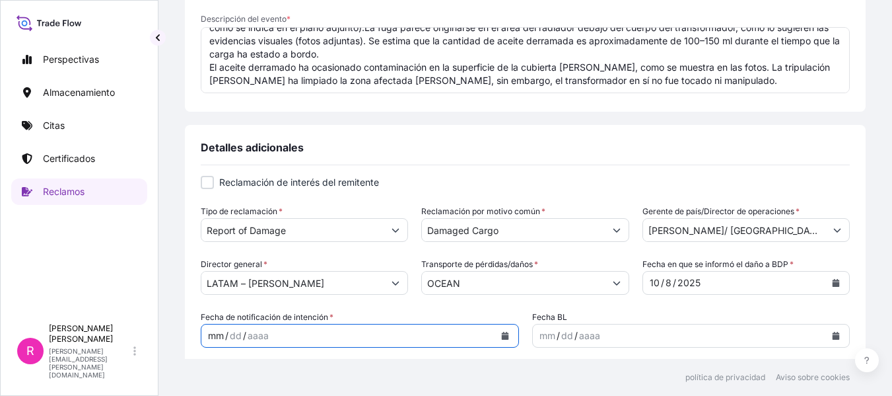
click at [501, 334] on icon "Calendario" at bounding box center [505, 336] width 8 height 8
click at [501, 337] on icon "Calendario" at bounding box center [504, 336] width 7 height 8
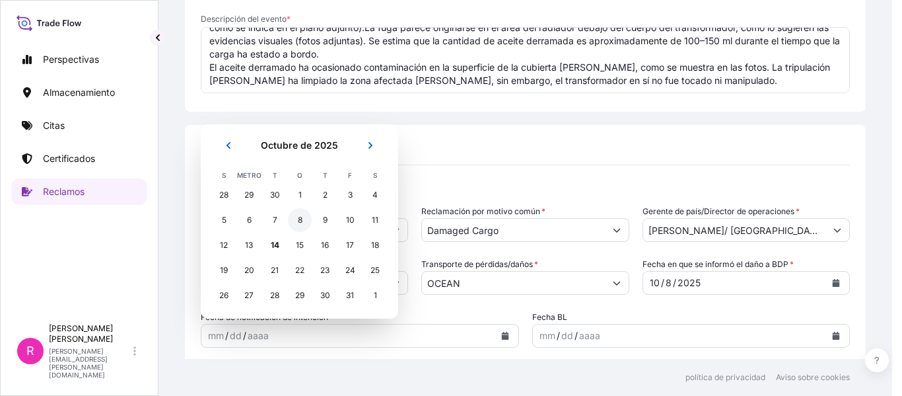
click at [301, 223] on font "8" at bounding box center [300, 220] width 5 height 10
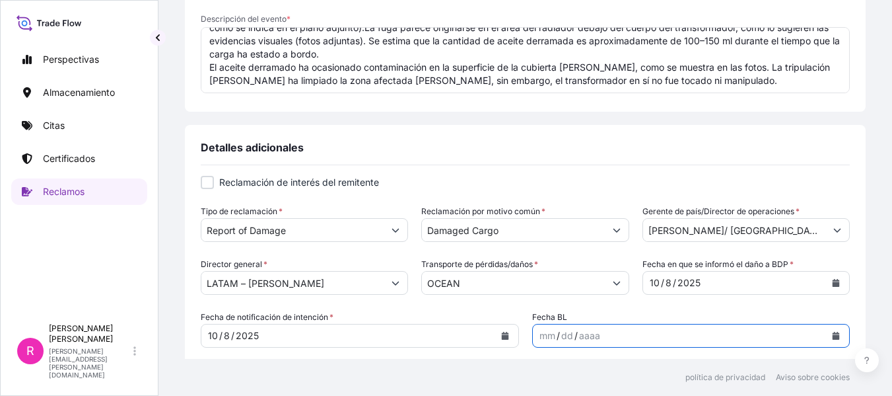
click at [826, 329] on button "Calendario" at bounding box center [836, 335] width 21 height 21
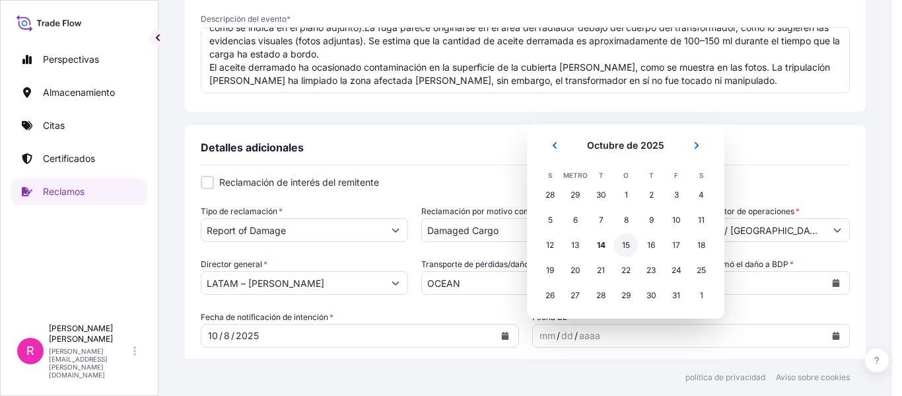
click at [605, 245] on div "14" at bounding box center [601, 245] width 24 height 24
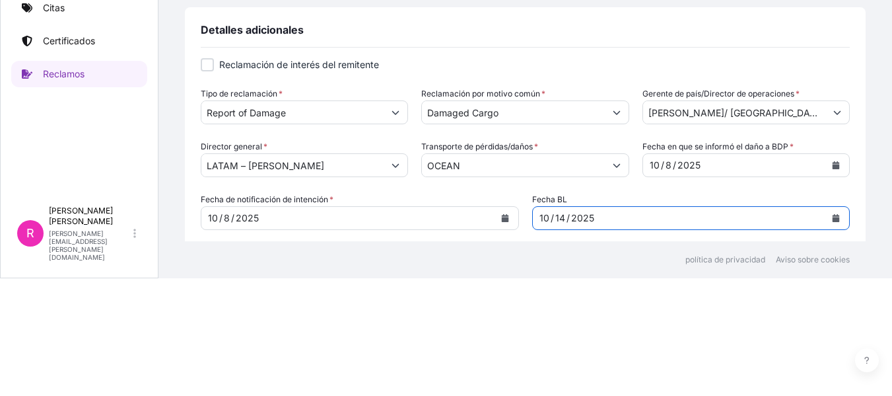
scroll to position [396, 0]
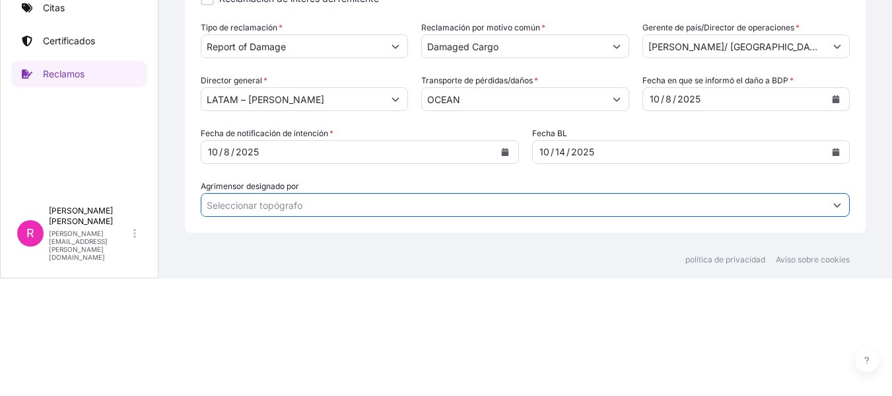
click at [298, 210] on input "Agrimensor designado por" at bounding box center [513, 205] width 624 height 24
drag, startPoint x: 328, startPoint y: 196, endPoint x: 435, endPoint y: 198, distance: 107.7
click at [405, 198] on input "Agrimensor designado por" at bounding box center [513, 205] width 624 height 24
click at [826, 212] on button "Mostrar sugerencias" at bounding box center [838, 205] width 24 height 24
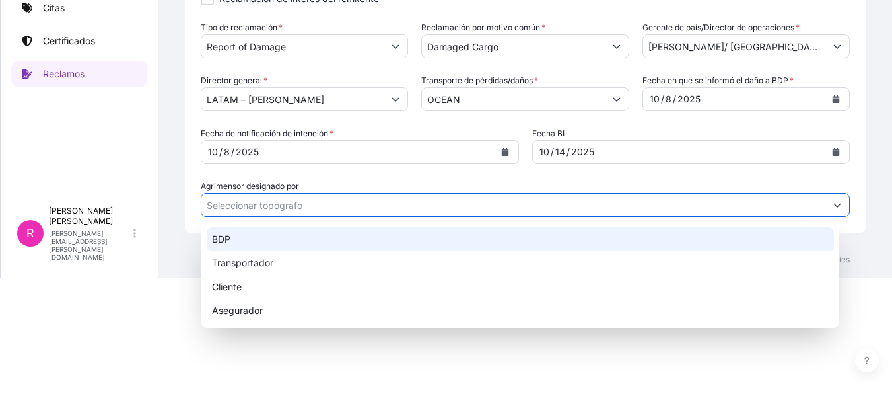
click at [297, 244] on div "BDP" at bounding box center [521, 239] width 628 height 24
type input "BDP"
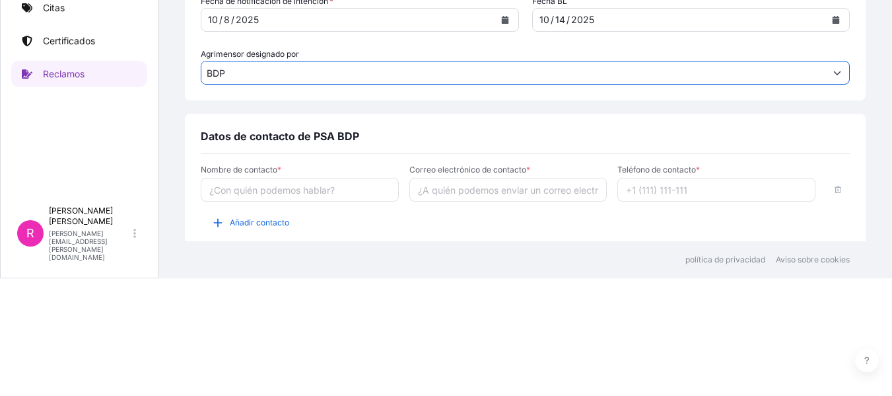
scroll to position [581, 0]
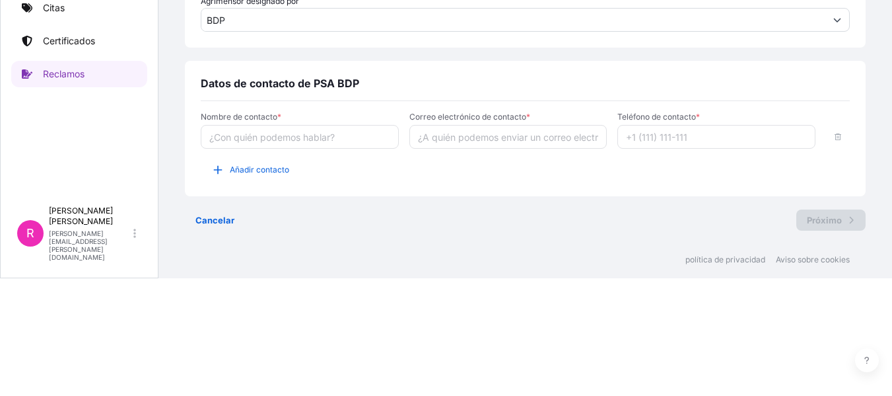
click at [270, 133] on input "Nombre de contacto *" at bounding box center [300, 137] width 198 height 24
type input "[PERSON_NAME]"
click at [468, 145] on input "Correo electrónico de contacto *" at bounding box center [509, 137] width 198 height 24
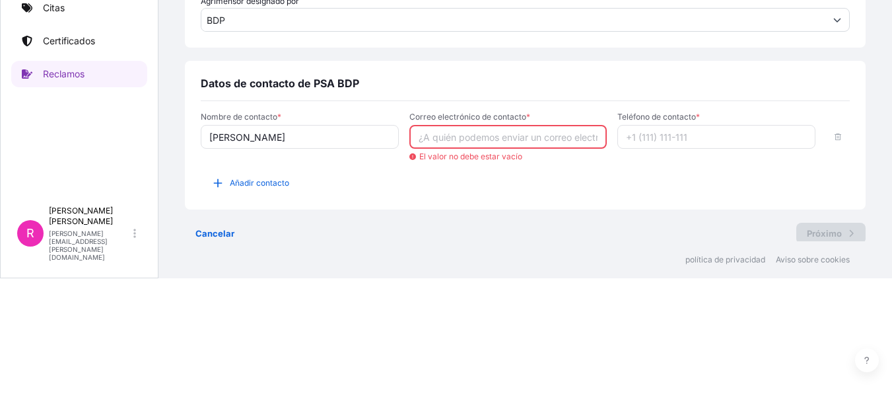
click at [494, 142] on input "Correo electrónico de contacto *" at bounding box center [509, 137] width 198 height 24
paste input "[PERSON_NAME][EMAIL_ADDRESS][PERSON_NAME][DOMAIN_NAME]"
type input "[PERSON_NAME][EMAIL_ADDRESS][PERSON_NAME][DOMAIN_NAME]"
click at [688, 131] on input "Teléfono de contacto *" at bounding box center [717, 137] width 198 height 24
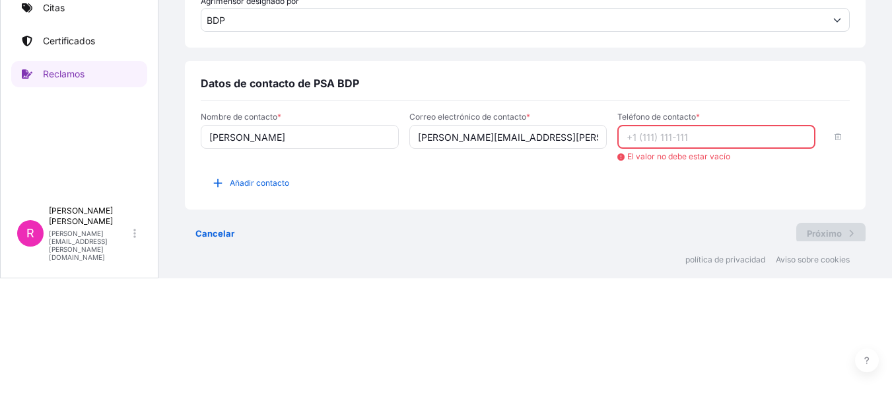
click at [713, 140] on input "Teléfono de contacto *" at bounding box center [717, 137] width 198 height 24
paste input "+57"
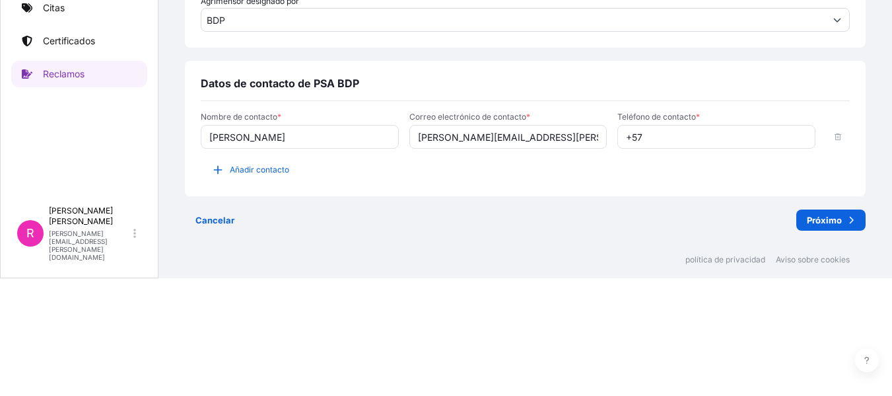
click at [618, 136] on input "+57" at bounding box center [717, 137] width 198 height 24
click at [653, 136] on input "+57" at bounding box center [717, 137] width 198 height 24
click at [657, 140] on input "+57" at bounding box center [717, 137] width 198 height 24
click at [660, 135] on input "+57" at bounding box center [717, 137] width 198 height 24
paste input "+57"
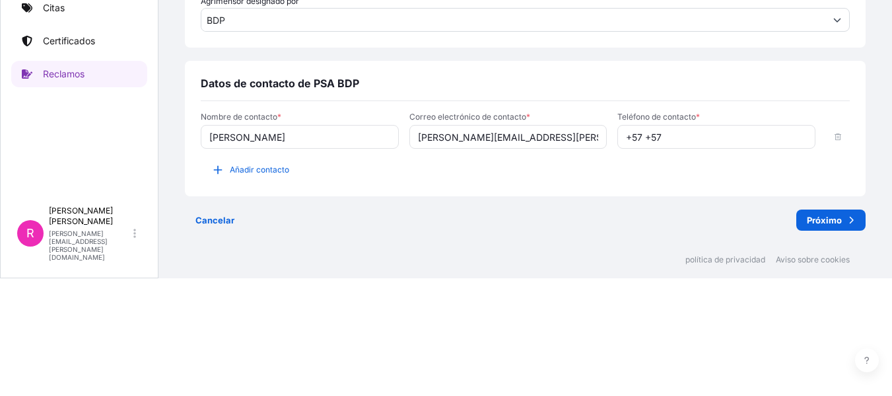
drag, startPoint x: 669, startPoint y: 137, endPoint x: 637, endPoint y: 137, distance: 32.4
click at [637, 137] on input "+57 +57" at bounding box center [717, 137] width 198 height 24
type input "[PHONE_NUMBER]"
click at [244, 174] on span "Añadir contacto" at bounding box center [259, 169] width 59 height 13
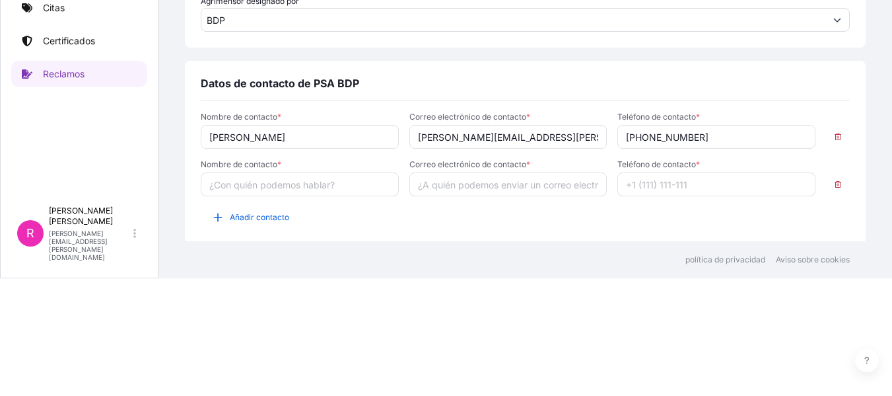
click at [227, 184] on input "Nombre de contacto *" at bounding box center [300, 184] width 198 height 24
type input "[PERSON_NAME]"
drag, startPoint x: 453, startPoint y: 167, endPoint x: 451, endPoint y: 174, distance: 7.5
click at [453, 170] on div "Correo electrónico de contacto *" at bounding box center [509, 177] width 198 height 37
click at [451, 174] on input "Correo electrónico de contacto *" at bounding box center [509, 184] width 198 height 24
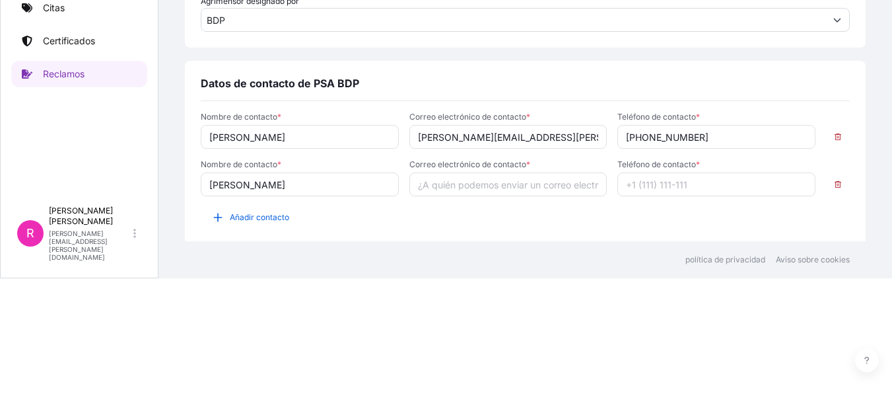
paste input "[PERSON_NAME][EMAIL_ADDRESS][DOMAIN_NAME]"
type input "[PERSON_NAME][EMAIL_ADDRESS][DOMAIN_NAME]"
click at [639, 184] on input "Teléfono de contacto *" at bounding box center [717, 184] width 198 height 24
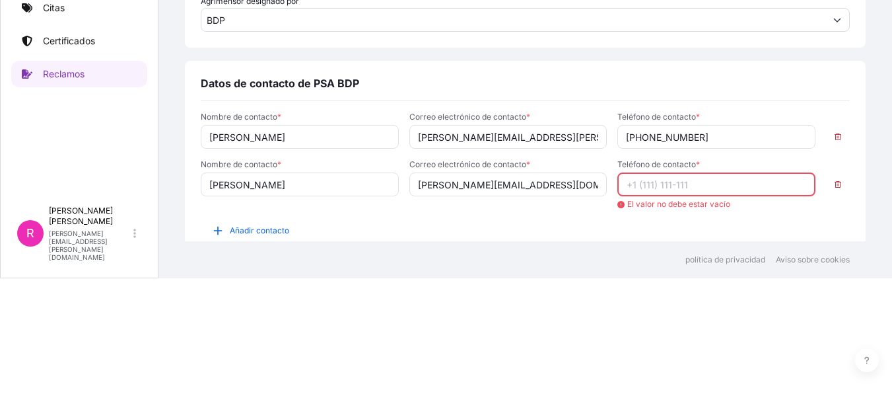
click at [676, 181] on input "Teléfono de contacto *" at bounding box center [717, 184] width 198 height 24
paste input "[PHONE_NUMBER]"
click at [637, 184] on input "+57310 5766399" at bounding box center [717, 184] width 198 height 24
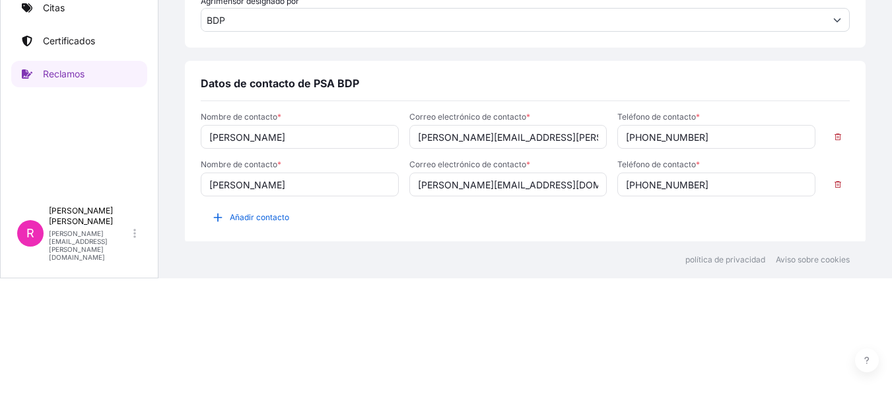
click at [659, 183] on input "[PHONE_NUMBER]" at bounding box center [717, 184] width 198 height 24
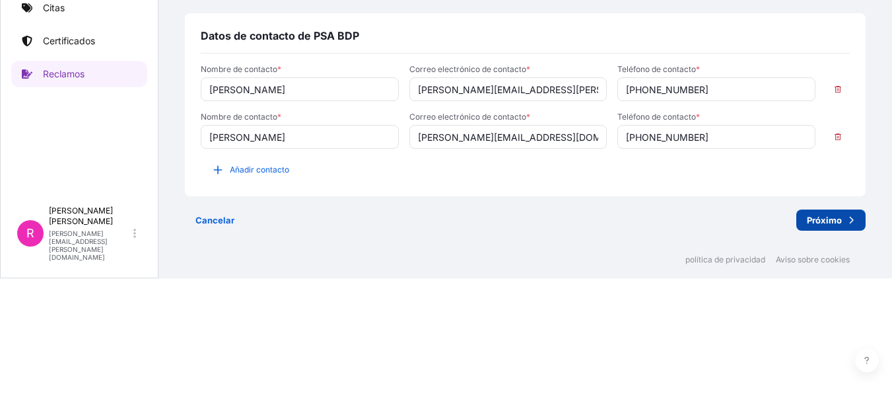
type input "[PHONE_NUMBER]"
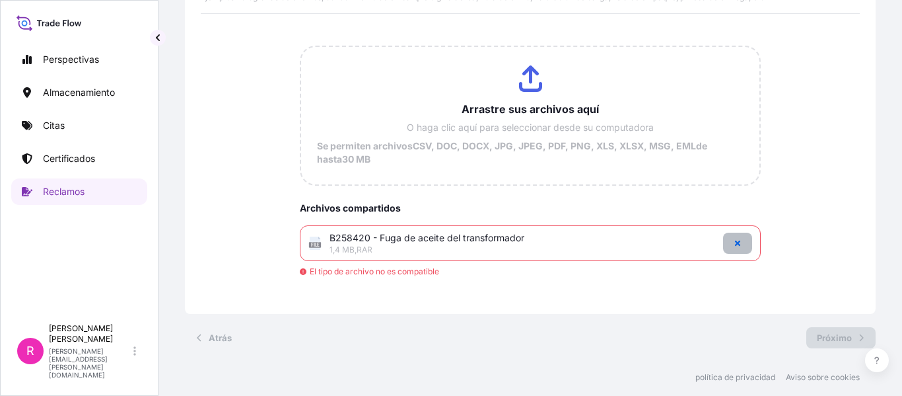
scroll to position [73, 0]
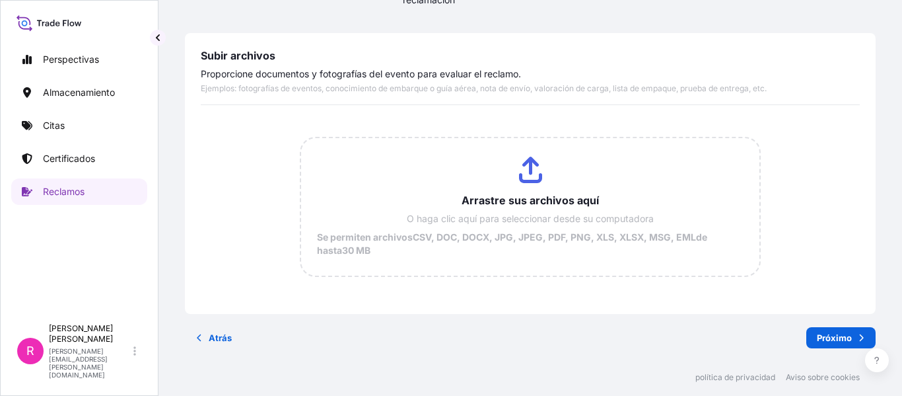
click at [455, 216] on input "Arrastre sus archivos aquí O haga clic aquí para seleccionar desde su computado…" at bounding box center [530, 206] width 459 height 137
type input "C:\fakepath\Traf (1).JPG"
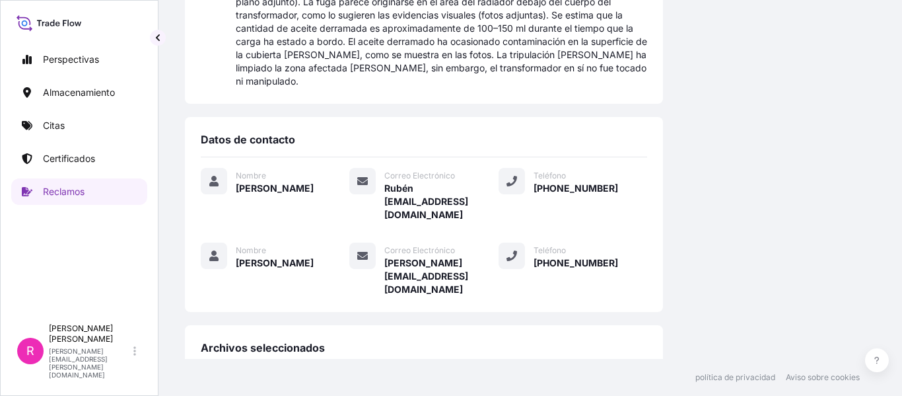
scroll to position [673, 0]
